Goal: Task Accomplishment & Management: Complete application form

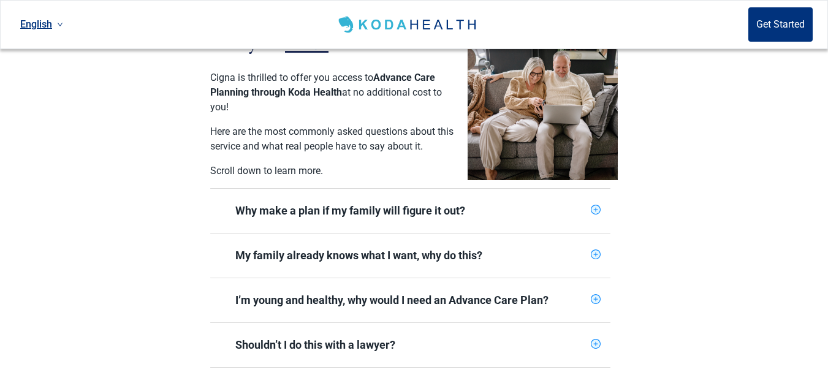
scroll to position [245, 0]
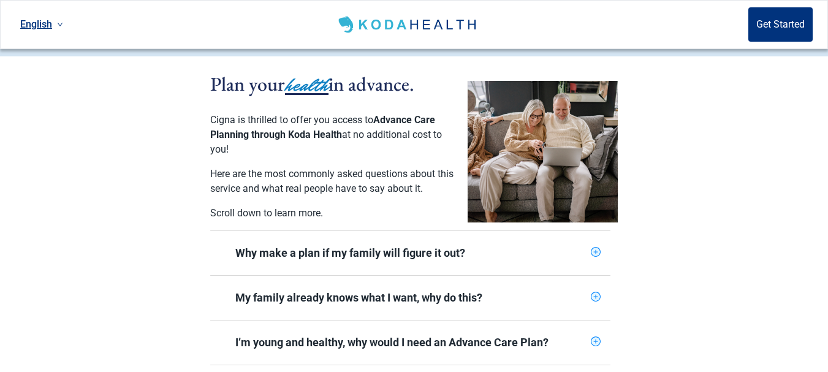
click at [338, 247] on div "Why make a plan if my family will figure it out?" at bounding box center [410, 253] width 351 height 15
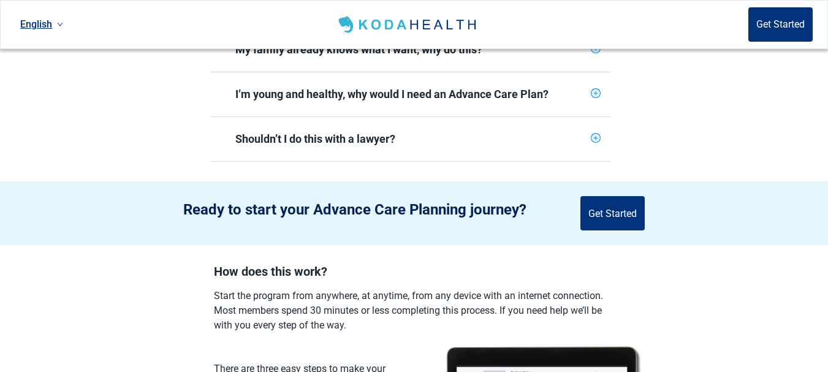
scroll to position [736, 0]
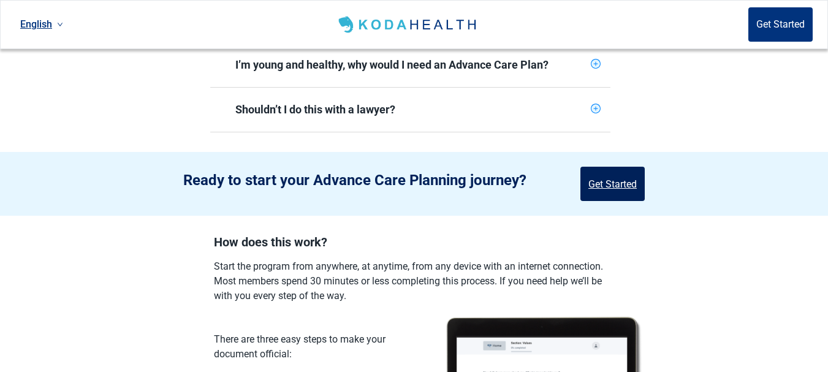
click at [617, 174] on button "Get Started" at bounding box center [613, 184] width 64 height 34
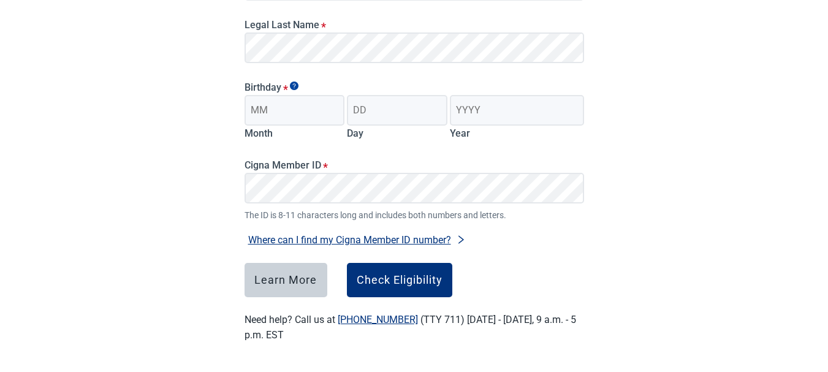
scroll to position [247, 0]
click at [268, 112] on input "Month" at bounding box center [295, 110] width 101 height 31
type input "06"
type input "30"
type input "1952"
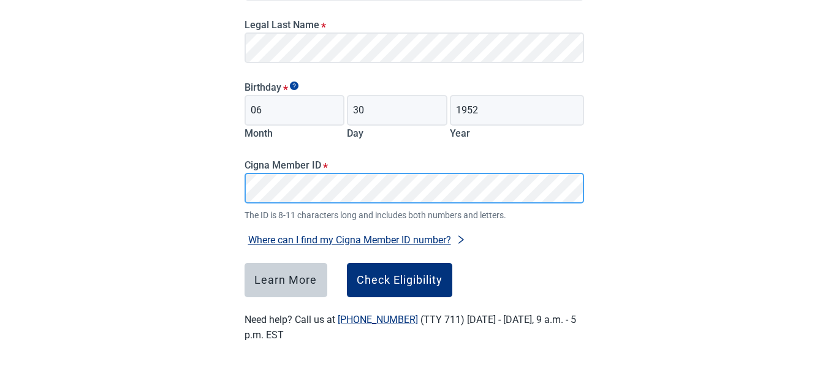
click at [202, 180] on div "Have Questions about Healthcare Planning? Learn More Here English Sign in Check…" at bounding box center [414, 62] width 828 height 619
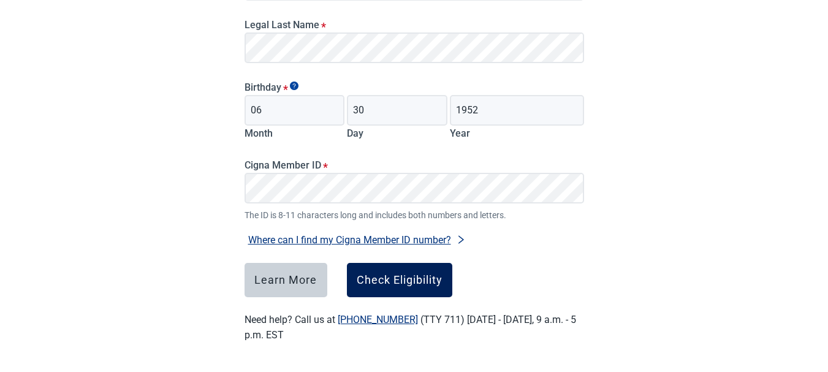
click at [414, 286] on div "Check Eligibility" at bounding box center [400, 280] width 86 height 12
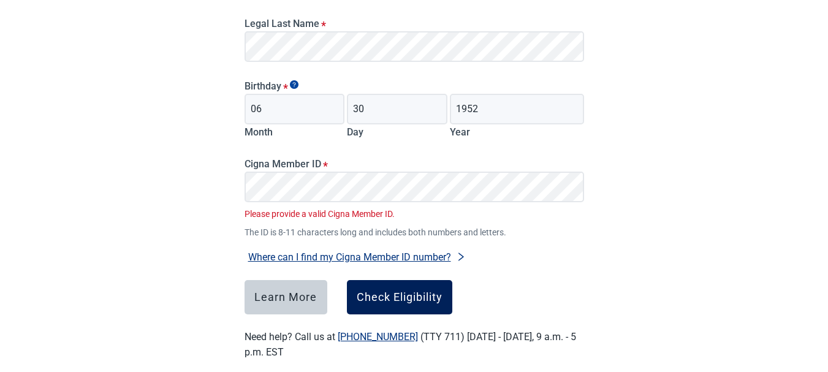
scroll to position [266, 0]
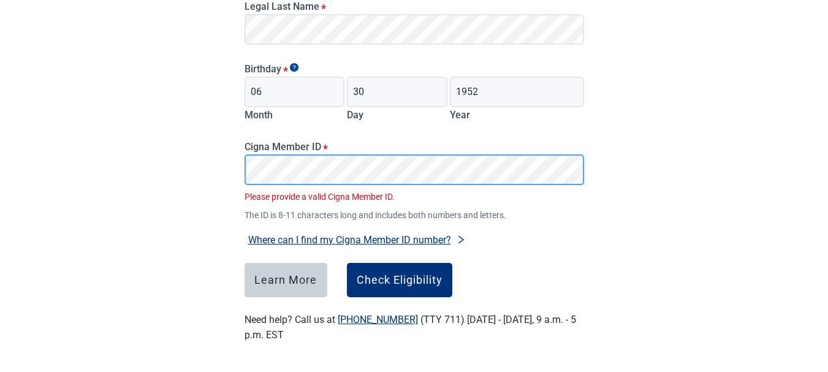
click at [202, 171] on div "Have Questions about Healthcare Planning? Learn More Here English Sign in Check…" at bounding box center [414, 53] width 828 height 638
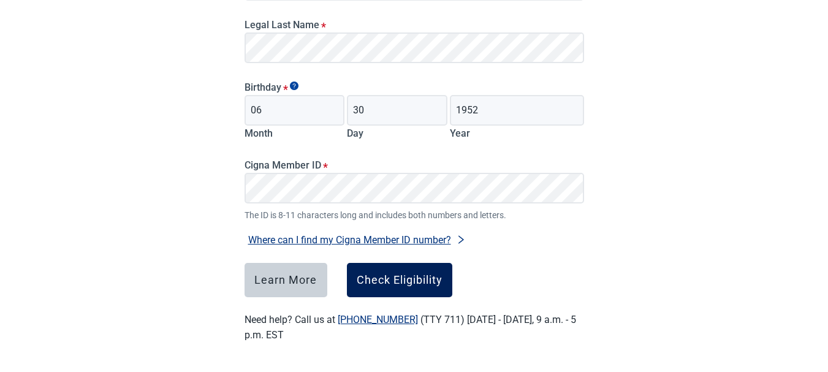
click at [383, 276] on div "Check Eligibility" at bounding box center [400, 280] width 86 height 12
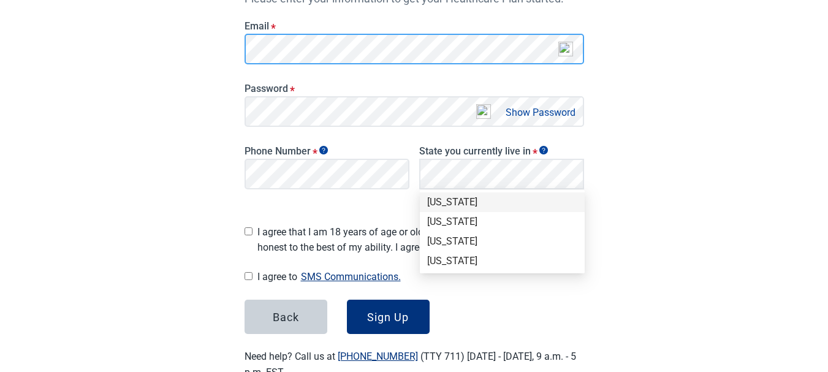
scroll to position [245, 0]
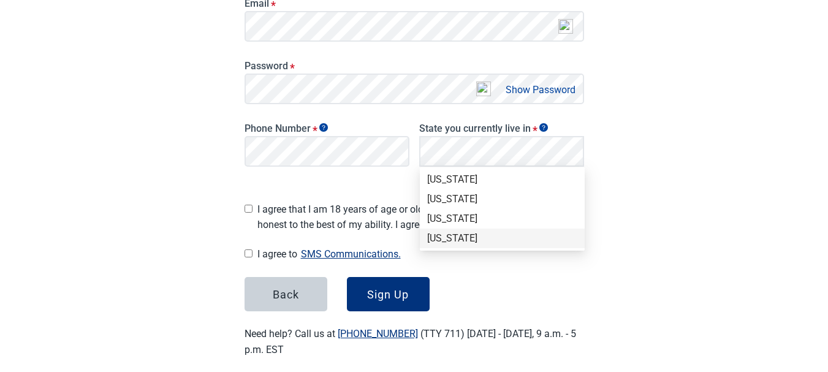
click at [450, 240] on div "Utah" at bounding box center [502, 238] width 150 height 13
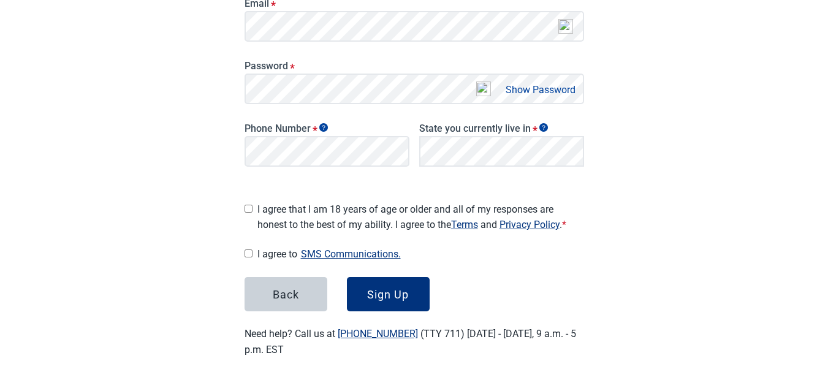
click at [249, 205] on input "I agree that I am 18 years of age or older and all of my responses are honest t…" at bounding box center [249, 209] width 8 height 8
checkbox input "true"
click at [250, 250] on input "I agree to SMS Communications." at bounding box center [249, 254] width 8 height 8
checkbox input "true"
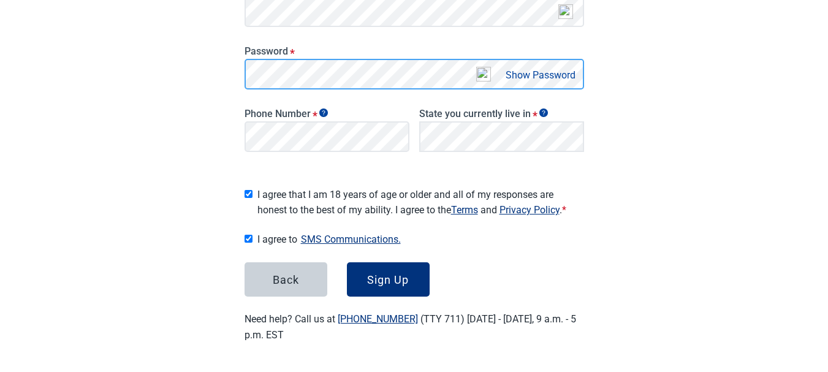
scroll to position [256, 0]
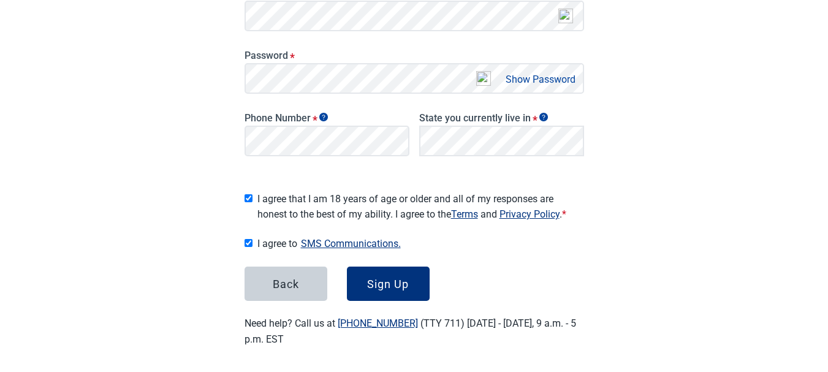
click at [530, 81] on button "Show Password" at bounding box center [540, 79] width 77 height 17
click at [530, 81] on button "Hide Password" at bounding box center [543, 79] width 72 height 17
click at [387, 282] on div "Sign Up" at bounding box center [388, 284] width 42 height 12
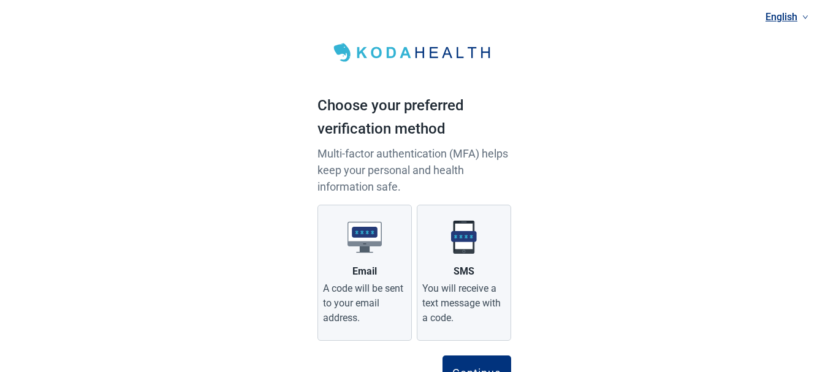
scroll to position [57, 0]
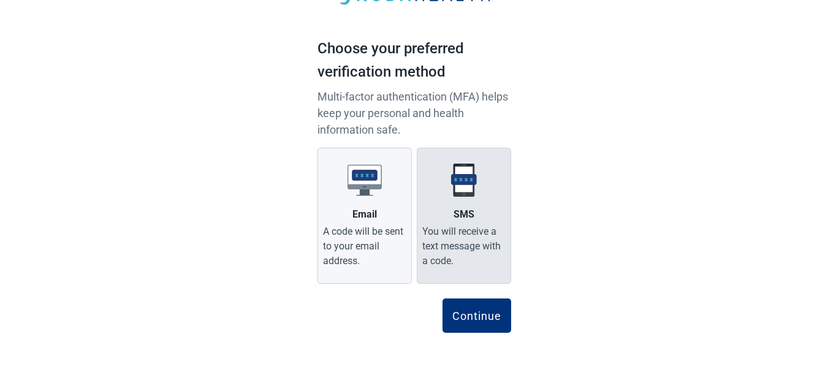
click at [461, 185] on img "Main content" at bounding box center [464, 180] width 34 height 34
click at [0, 0] on input "SMS You will receive a text message with a code." at bounding box center [0, 0] width 0 height 0
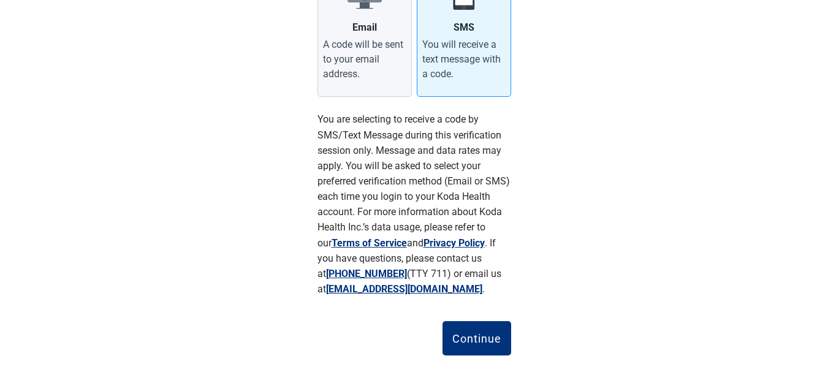
scroll to position [267, 0]
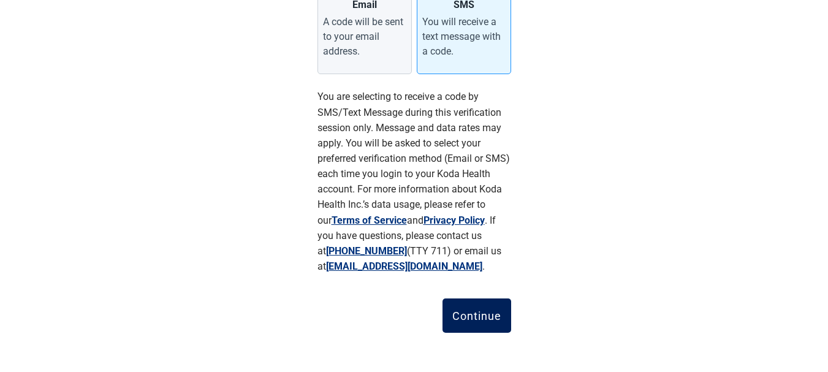
click at [472, 315] on div "Continue" at bounding box center [477, 316] width 49 height 12
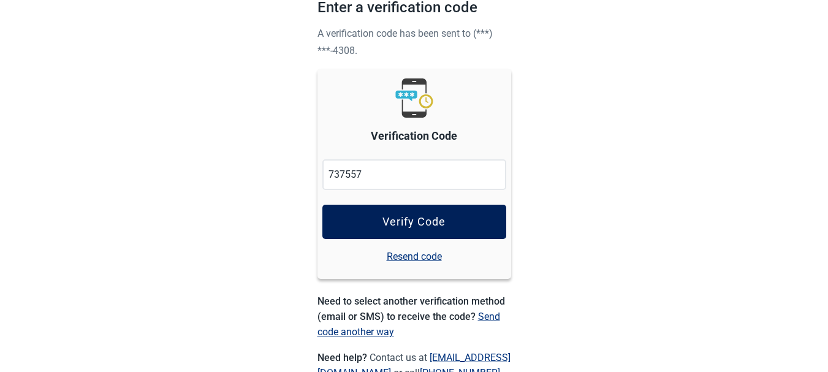
type input "737557"
click at [412, 219] on div "Verify Code" at bounding box center [414, 222] width 63 height 12
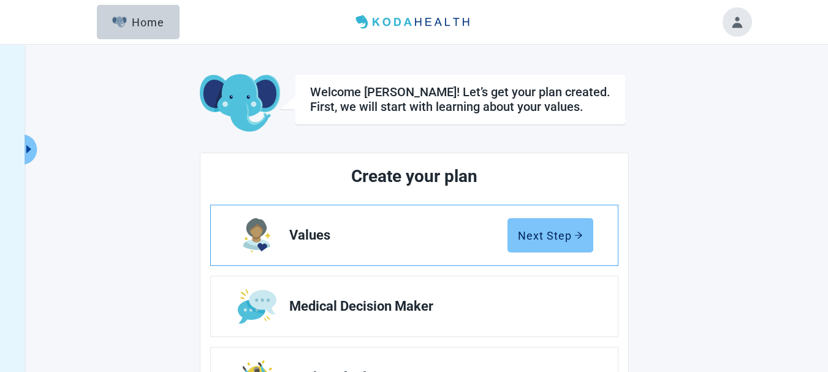
click at [532, 237] on div "Next Step" at bounding box center [550, 235] width 65 height 12
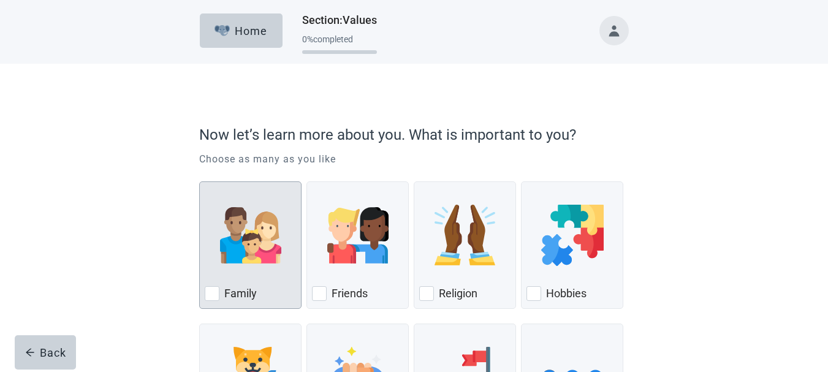
click at [213, 289] on div "Family, checkbox, not checked" at bounding box center [212, 293] width 15 height 15
click at [200, 182] on input "Family" at bounding box center [199, 182] width 1 height 1
checkbox input "true"
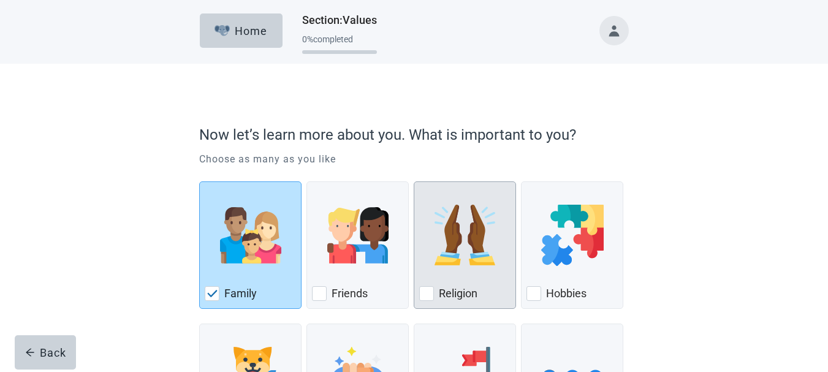
click at [429, 291] on div "Religion, checkbox, not checked" at bounding box center [426, 293] width 15 height 15
click at [415, 182] on input "Religion" at bounding box center [414, 182] width 1 height 1
checkbox input "true"
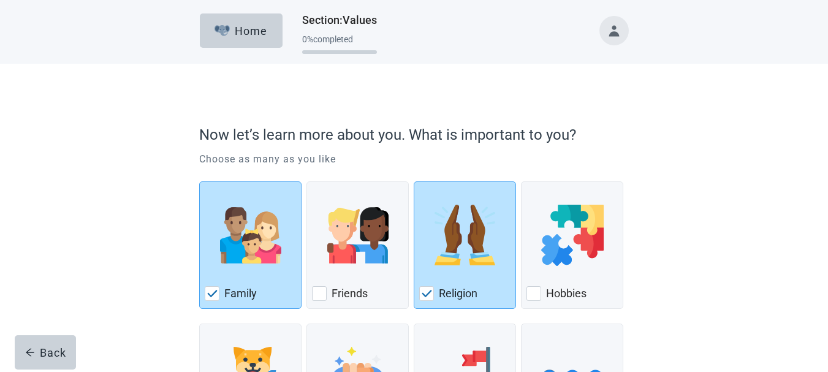
scroll to position [123, 0]
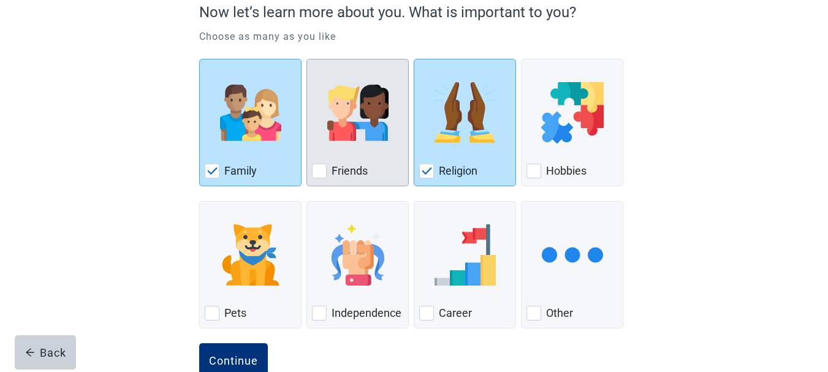
click at [320, 171] on div "Friends, checkbox, not checked" at bounding box center [319, 171] width 15 height 15
click at [307, 59] on input "Friends" at bounding box center [307, 59] width 1 height 1
checkbox input "true"
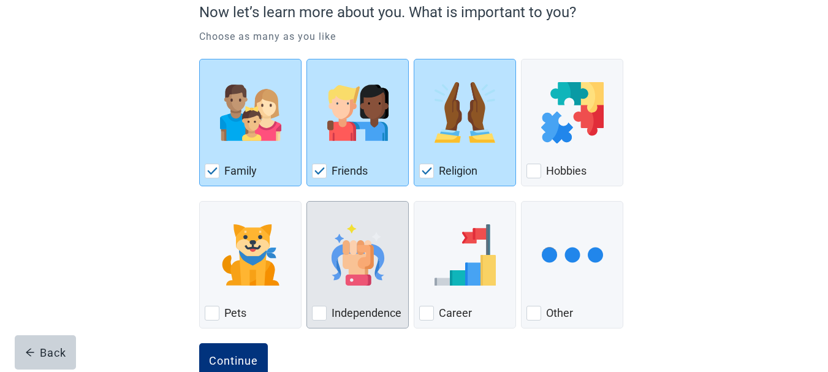
click at [321, 312] on div "Independence, checkbox, not checked" at bounding box center [319, 313] width 15 height 15
click at [307, 202] on input "Independence" at bounding box center [307, 201] width 1 height 1
checkbox input "true"
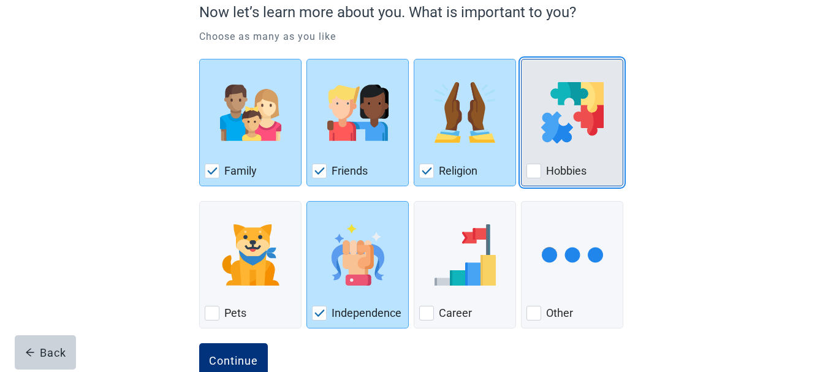
click at [534, 170] on div "Hobbies, checkbox, not checked" at bounding box center [534, 171] width 15 height 15
click at [522, 59] on input "Hobbies" at bounding box center [521, 59] width 1 height 1
checkbox input "true"
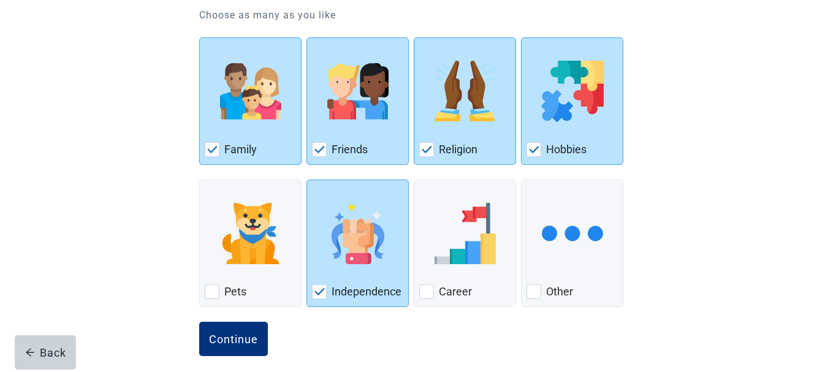
scroll to position [155, 0]
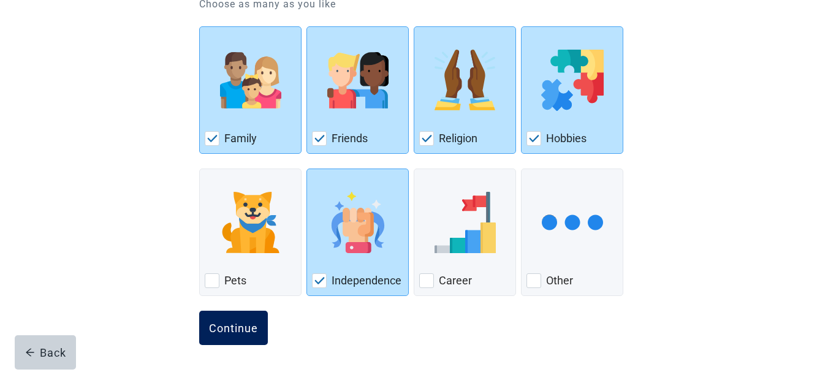
click at [239, 329] on div "Continue" at bounding box center [233, 328] width 49 height 12
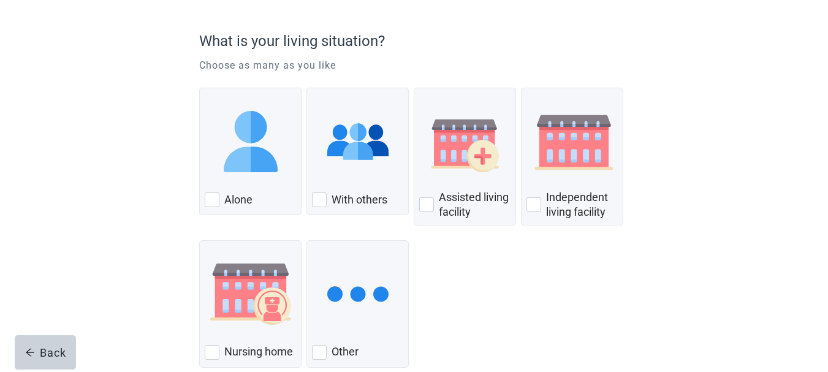
scroll to position [123, 0]
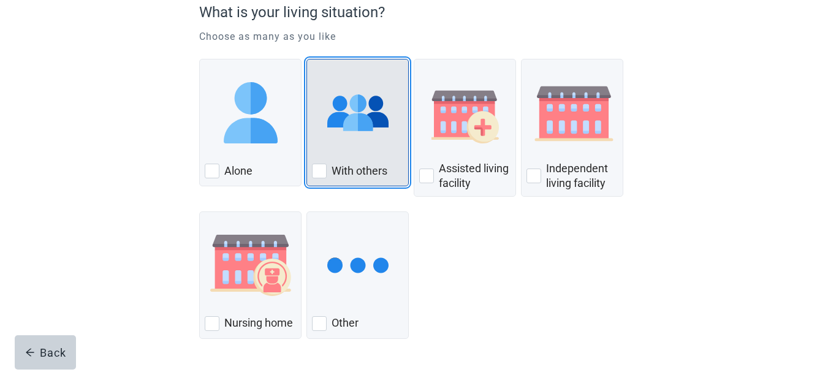
click at [320, 169] on div "With Others, checkbox, not checked" at bounding box center [319, 171] width 15 height 15
click at [307, 59] on input "With others" at bounding box center [307, 59] width 1 height 1
checkbox input "true"
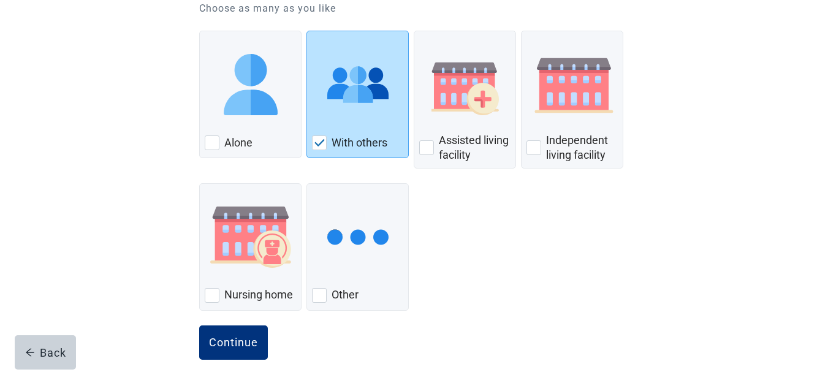
scroll to position [166, 0]
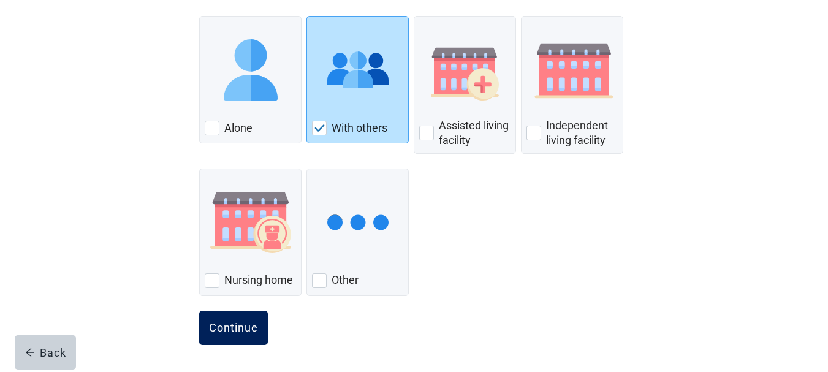
click at [231, 326] on div "Continue" at bounding box center [233, 328] width 49 height 12
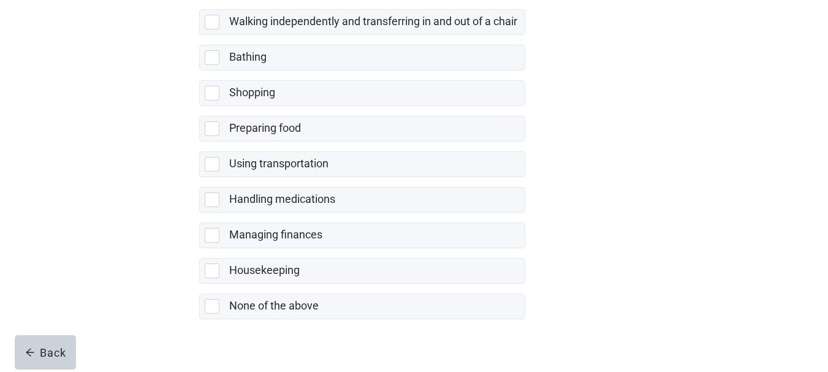
scroll to position [306, 0]
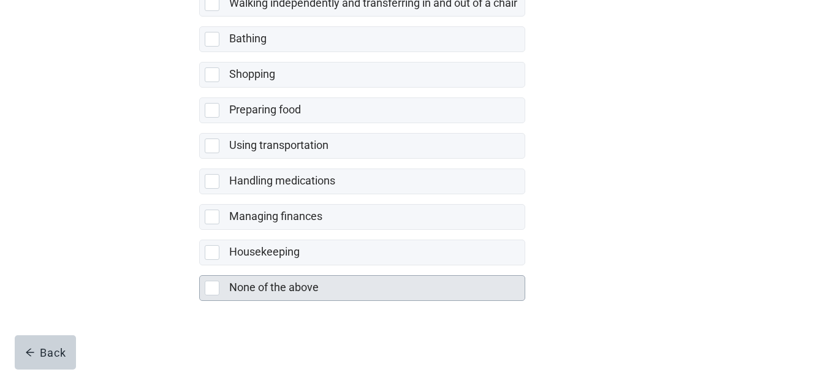
click at [212, 291] on div "None of the above, checkbox, not selected" at bounding box center [212, 288] width 15 height 15
click at [200, 266] on input "None of the above" at bounding box center [199, 266] width 1 height 1
checkbox input "true"
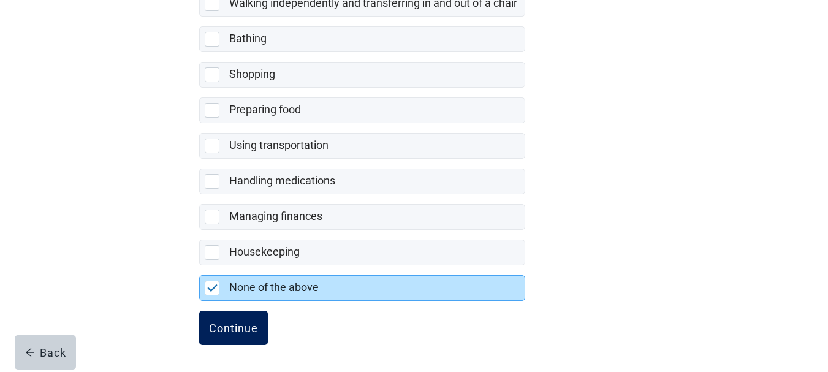
click at [226, 331] on div "Continue" at bounding box center [233, 328] width 49 height 12
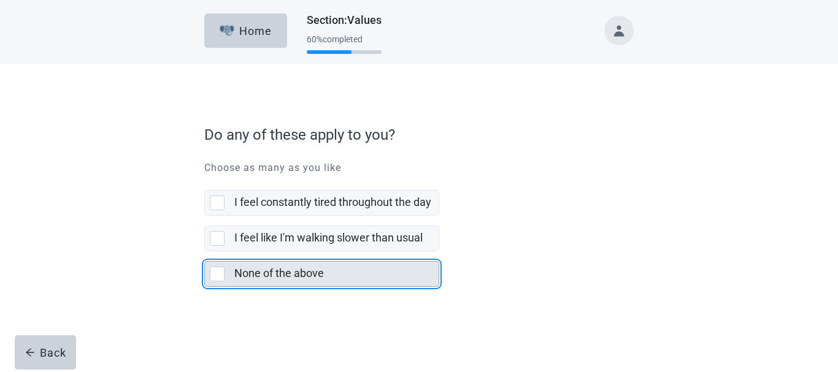
click at [221, 275] on div "None of the above, checkbox, not selected" at bounding box center [217, 274] width 15 height 15
click at [205, 252] on input "None of the above" at bounding box center [204, 251] width 1 height 1
checkbox input "true"
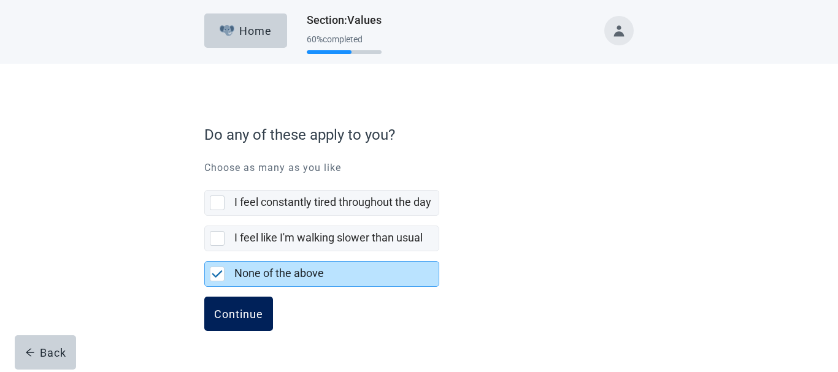
click at [238, 315] on div "Continue" at bounding box center [238, 314] width 49 height 12
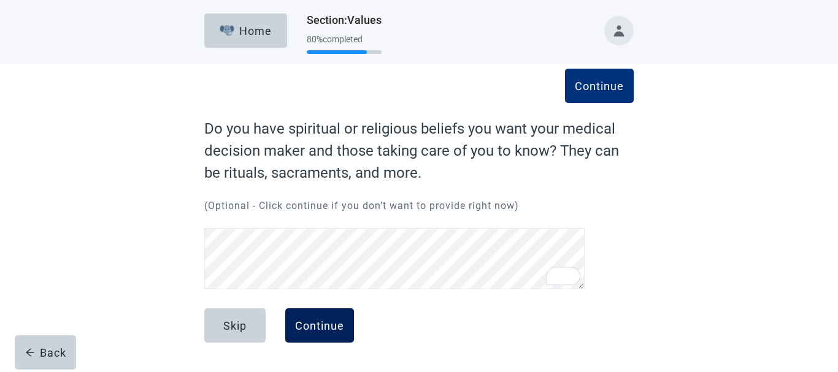
click at [310, 324] on div "Continue" at bounding box center [319, 326] width 49 height 12
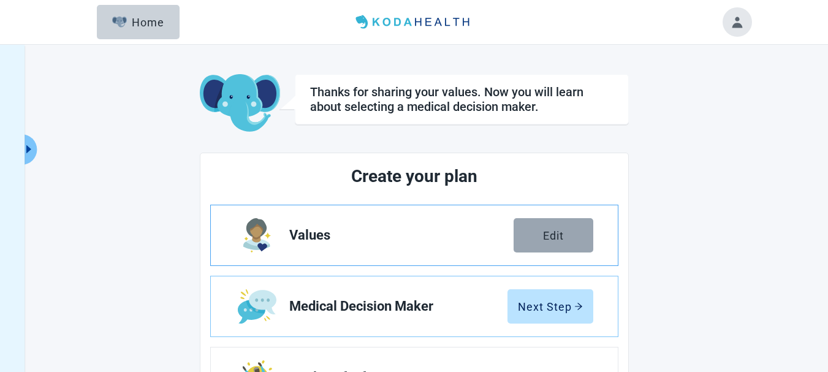
click at [558, 233] on div "Edit" at bounding box center [553, 235] width 21 height 12
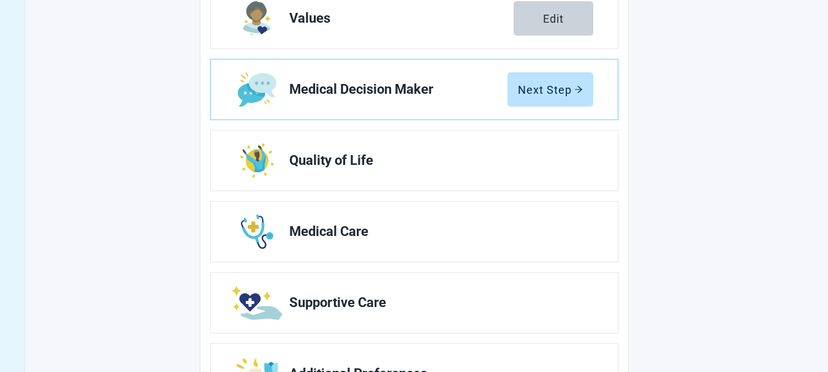
scroll to position [245, 0]
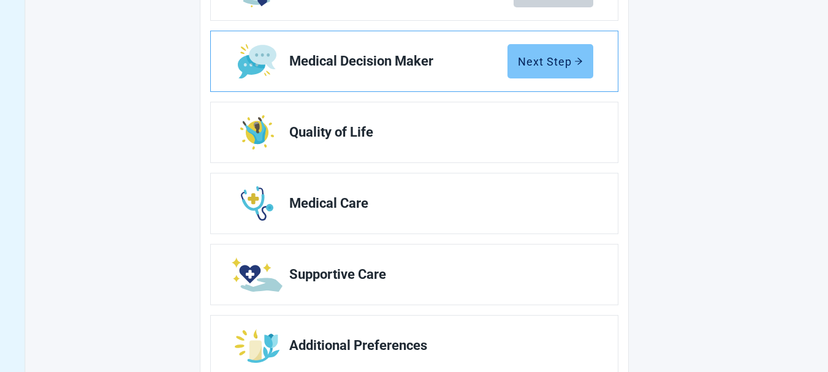
click at [535, 64] on div "Next Step" at bounding box center [550, 61] width 65 height 12
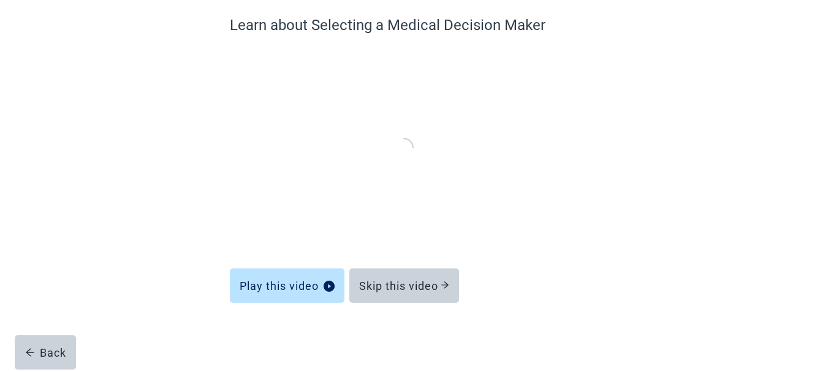
scroll to position [101, 0]
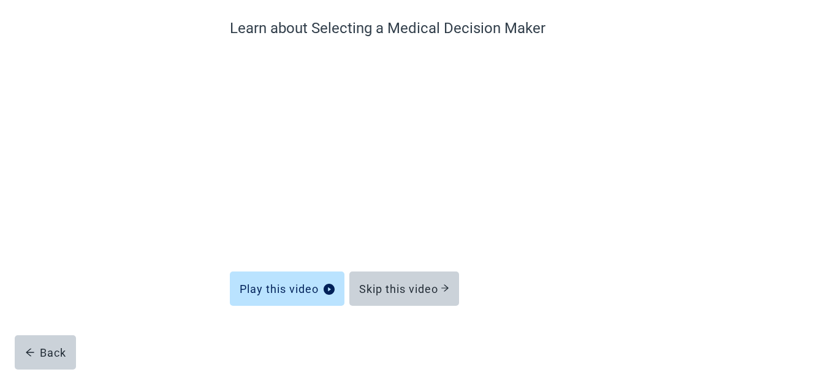
click at [703, 185] on div "Learn about Selecting a Medical Decision Maker Play this video Skip this video …" at bounding box center [415, 167] width 746 height 409
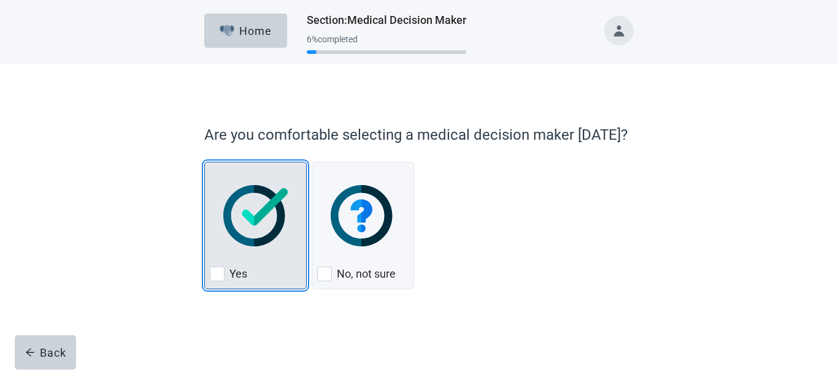
click at [218, 277] on div "Yes, checkbox, not checked" at bounding box center [217, 274] width 15 height 15
click at [205, 163] on input "Yes" at bounding box center [204, 162] width 1 height 1
checkbox input "true"
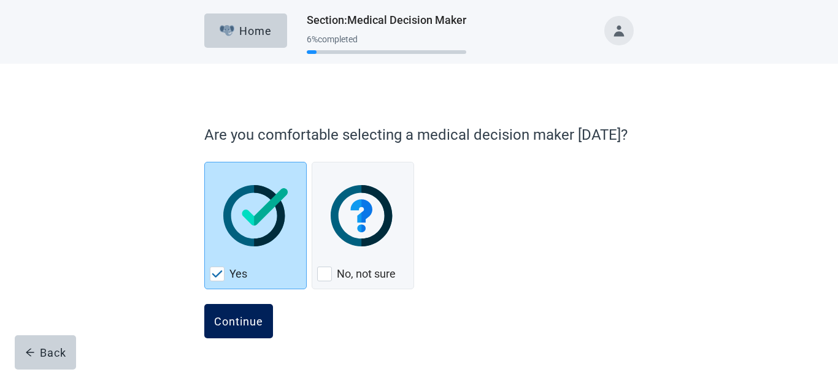
click at [230, 324] on div "Continue" at bounding box center [238, 321] width 49 height 12
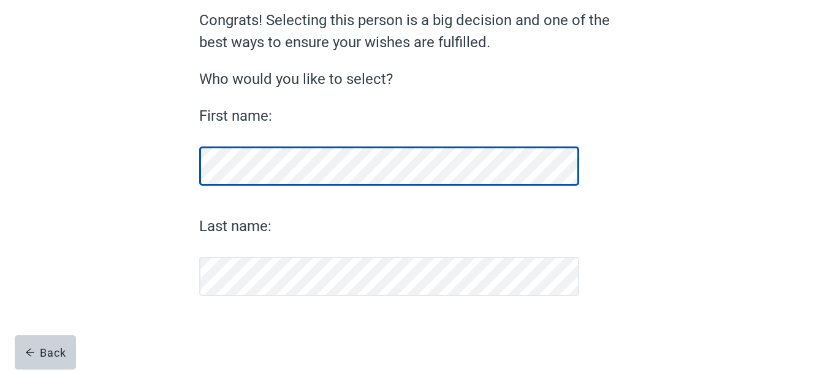
scroll to position [109, 0]
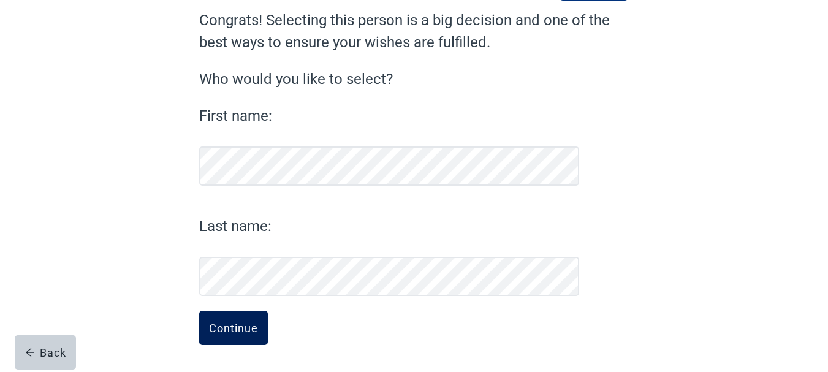
click at [236, 330] on div "Continue" at bounding box center [233, 328] width 49 height 12
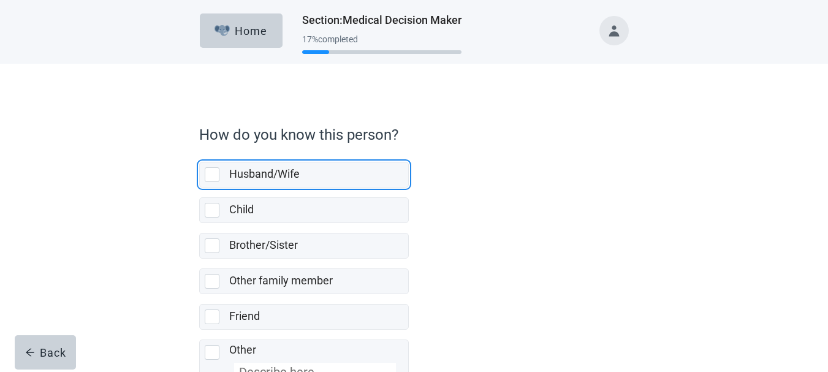
drag, startPoint x: 212, startPoint y: 174, endPoint x: 348, endPoint y: 193, distance: 136.9
click at [213, 175] on div "Husband/Wife, checkbox, not selected" at bounding box center [212, 174] width 15 height 15
click at [200, 153] on input "Husband/Wife" at bounding box center [199, 152] width 1 height 1
checkbox input "true"
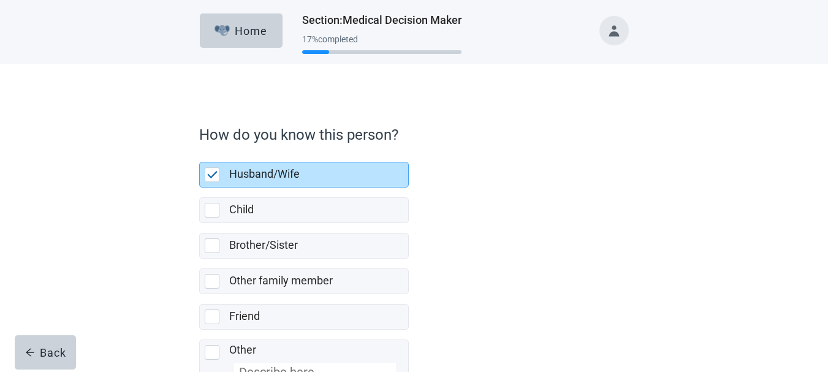
scroll to position [88, 0]
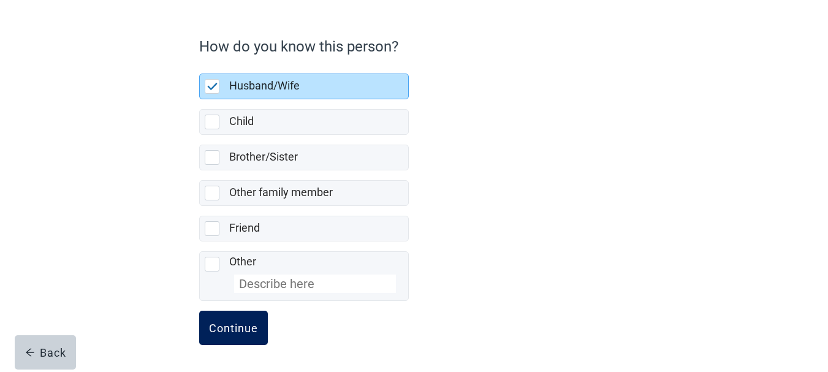
click at [224, 329] on div "Continue" at bounding box center [233, 328] width 49 height 12
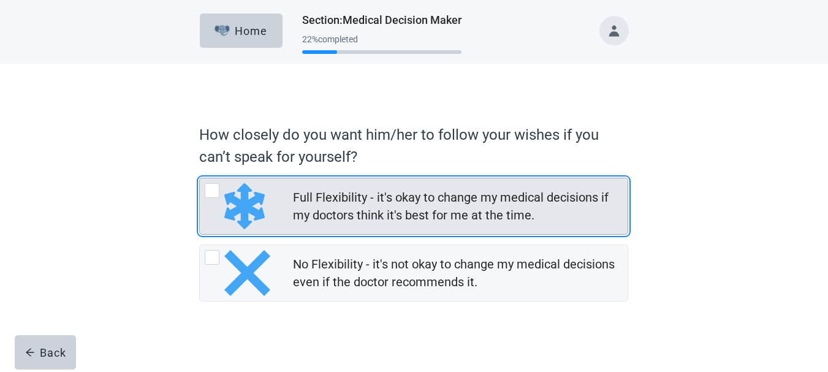
click at [212, 191] on div "Full Flexibility - it's okay to change my medical decisions if my doctors think…" at bounding box center [212, 190] width 15 height 15
click at [200, 178] on input "Full Flexibility - it's okay to change my medical decisions if my doctors think…" at bounding box center [199, 178] width 1 height 1
radio input "true"
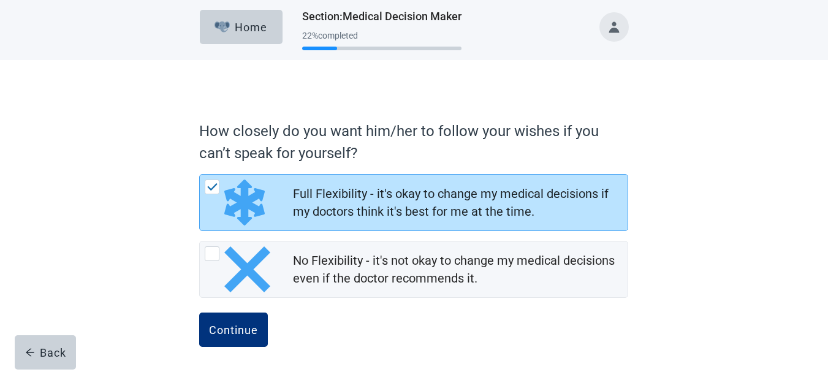
scroll to position [6, 0]
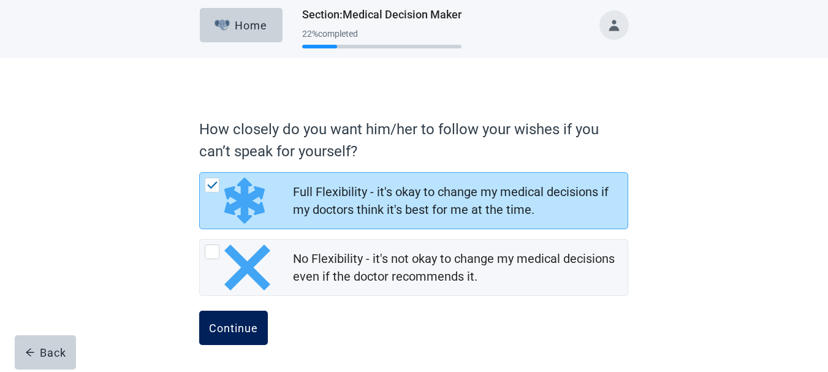
click at [231, 329] on div "Continue" at bounding box center [233, 328] width 49 height 12
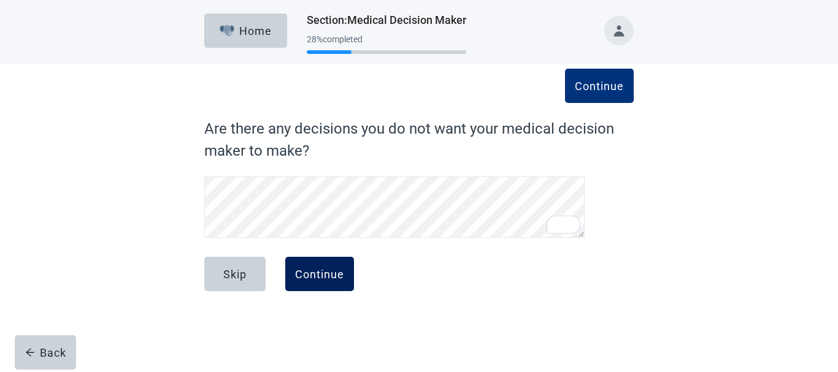
click at [324, 277] on div "Continue" at bounding box center [319, 274] width 49 height 12
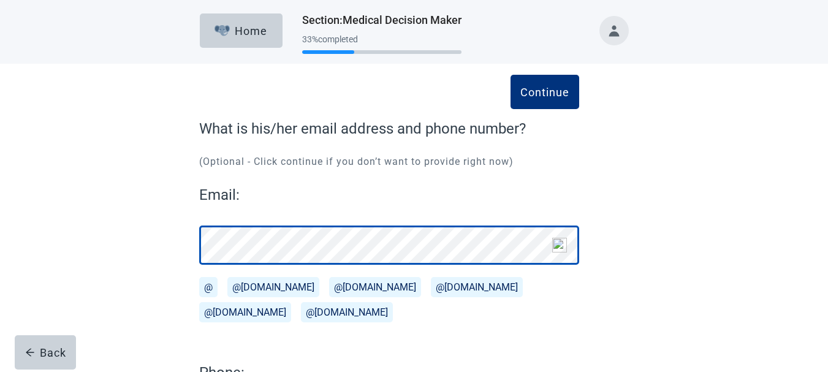
scroll to position [123, 0]
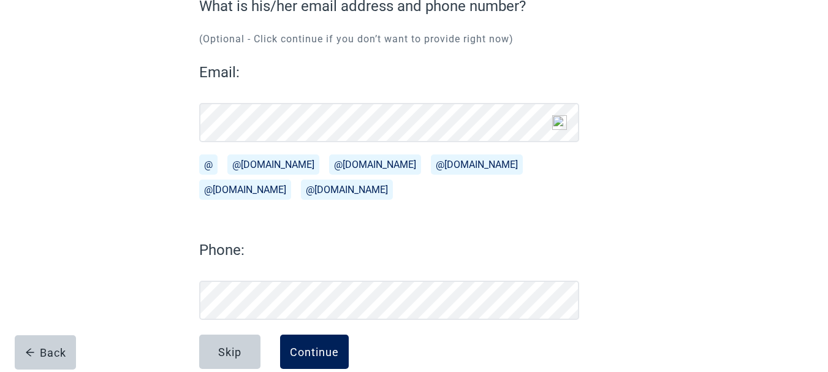
click at [323, 353] on div "Continue" at bounding box center [314, 352] width 49 height 12
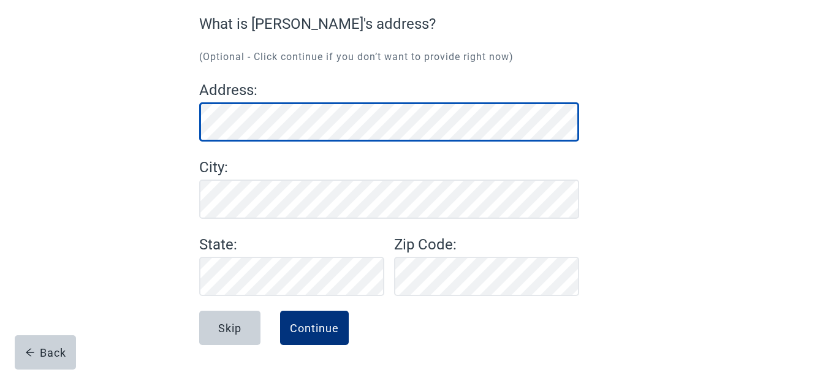
scroll to position [105, 0]
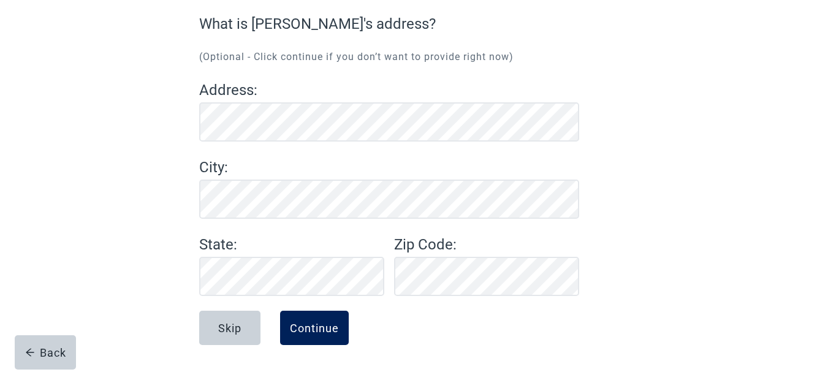
click at [313, 334] on div "Continue" at bounding box center [314, 328] width 49 height 12
click at [312, 332] on div "Continue" at bounding box center [314, 328] width 49 height 12
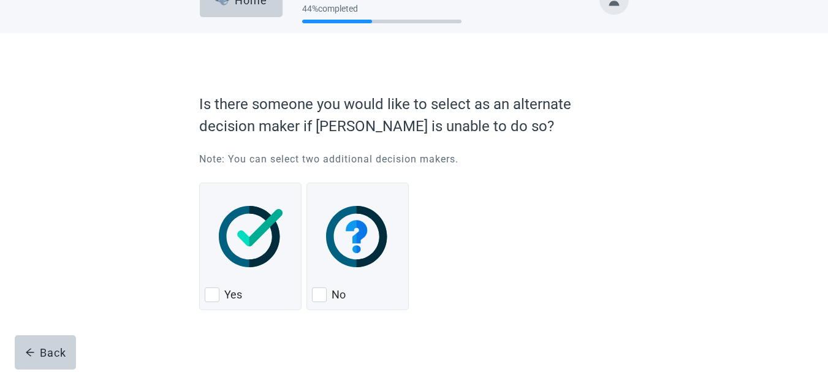
scroll to position [45, 0]
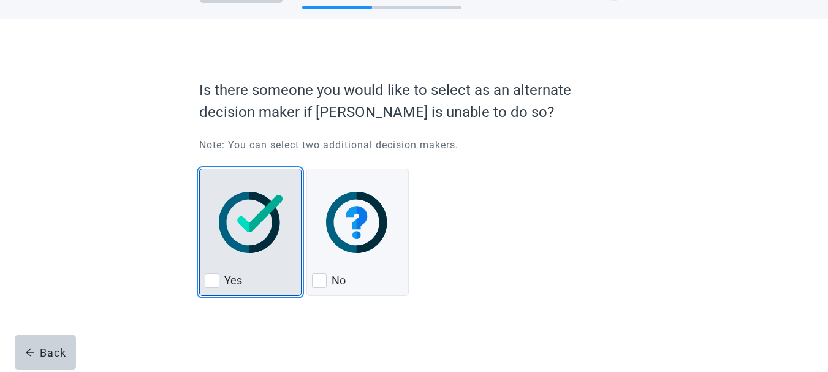
click at [210, 283] on div "Yes, checkbox, not checked" at bounding box center [212, 281] width 15 height 15
click at [200, 169] on input "Yes" at bounding box center [199, 169] width 1 height 1
checkbox input "true"
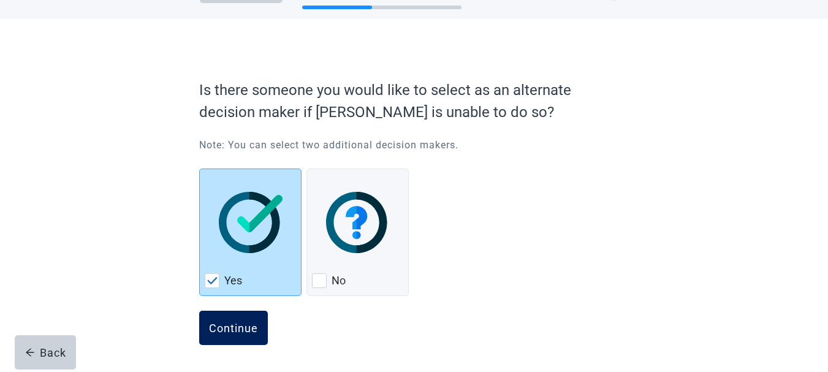
click at [235, 329] on div "Continue" at bounding box center [233, 328] width 49 height 12
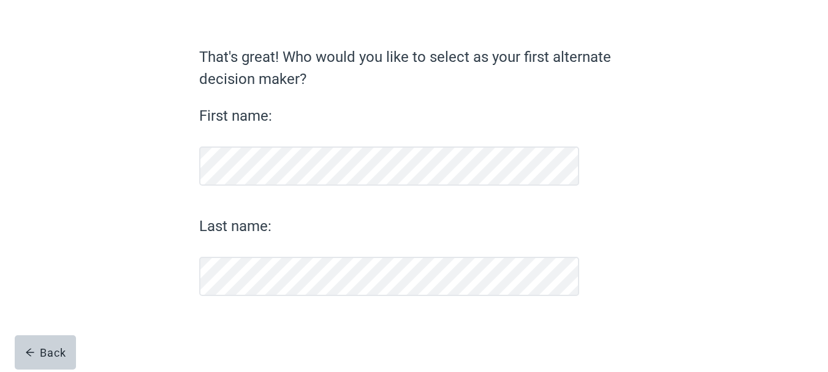
scroll to position [72, 0]
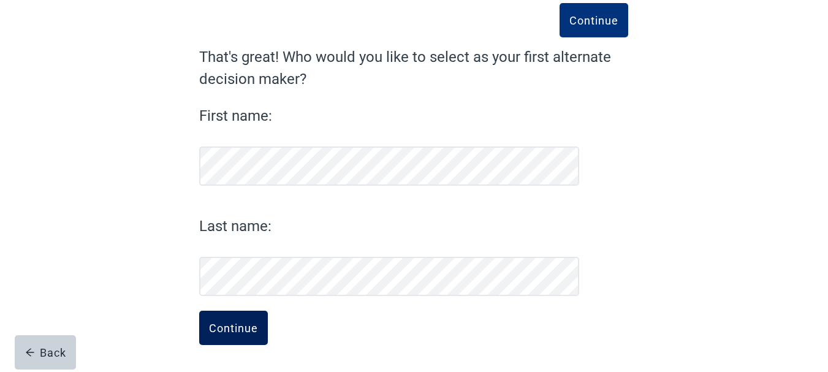
click at [220, 331] on div "Continue" at bounding box center [233, 328] width 49 height 12
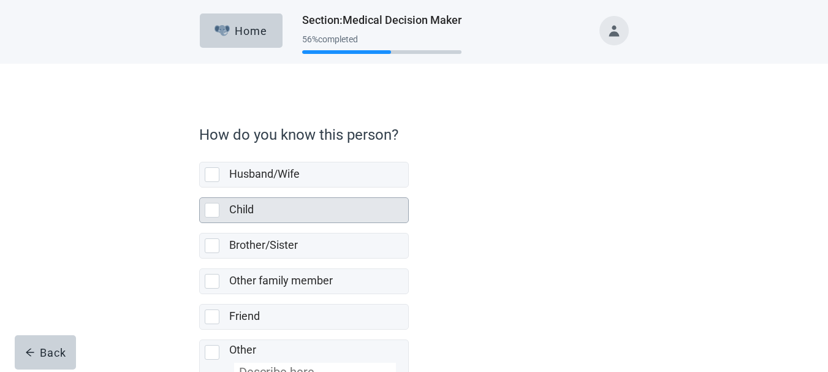
click at [209, 211] on div "Child, checkbox, not selected" at bounding box center [212, 210] width 15 height 15
click at [200, 188] on input "Child" at bounding box center [199, 188] width 1 height 1
checkbox input "true"
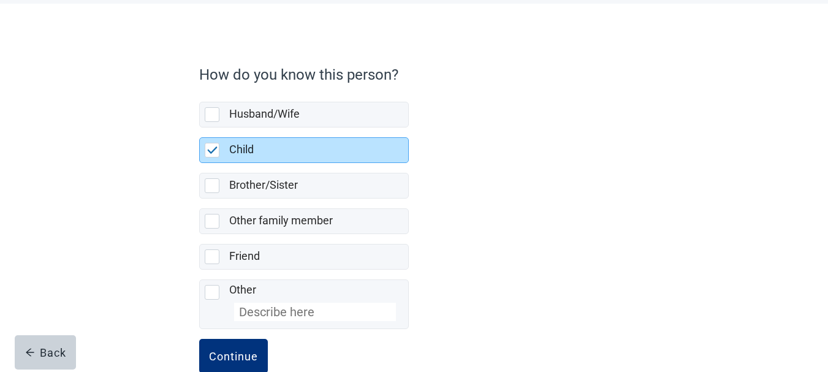
scroll to position [88, 0]
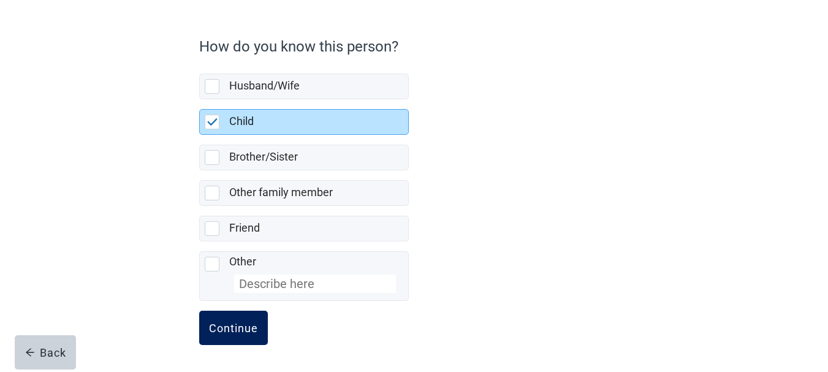
click at [235, 332] on div "Continue" at bounding box center [233, 328] width 49 height 12
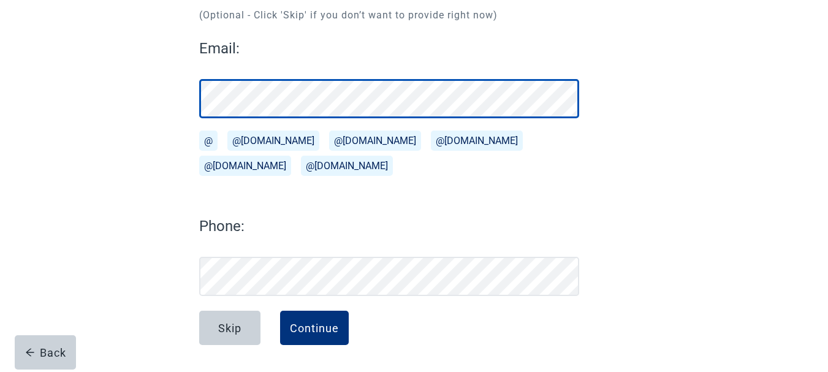
scroll to position [147, 0]
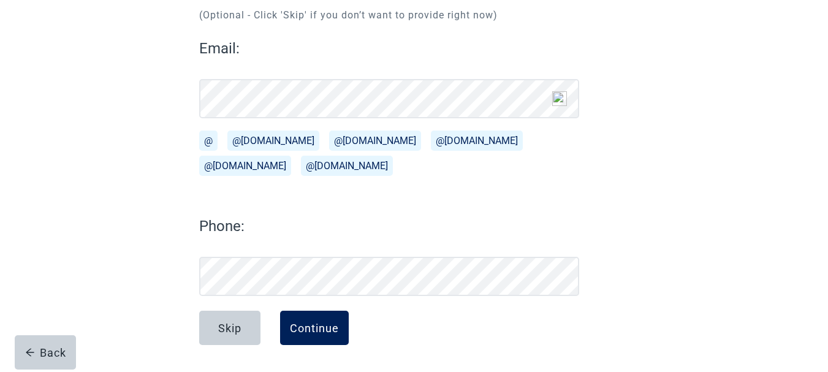
click at [312, 326] on div "Continue" at bounding box center [314, 328] width 49 height 12
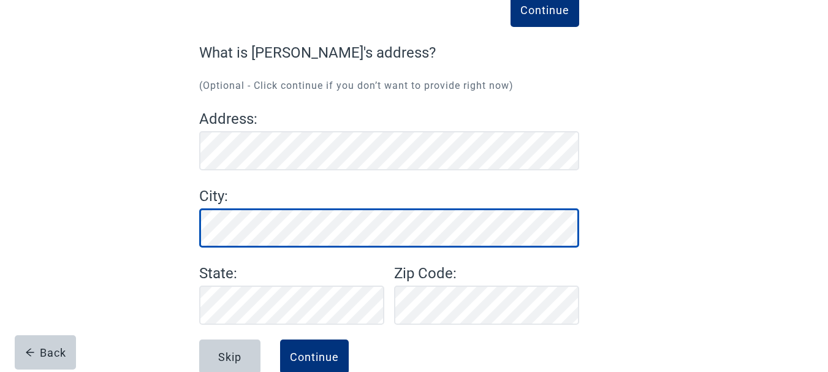
scroll to position [105, 0]
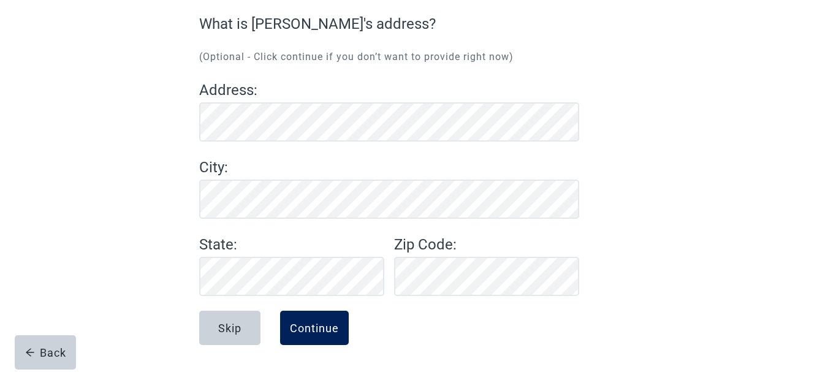
click at [315, 331] on div "Continue" at bounding box center [314, 328] width 49 height 12
click at [312, 327] on div "Continue" at bounding box center [314, 328] width 49 height 12
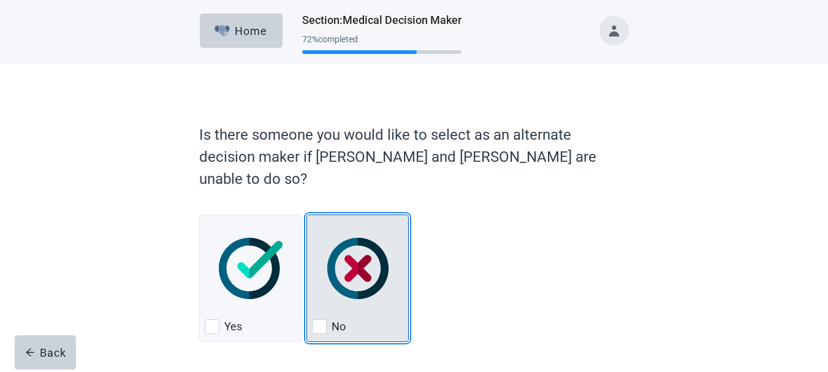
click at [319, 320] on div "No, checkbox, not checked" at bounding box center [319, 327] width 15 height 15
click at [307, 215] on input "No" at bounding box center [307, 215] width 1 height 1
checkbox input "true"
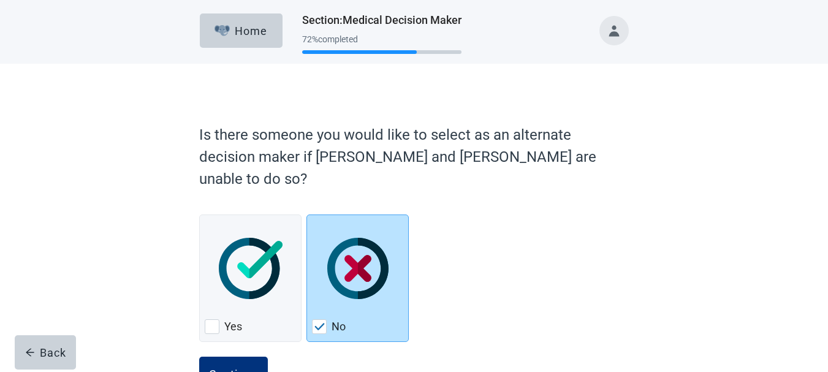
drag, startPoint x: 232, startPoint y: 350, endPoint x: 570, endPoint y: 245, distance: 353.0
click at [234, 368] on div "Continue" at bounding box center [233, 374] width 49 height 12
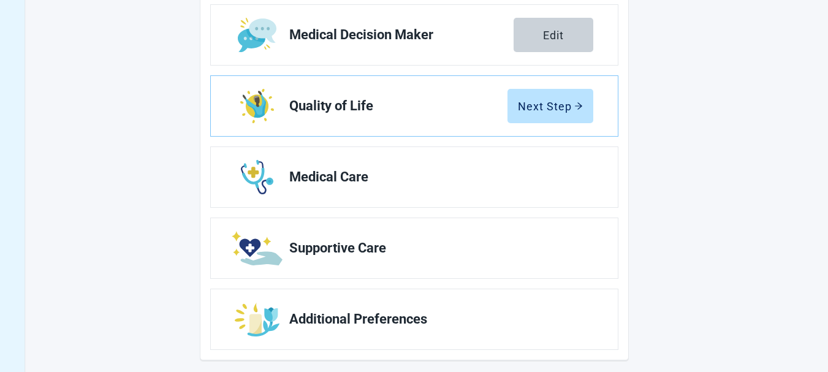
scroll to position [280, 0]
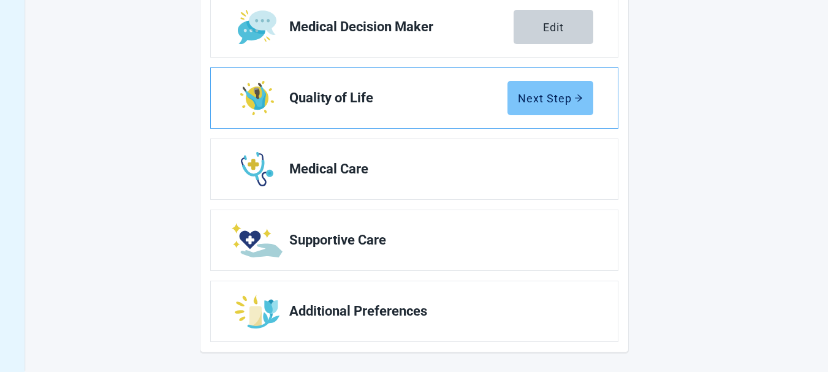
click at [554, 102] on div "Next Step" at bounding box center [550, 98] width 65 height 12
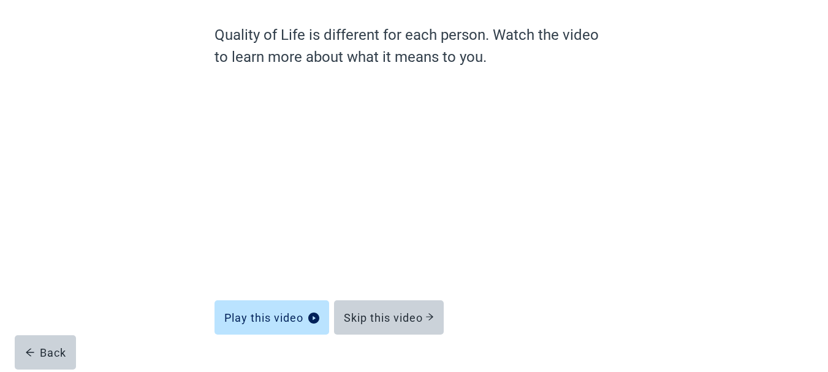
scroll to position [123, 0]
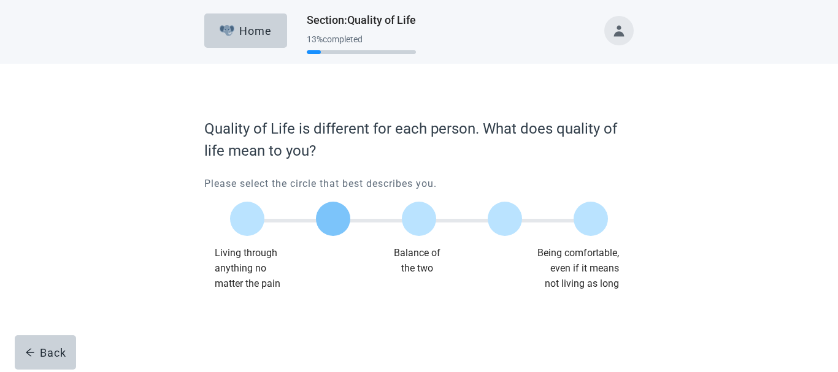
click at [331, 226] on label "Main content" at bounding box center [333, 219] width 34 height 34
click at [333, 219] on input "Quality of life scale: 25 out of 100. 25% between extremes" at bounding box center [333, 219] width 0 height 0
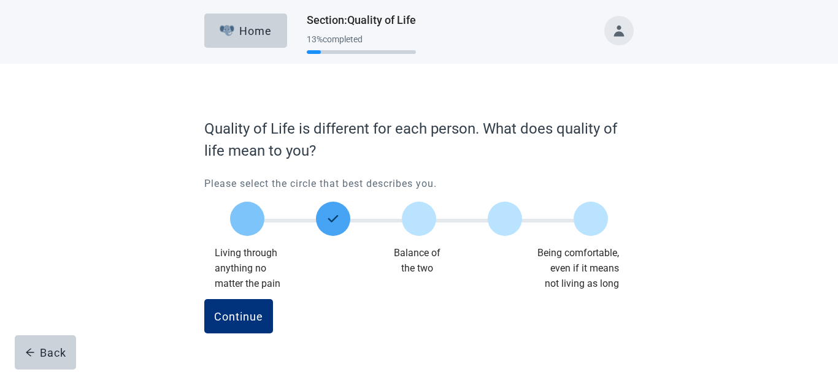
click at [248, 218] on label "Main content" at bounding box center [247, 219] width 34 height 34
click at [247, 219] on input "Quality of life scale: 0 out of 100. Living through anything no matter what" at bounding box center [247, 219] width 0 height 0
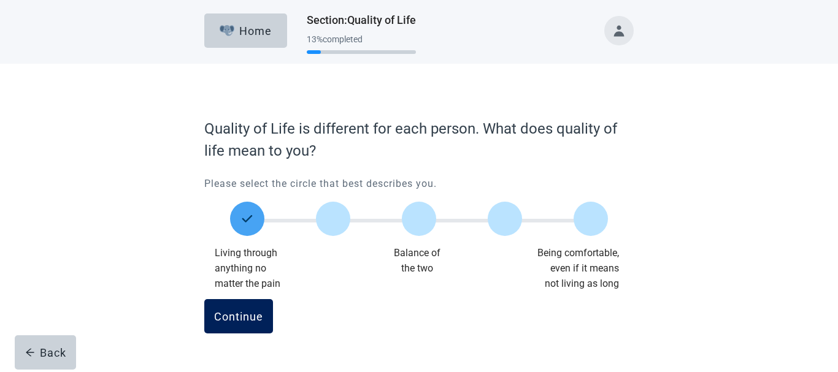
click at [237, 317] on div "Continue" at bounding box center [238, 316] width 49 height 12
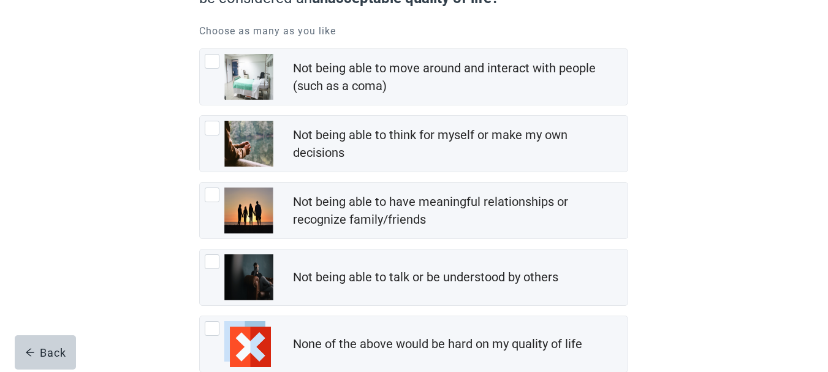
scroll to position [113, 0]
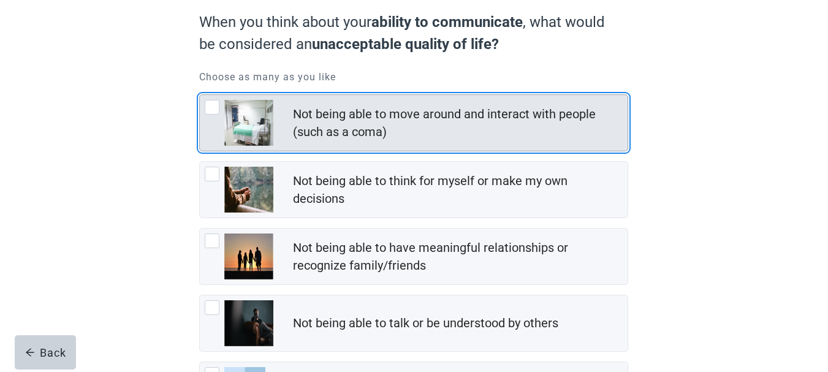
click at [213, 110] on div "Not being able to move around and interact with people (such as a coma), checkb…" at bounding box center [212, 107] width 15 height 15
click at [200, 95] on input "Not being able to move around and interact with people (such as a coma)" at bounding box center [199, 94] width 1 height 1
checkbox input "true"
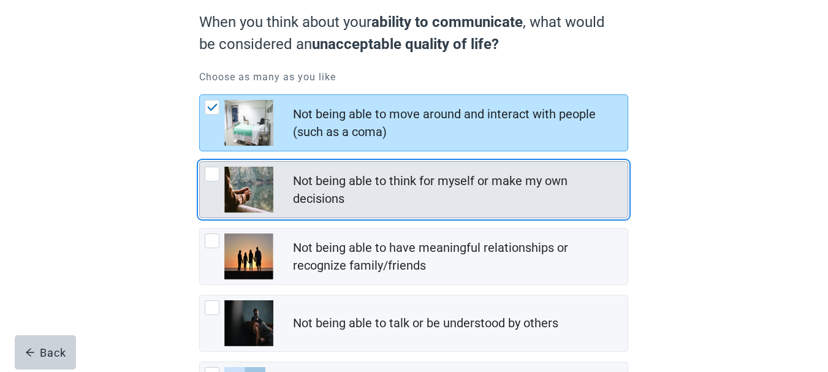
click at [210, 177] on div "Not being able to think for myself or make my own decisions, checkbox, not chec…" at bounding box center [212, 174] width 15 height 15
click at [200, 162] on input "Not being able to think for myself or make my own decisions" at bounding box center [199, 161] width 1 height 1
checkbox input "true"
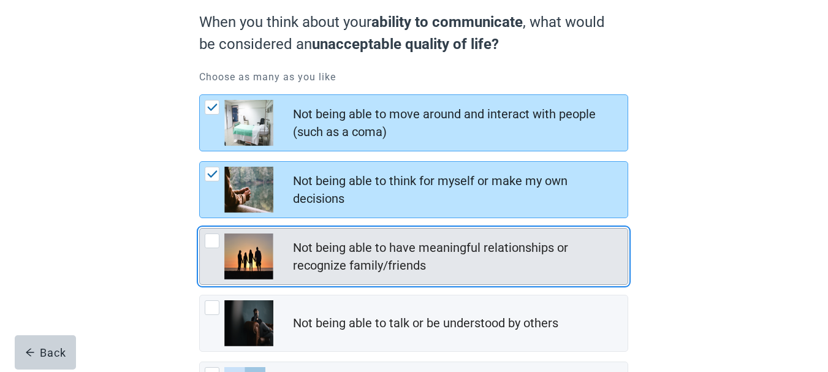
click at [209, 243] on div "Not being able to have meaningful relationships or recognize family/friends, ch…" at bounding box center [212, 241] width 15 height 15
click at [200, 229] on input "Not being able to have meaningful relationships or recognize family/friends" at bounding box center [199, 228] width 1 height 1
checkbox input "true"
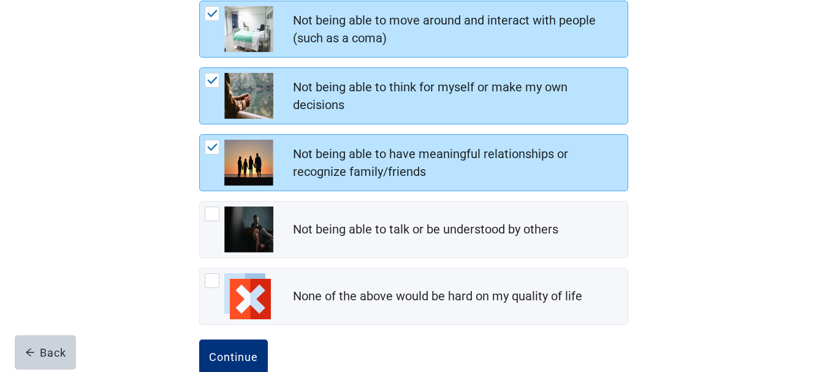
scroll to position [235, 0]
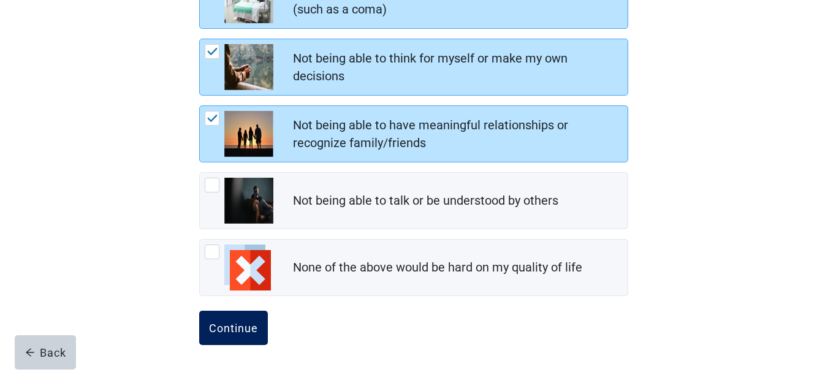
click at [247, 328] on div "Continue" at bounding box center [233, 328] width 49 height 12
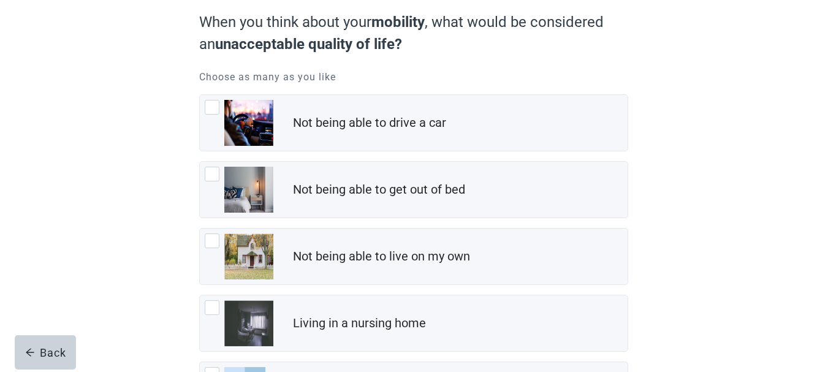
scroll to position [235, 0]
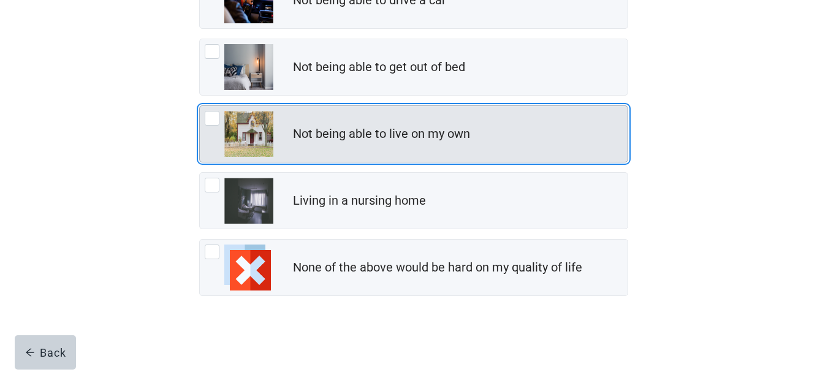
click at [211, 118] on div "Not being able to live on my own, checkbox, not checked" at bounding box center [212, 118] width 15 height 15
click at [200, 106] on input "Not being able to live on my own" at bounding box center [199, 105] width 1 height 1
checkbox input "true"
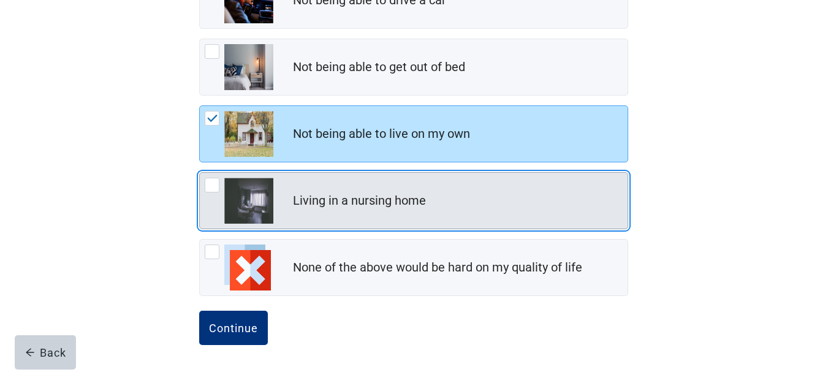
click at [210, 188] on div "Living in a nursing home, checkbox, not checked" at bounding box center [212, 185] width 15 height 15
click at [200, 173] on input "Living in a nursing home" at bounding box center [199, 172] width 1 height 1
checkbox input "true"
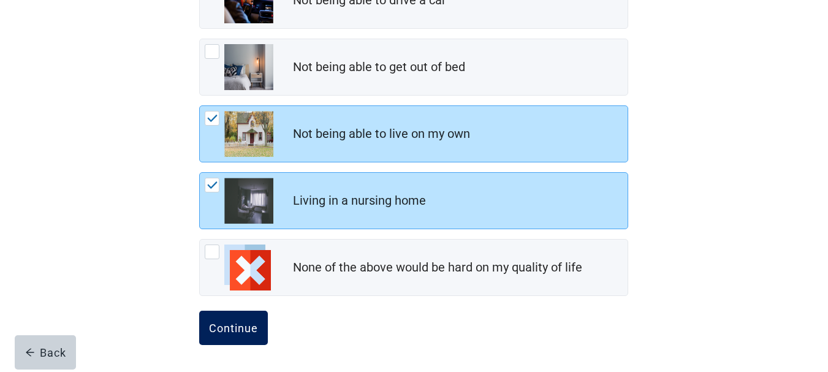
click at [221, 325] on div "Continue" at bounding box center [233, 328] width 49 height 12
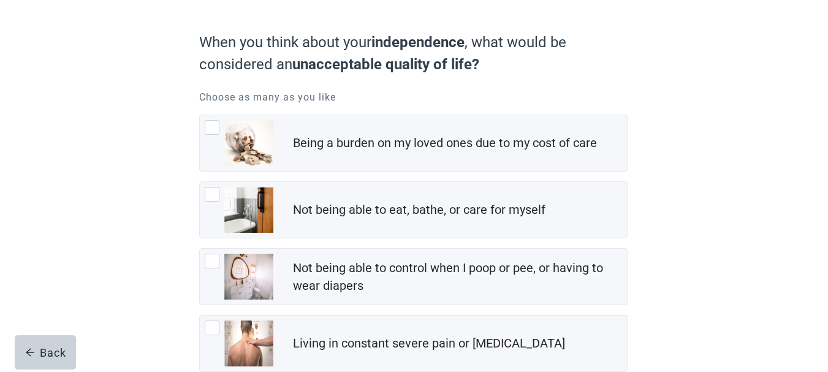
scroll to position [123, 0]
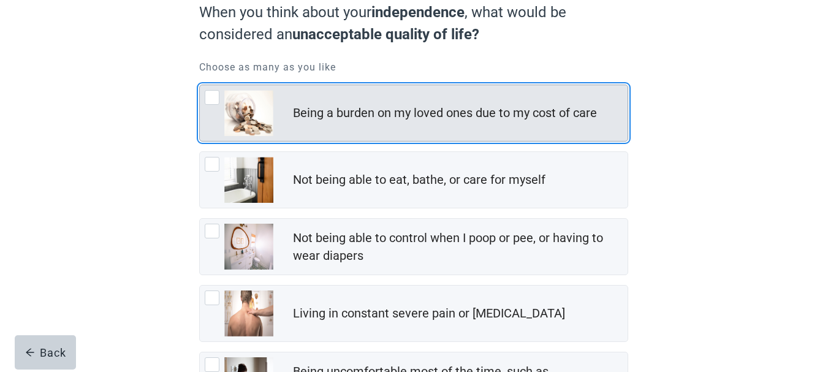
click at [212, 99] on div "Being a burden on my loved ones due to my cost of care, checkbox, not checked" at bounding box center [212, 97] width 15 height 15
click at [200, 85] on input "Being a burden on my loved ones due to my cost of care" at bounding box center [199, 85] width 1 height 1
checkbox input "true"
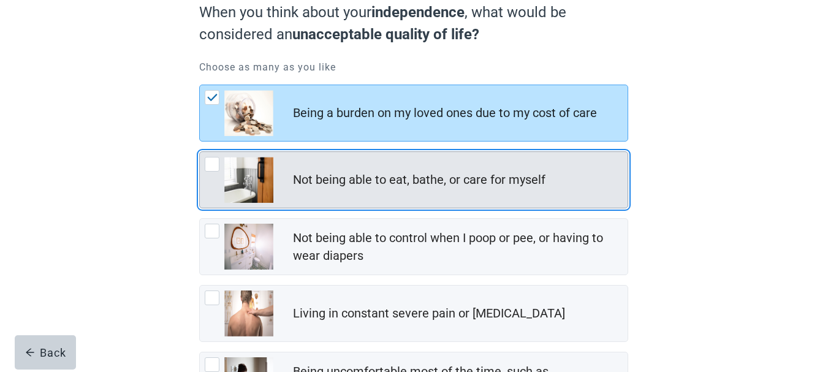
click at [211, 165] on div "Not being able to eat, bathe, or care for myself, checkbox, not checked" at bounding box center [212, 164] width 15 height 15
click at [200, 152] on input "Not being able to eat, bathe, or care for myself" at bounding box center [199, 151] width 1 height 1
checkbox input "true"
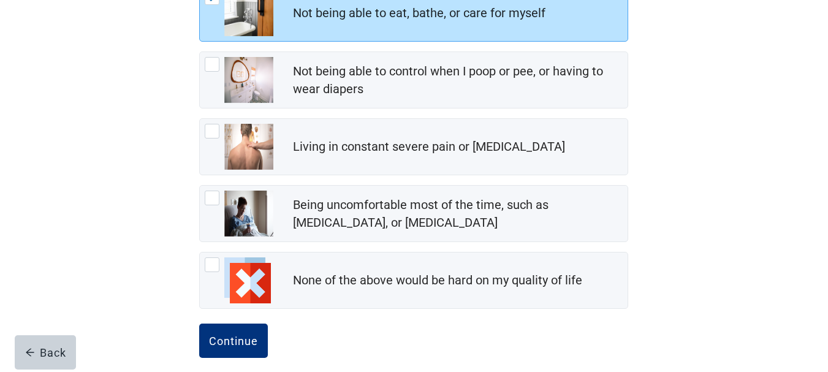
scroll to position [302, 0]
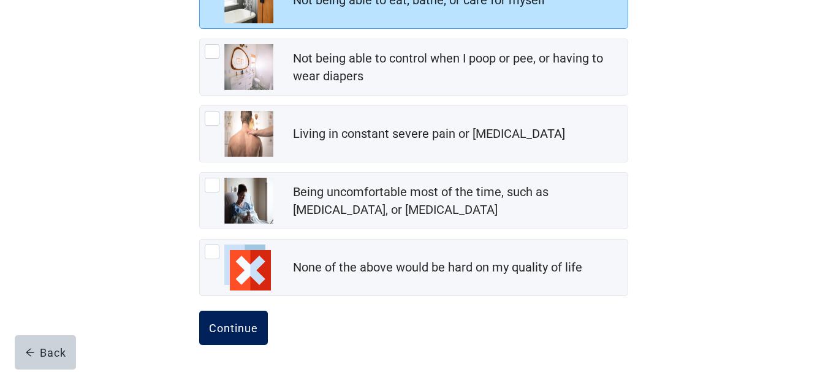
click at [229, 331] on div "Continue" at bounding box center [233, 328] width 49 height 12
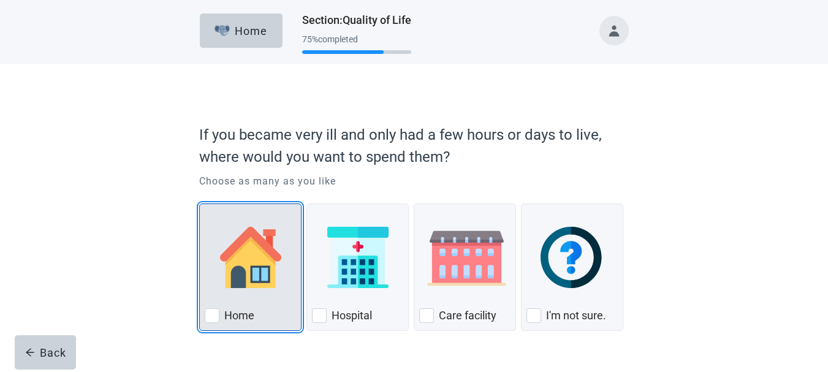
click at [212, 314] on div "Home, checkbox, not checked" at bounding box center [212, 315] width 15 height 15
click at [200, 204] on input "Home" at bounding box center [199, 204] width 1 height 1
checkbox input "true"
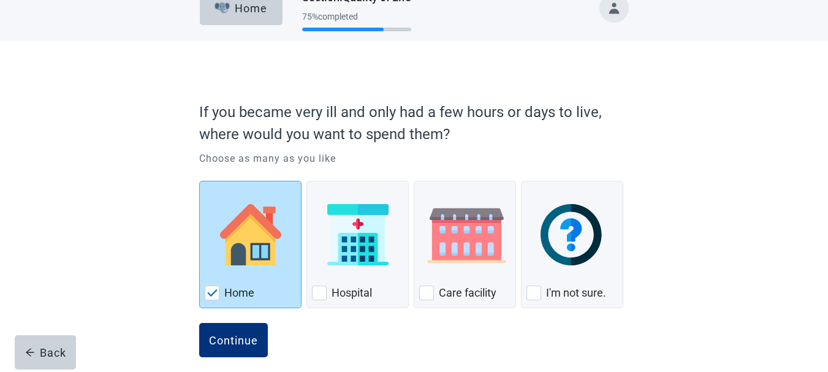
scroll to position [35, 0]
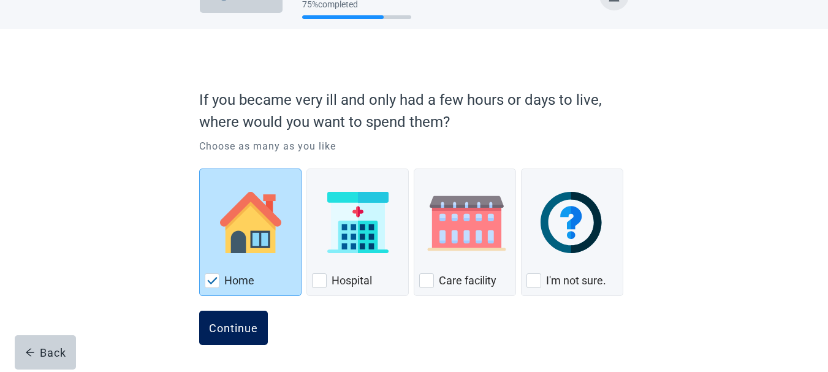
click at [237, 331] on div "Continue" at bounding box center [233, 328] width 49 height 12
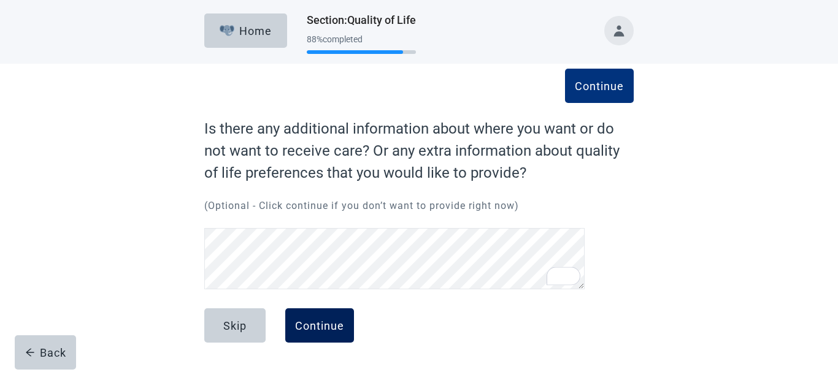
click at [330, 334] on button "Continue" at bounding box center [319, 325] width 69 height 34
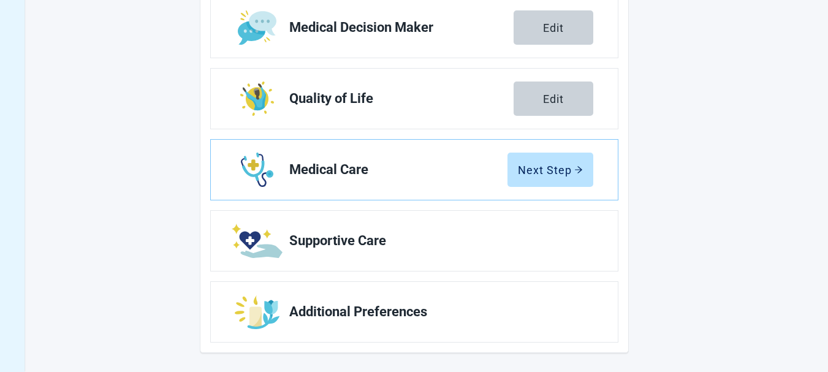
scroll to position [286, 0]
click at [334, 242] on span "Supportive Care" at bounding box center [436, 240] width 294 height 15
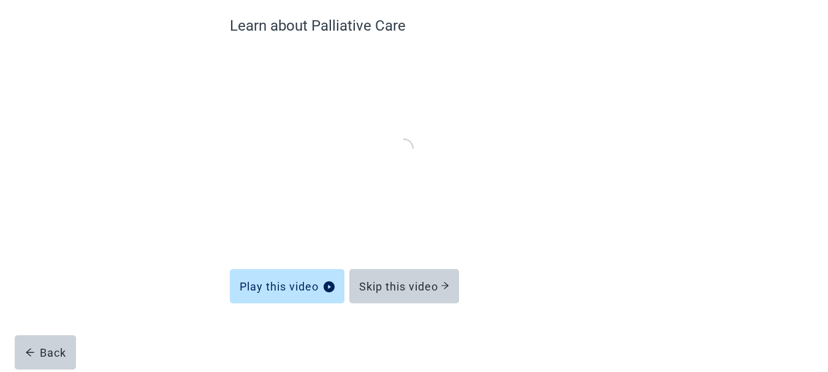
scroll to position [101, 0]
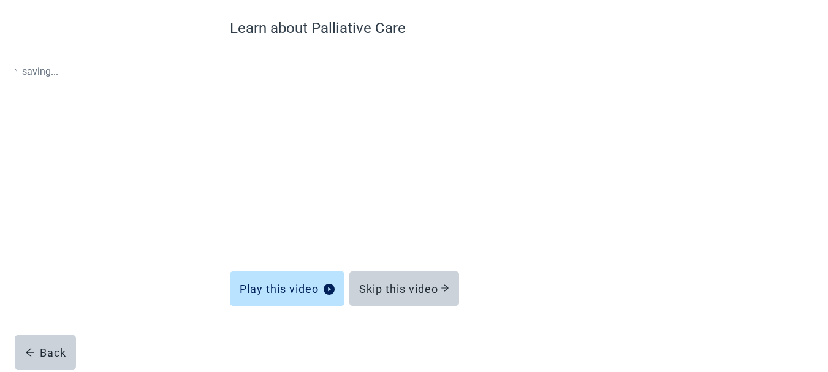
click at [738, 158] on div "Learn about Palliative Care Play this video Skip this video Back" at bounding box center [415, 167] width 746 height 409
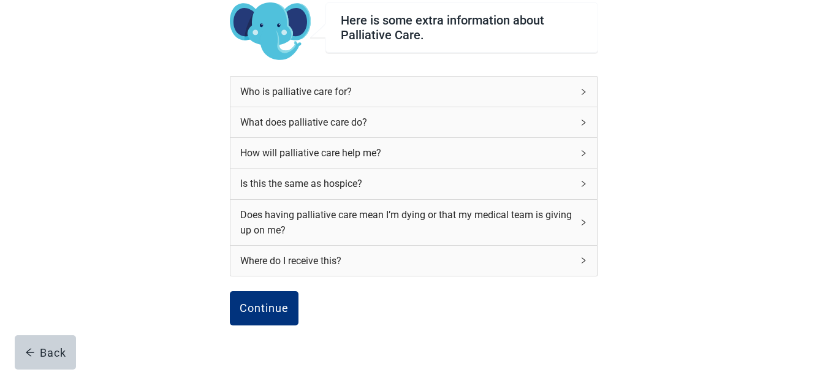
scroll to position [167, 0]
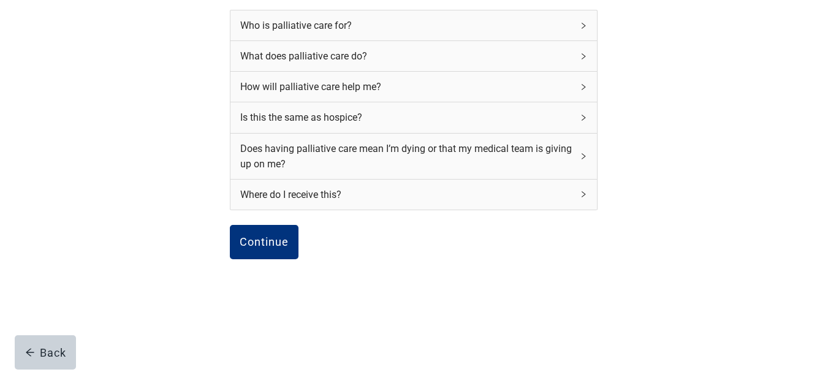
click at [582, 26] on icon "right" at bounding box center [583, 25] width 7 height 7
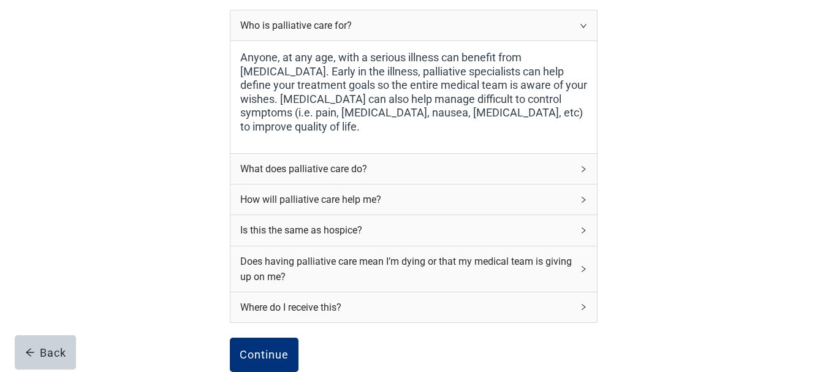
click at [584, 167] on icon "right" at bounding box center [583, 169] width 7 height 7
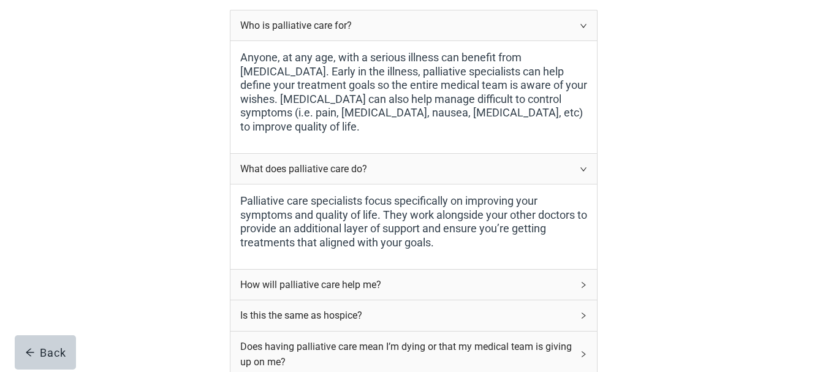
click at [584, 283] on icon "right" at bounding box center [585, 285] width 4 height 6
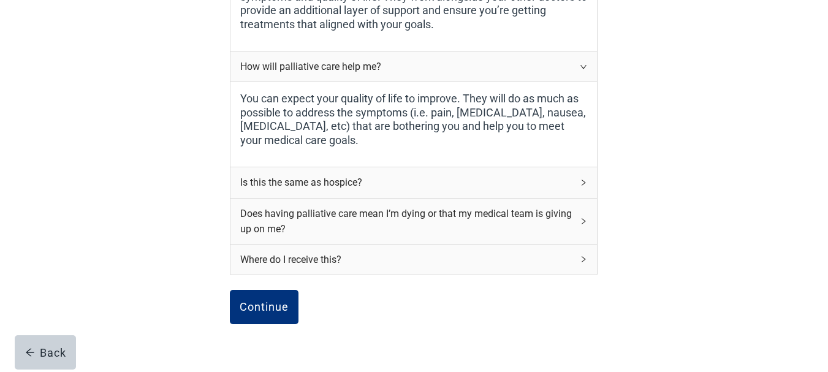
scroll to position [412, 0]
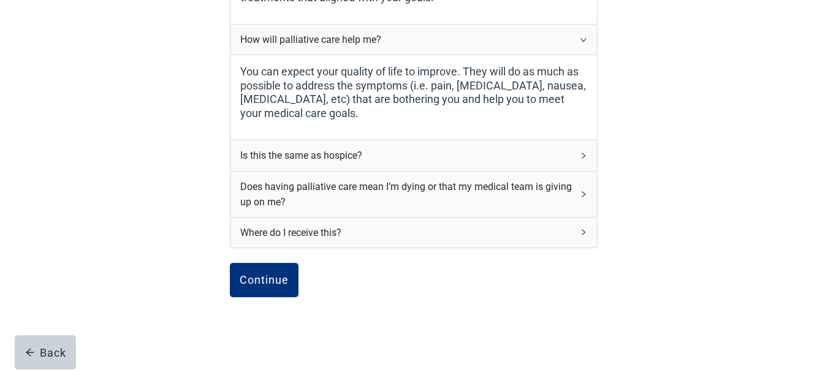
click at [583, 156] on icon "right" at bounding box center [583, 155] width 7 height 7
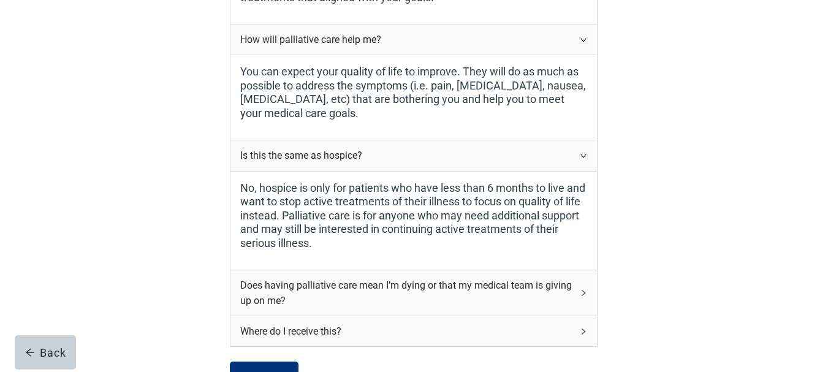
click at [587, 293] on icon "right" at bounding box center [583, 292] width 7 height 7
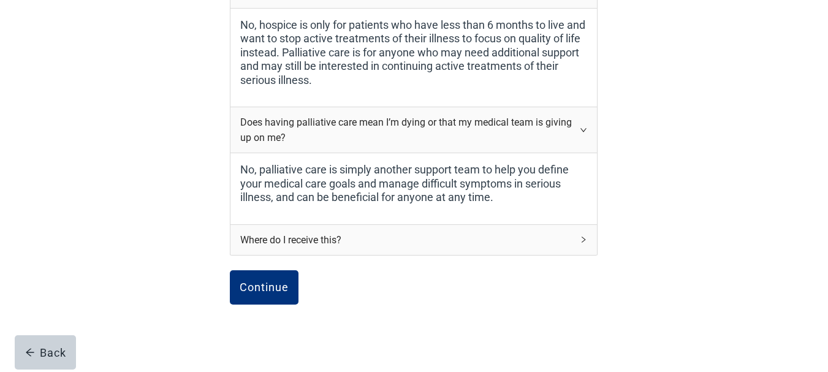
scroll to position [621, 0]
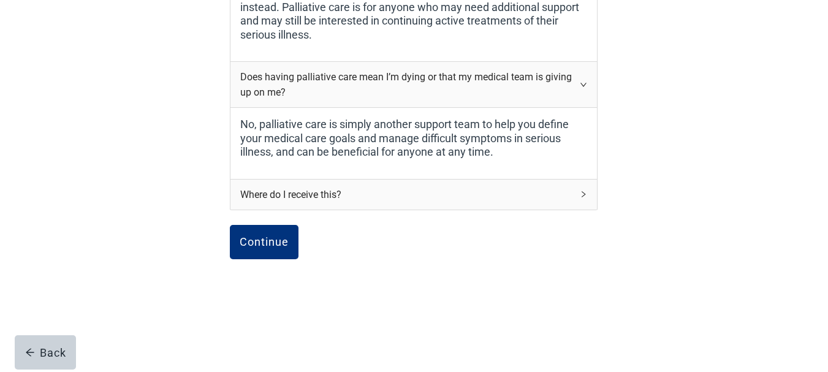
click at [583, 195] on icon "right" at bounding box center [583, 194] width 7 height 7
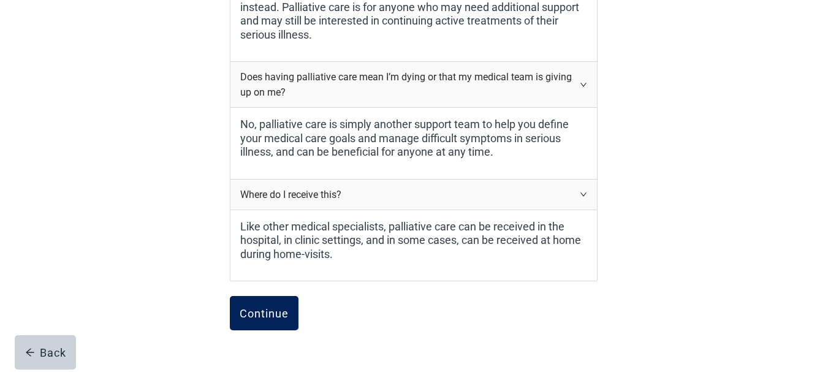
drag, startPoint x: 259, startPoint y: 314, endPoint x: 265, endPoint y: 310, distance: 7.0
click at [260, 313] on div "Continue" at bounding box center [264, 313] width 49 height 12
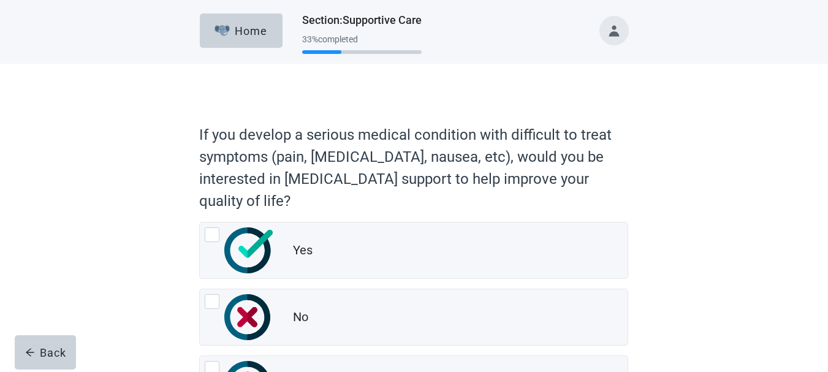
scroll to position [117, 0]
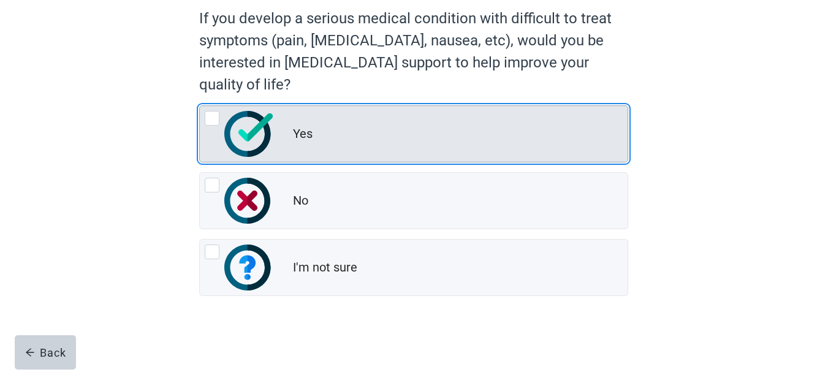
click at [212, 120] on div "Yes, radio button, not checked" at bounding box center [212, 118] width 15 height 15
click at [200, 106] on input "Yes" at bounding box center [199, 105] width 1 height 1
radio input "true"
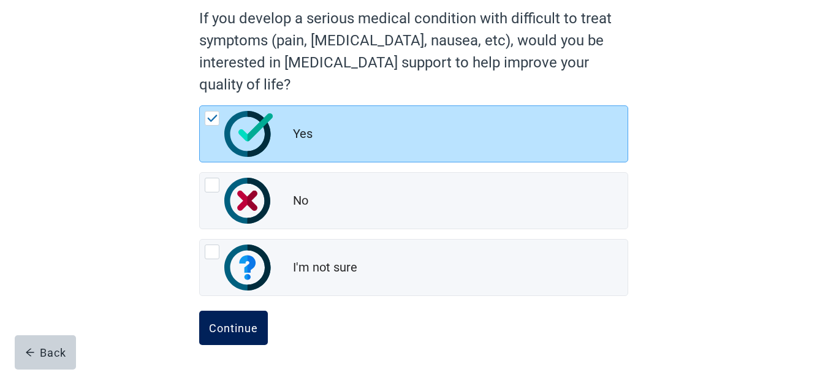
click at [235, 327] on div "Continue" at bounding box center [233, 328] width 49 height 12
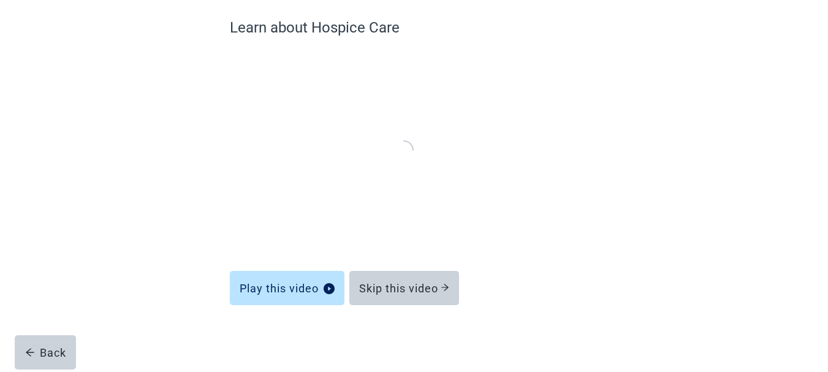
scroll to position [101, 0]
click at [638, 182] on div "Learn about Hospice Care Play this video Skip this video Back" at bounding box center [413, 180] width 515 height 385
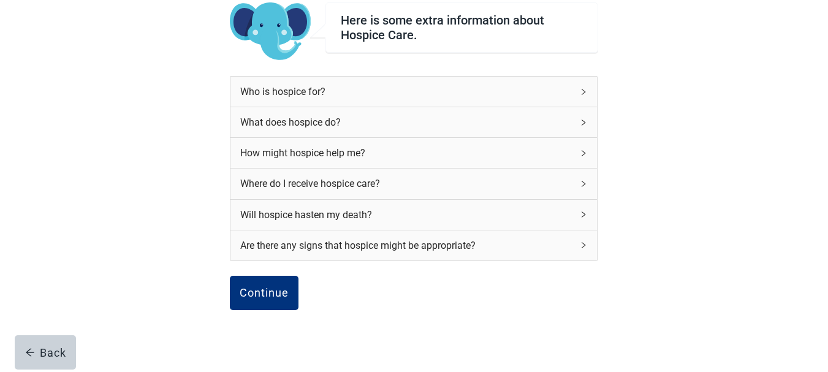
click at [302, 92] on div "Who is hospice for?" at bounding box center [406, 91] width 332 height 15
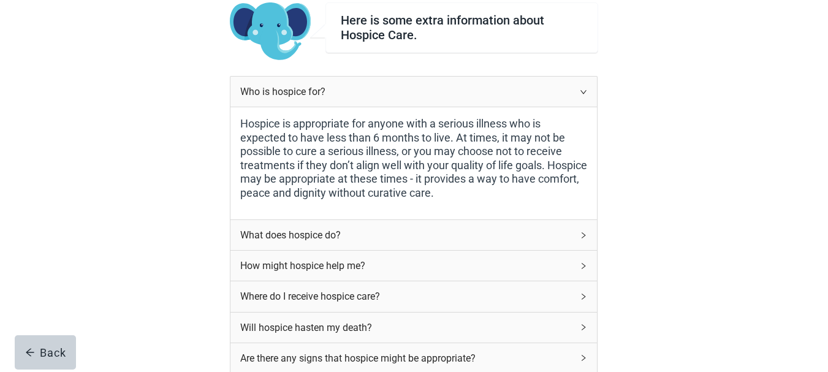
click at [282, 240] on div "What does hospice do?" at bounding box center [406, 235] width 332 height 15
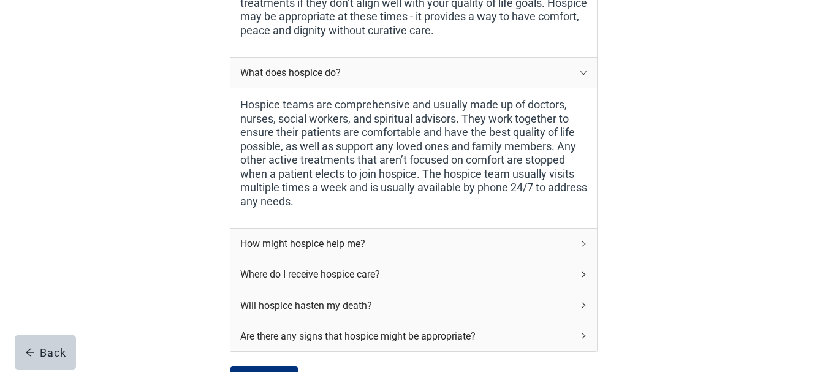
scroll to position [346, 0]
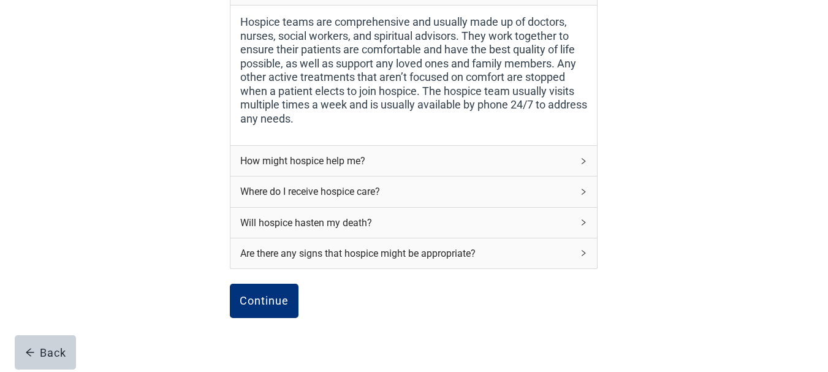
click at [294, 164] on div "How might hospice help me?" at bounding box center [406, 160] width 332 height 15
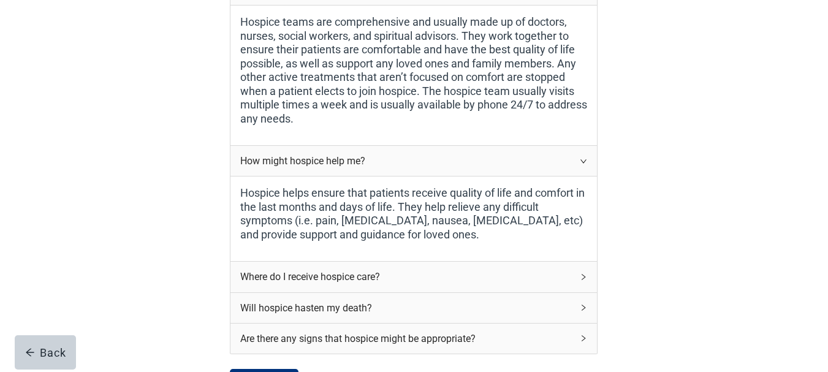
click at [287, 277] on div "Where do I receive hospice care?" at bounding box center [406, 276] width 332 height 15
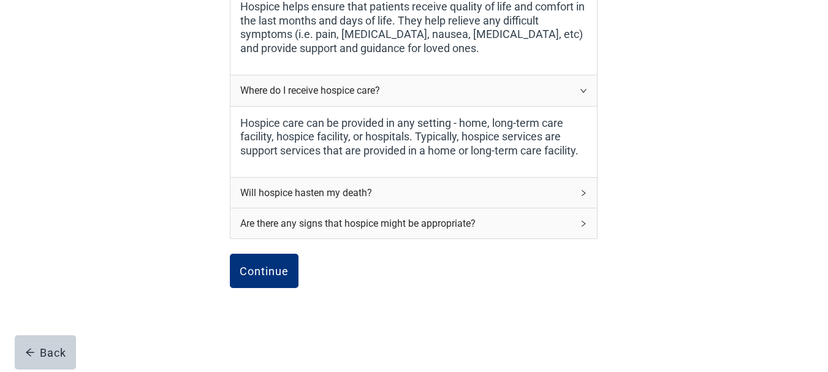
scroll to position [561, 0]
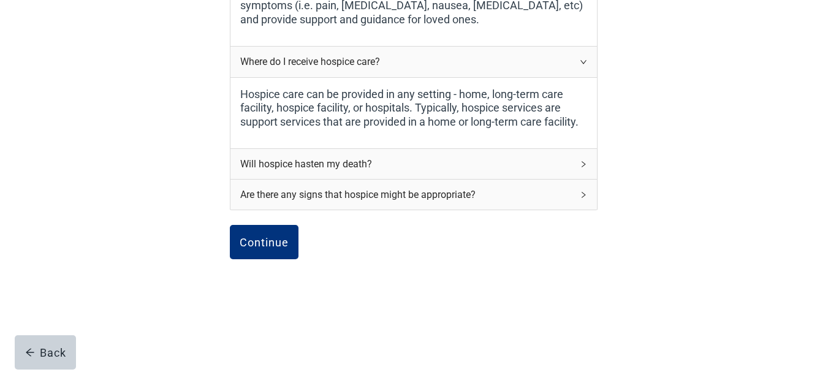
click at [293, 165] on div "Will hospice hasten my death?" at bounding box center [406, 163] width 332 height 15
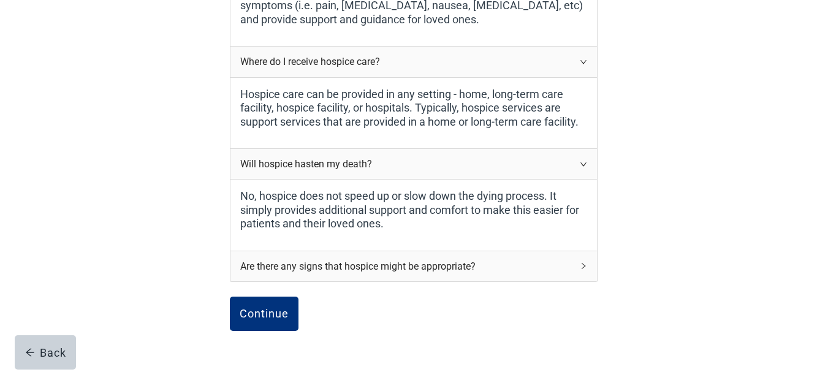
click at [331, 268] on div "Are there any signs that hospice might be appropriate?" at bounding box center [406, 266] width 332 height 15
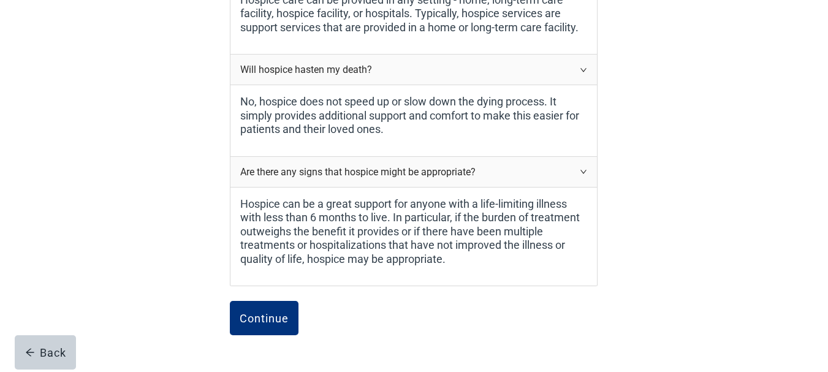
scroll to position [732, 0]
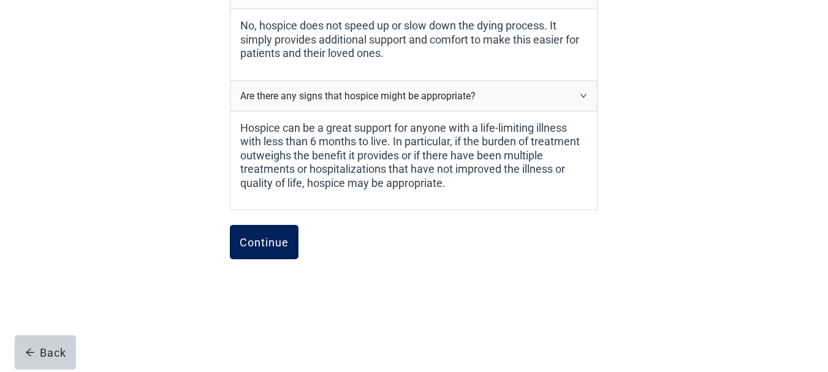
click at [259, 243] on div "Continue" at bounding box center [264, 242] width 49 height 12
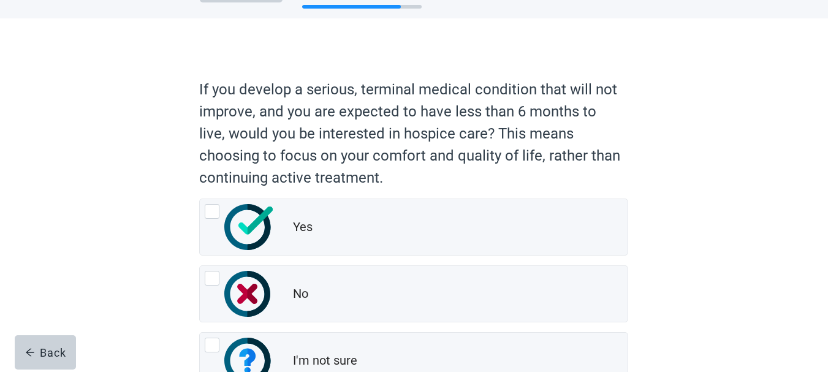
scroll to position [16, 0]
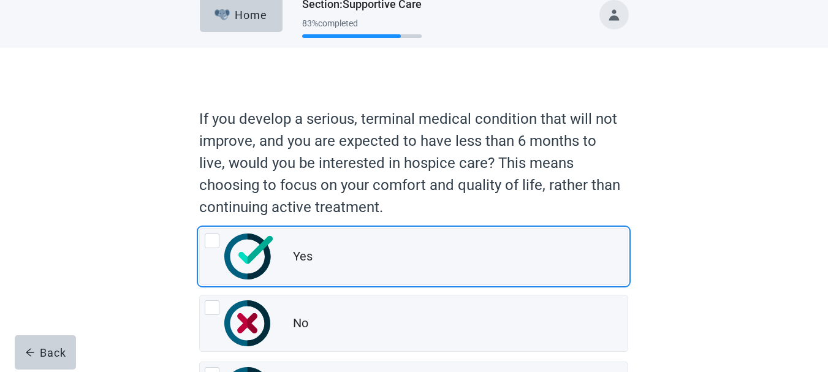
drag, startPoint x: 208, startPoint y: 241, endPoint x: 623, endPoint y: 209, distance: 416.4
click at [208, 240] on div "Yes, radio button, not checked" at bounding box center [212, 241] width 15 height 15
click at [200, 229] on input "Yes" at bounding box center [199, 228] width 1 height 1
radio input "true"
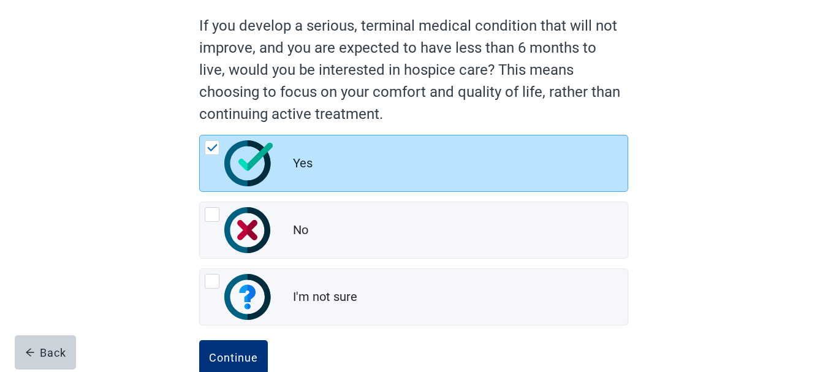
scroll to position [139, 0]
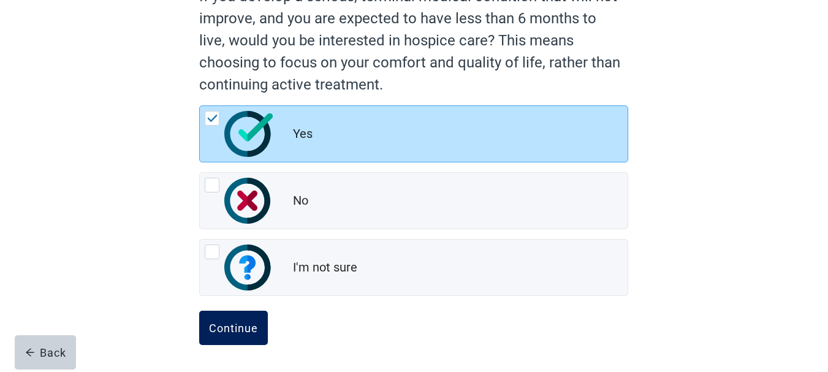
click at [216, 331] on div "Continue" at bounding box center [233, 328] width 49 height 12
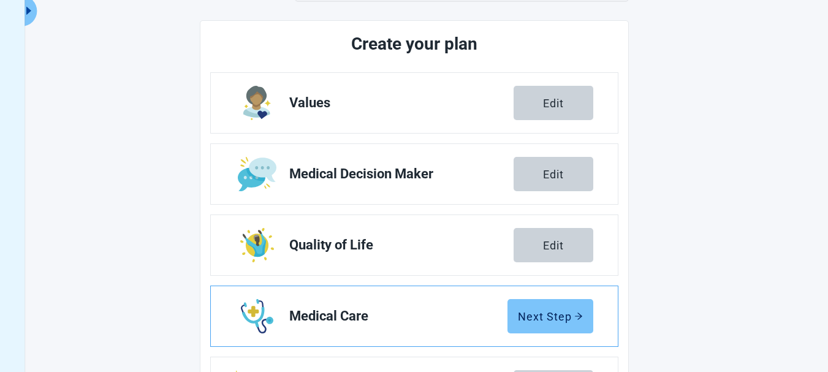
click at [540, 321] on div "Next Step" at bounding box center [550, 316] width 65 height 12
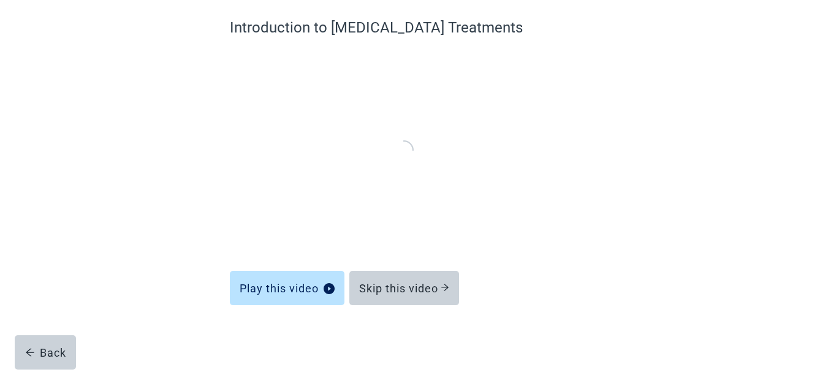
scroll to position [101, 0]
click at [676, 184] on div "Learn about Cardiopulmonary Resuscitation (CPR) Play this video Skip this video…" at bounding box center [415, 167] width 746 height 409
click at [680, 163] on div "Learn about Cardiopulmonary Resuscitation (CPR) Play this video Skip this video…" at bounding box center [415, 167] width 746 height 409
drag, startPoint x: 225, startPoint y: 346, endPoint x: 232, endPoint y: 334, distance: 14.3
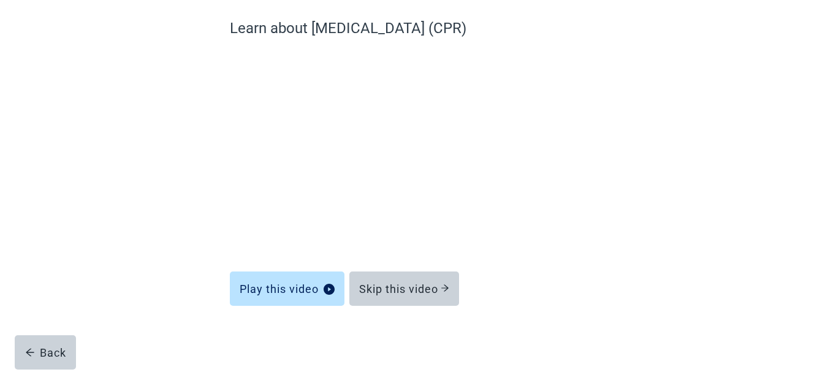
click at [227, 342] on div "Learn about Cardiopulmonary Resuscitation (CPR) Play this video Skip this video…" at bounding box center [413, 180] width 515 height 385
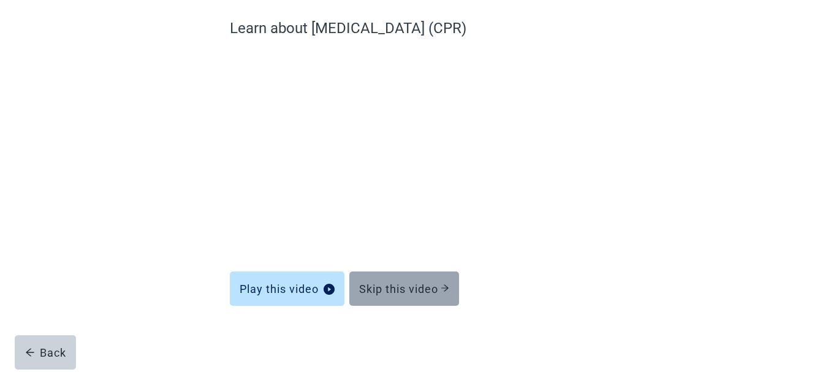
click at [420, 283] on div "Skip this video" at bounding box center [404, 289] width 90 height 12
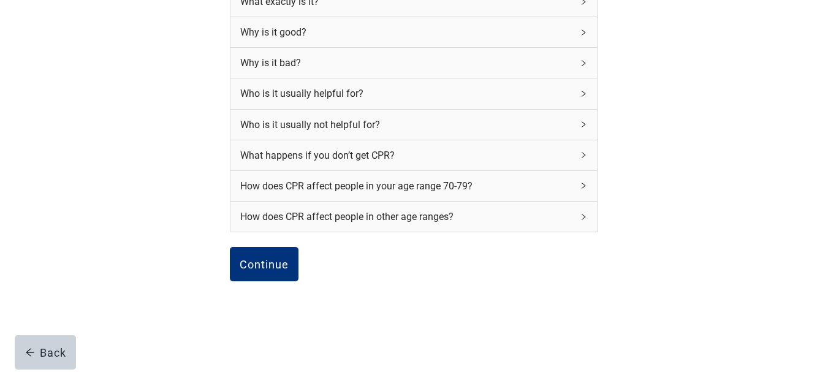
scroll to position [219, 0]
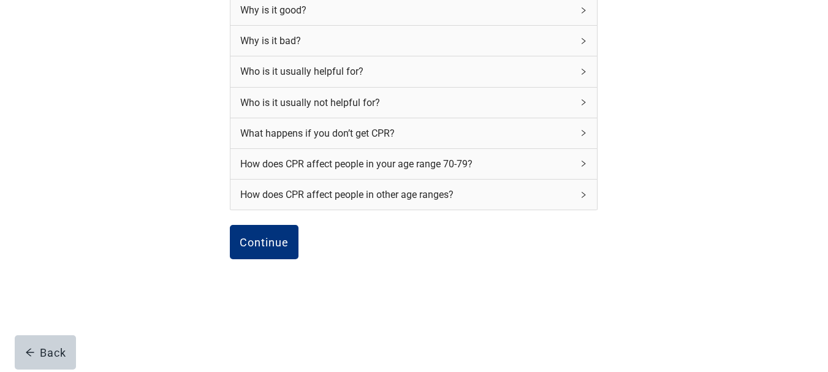
drag, startPoint x: 253, startPoint y: 245, endPoint x: 599, endPoint y: 177, distance: 353.1
click at [253, 245] on div "Continue" at bounding box center [264, 242] width 49 height 12
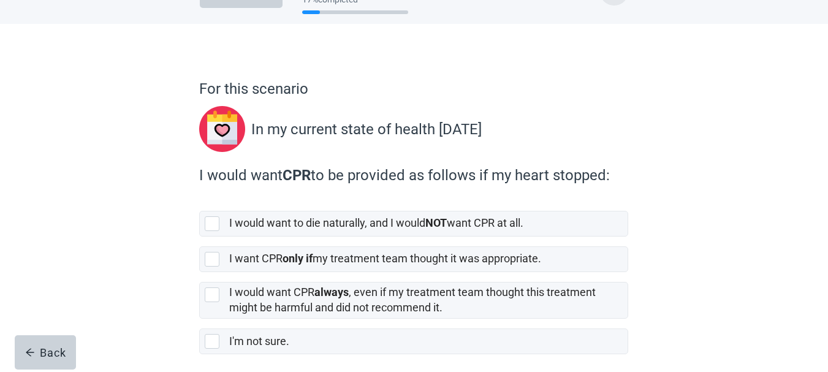
scroll to position [93, 0]
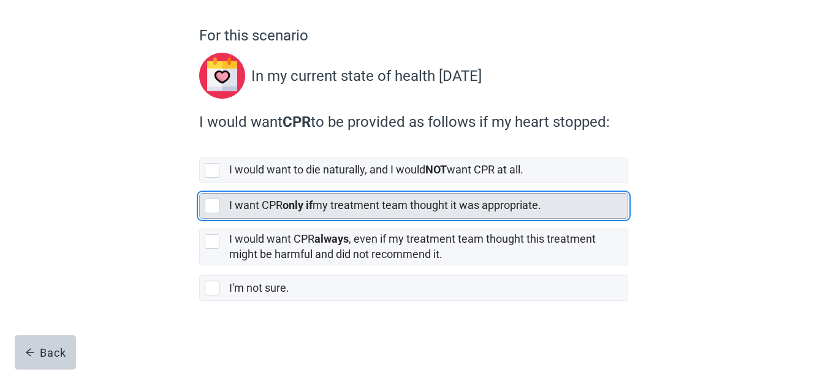
click at [208, 206] on div "[object Object], checkbox, not selected" at bounding box center [212, 206] width 15 height 15
click at [200, 184] on input "I want CPR only if my treatment team thought it was appropriate." at bounding box center [199, 183] width 1 height 1
checkbox input "true"
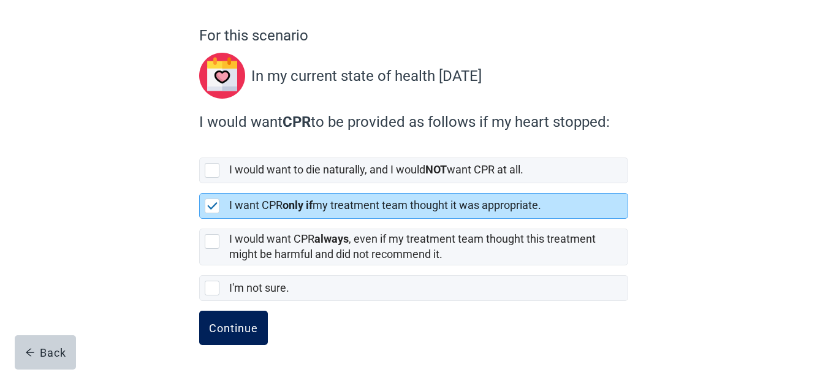
click at [221, 329] on div "Continue" at bounding box center [233, 328] width 49 height 12
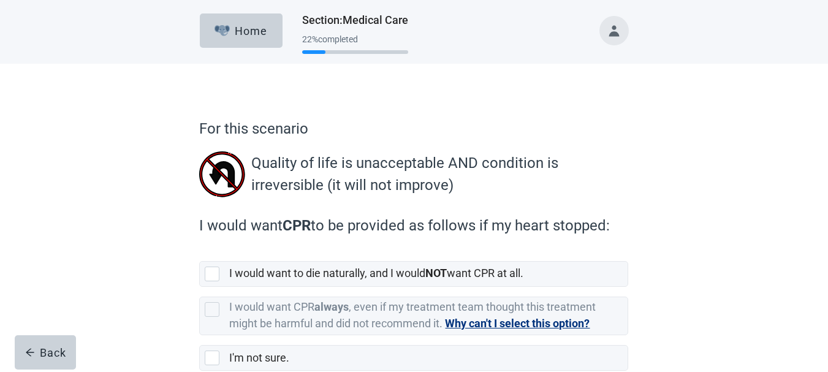
scroll to position [70, 0]
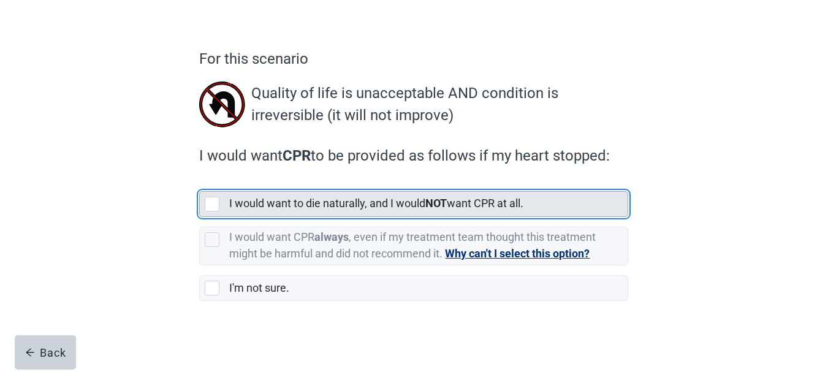
click at [213, 206] on div "[object Object], checkbox, not selected" at bounding box center [212, 204] width 15 height 15
click at [200, 182] on input "I would want to die naturally, and I would NOT want CPR at all." at bounding box center [199, 182] width 1 height 1
checkbox input "true"
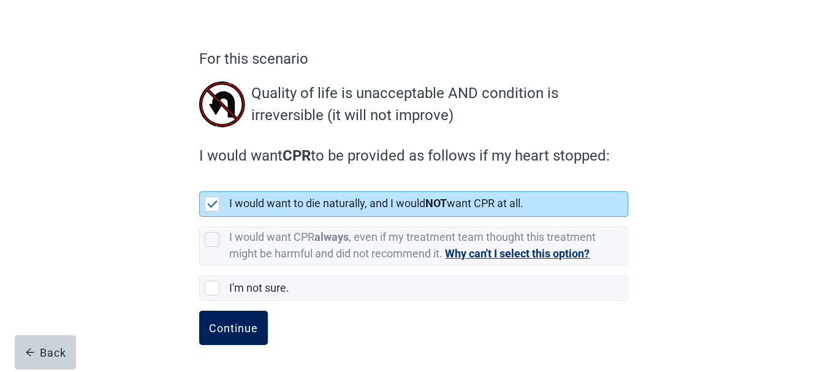
click at [219, 328] on div "Continue" at bounding box center [233, 328] width 49 height 12
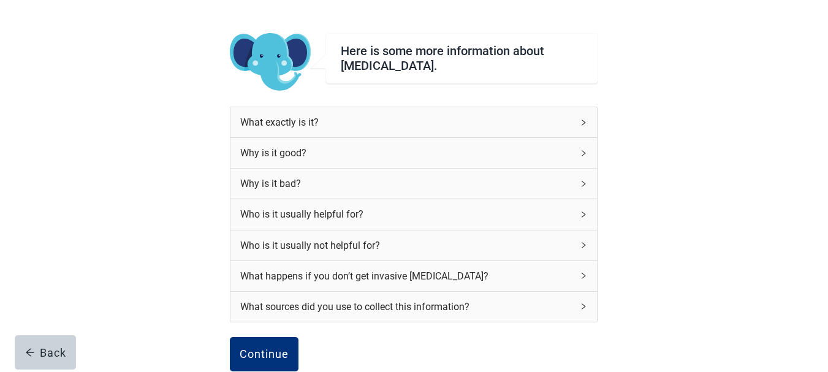
click at [266, 121] on div "What exactly is it?" at bounding box center [406, 122] width 332 height 15
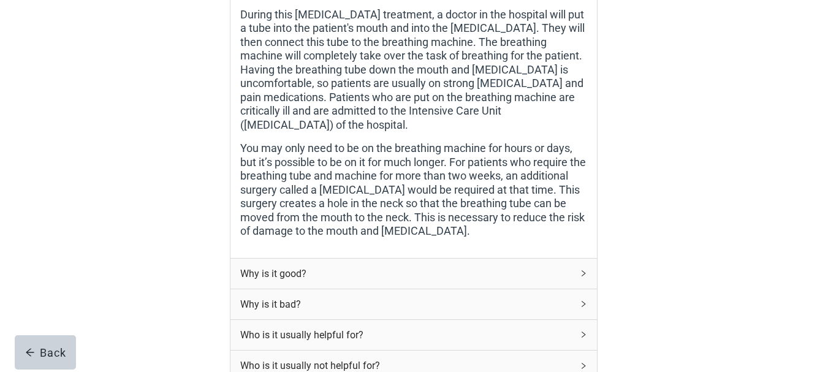
scroll to position [438, 0]
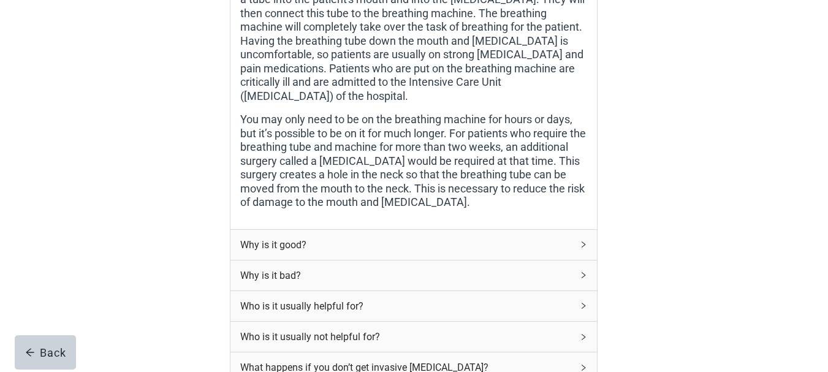
click at [278, 237] on div "Why is it good?" at bounding box center [406, 244] width 332 height 15
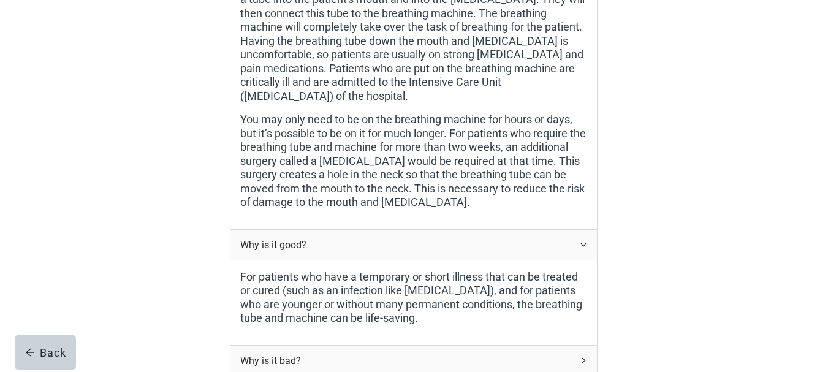
click at [294, 353] on div "Why is it bad?" at bounding box center [406, 360] width 332 height 15
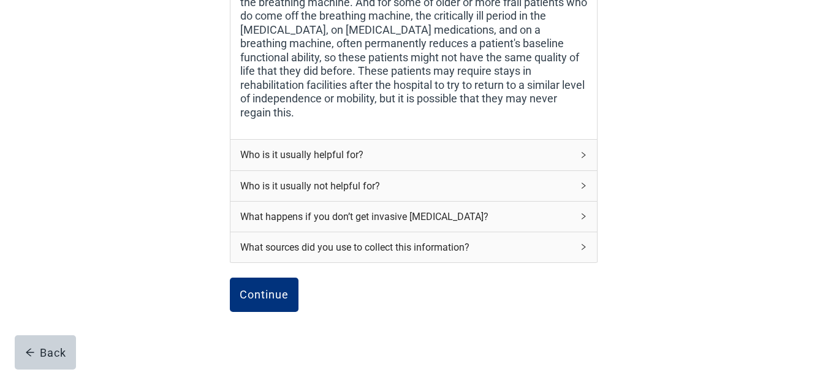
scroll to position [960, 0]
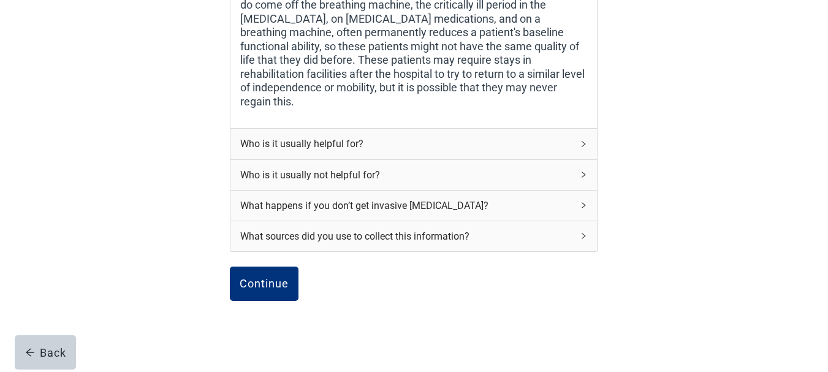
click at [290, 136] on div "Who is it usually helpful for?" at bounding box center [406, 143] width 332 height 15
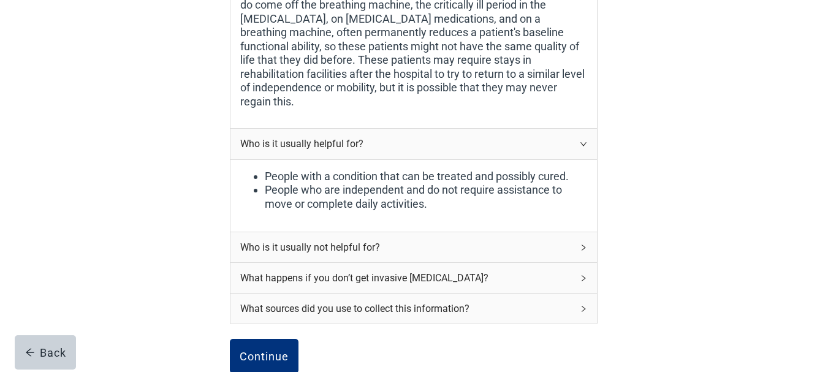
click at [272, 240] on div "Who is it usually not helpful for?" at bounding box center [406, 247] width 332 height 15
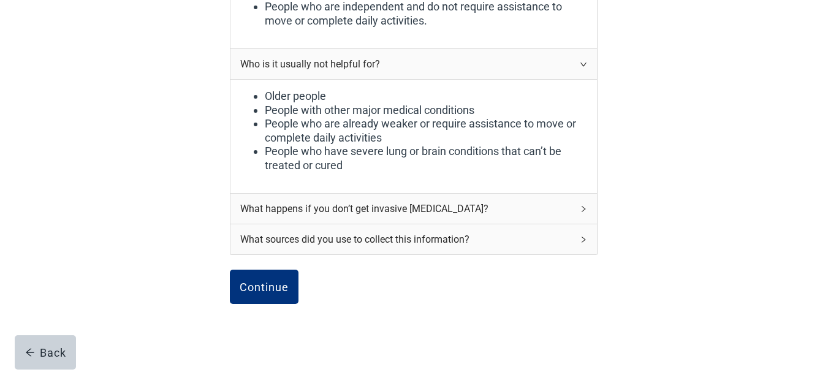
scroll to position [1147, 0]
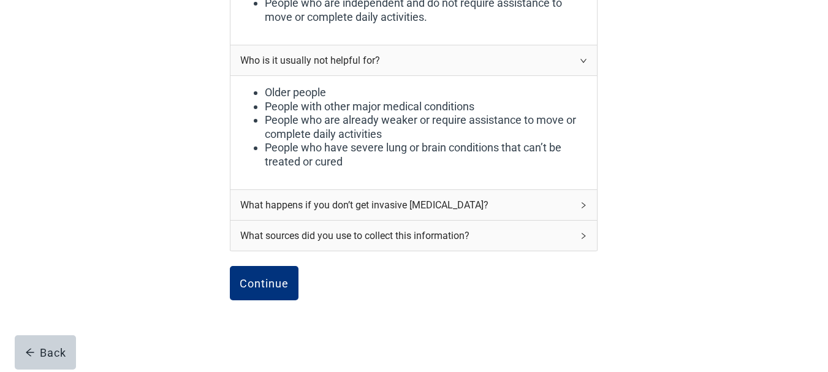
click at [281, 197] on div "What happens if you don’t get invasive mechanical ventilation?" at bounding box center [406, 204] width 332 height 15
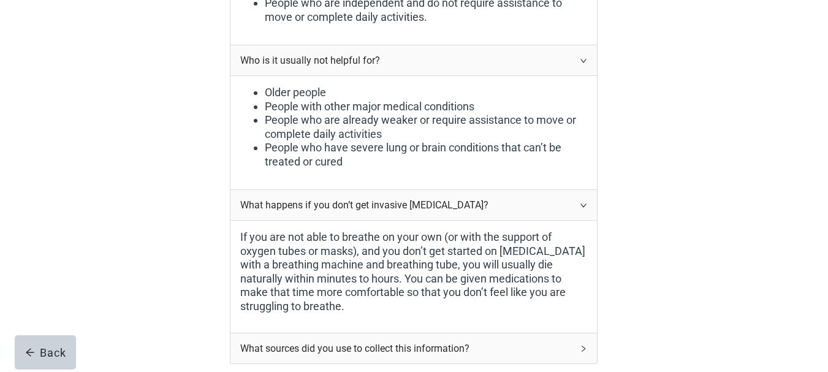
click at [307, 341] on div "What sources did you use to collect this information?" at bounding box center [406, 348] width 332 height 15
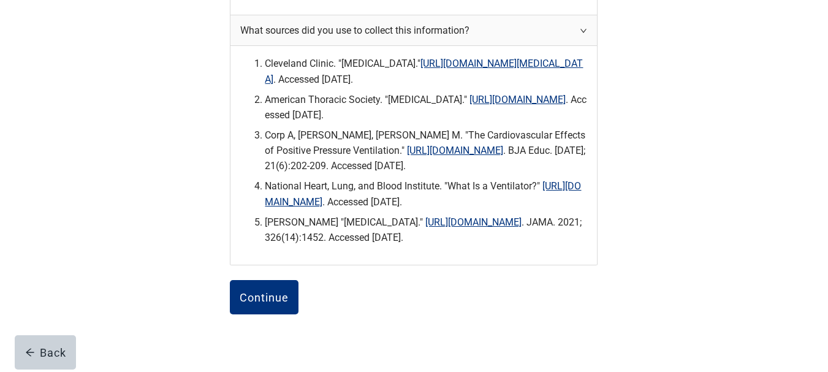
scroll to position [1494, 0]
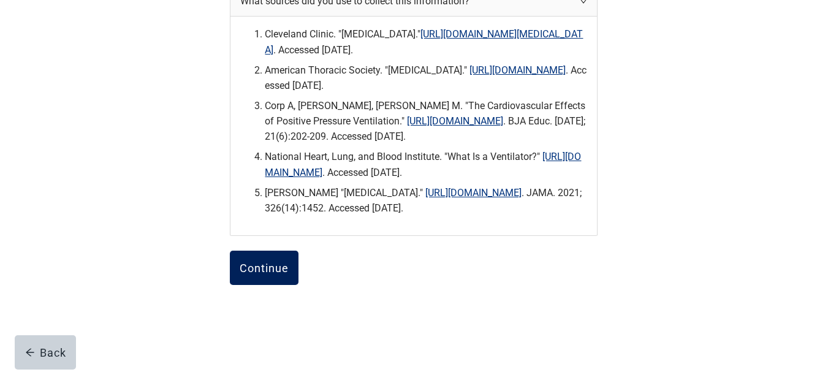
click at [270, 262] on div "Continue" at bounding box center [264, 268] width 49 height 12
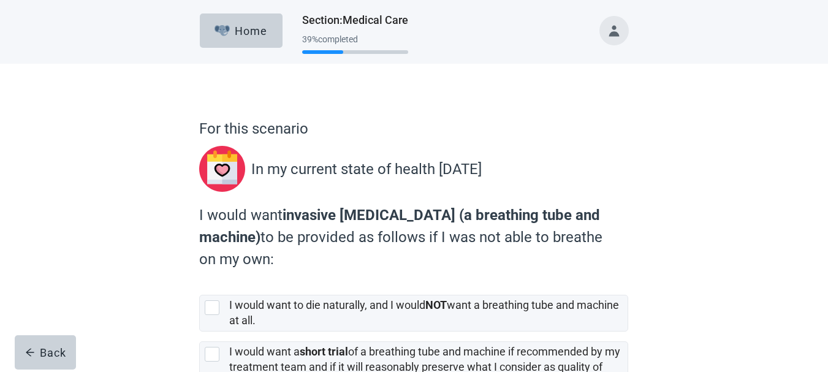
scroll to position [123, 0]
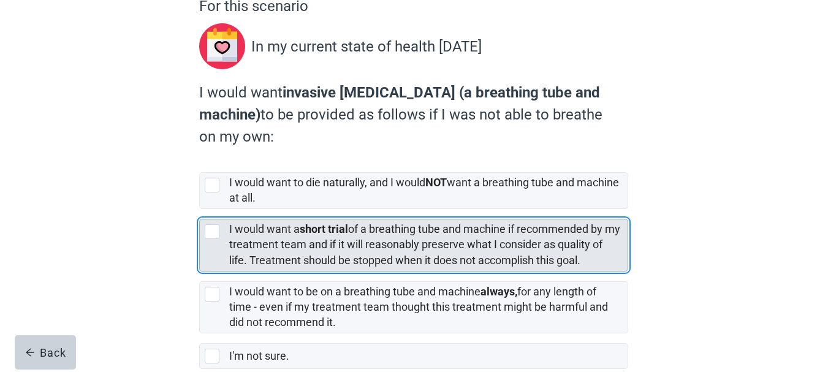
click at [214, 235] on div "[object Object], checkbox, not selected" at bounding box center [212, 231] width 15 height 15
click at [200, 210] on input "I would want a short trial of a breathing tube and machine if recommended by my…" at bounding box center [199, 209] width 1 height 1
checkbox input "true"
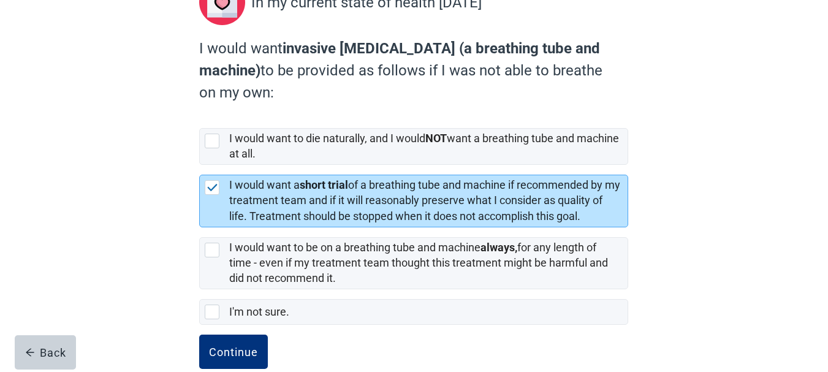
scroll to position [191, 0]
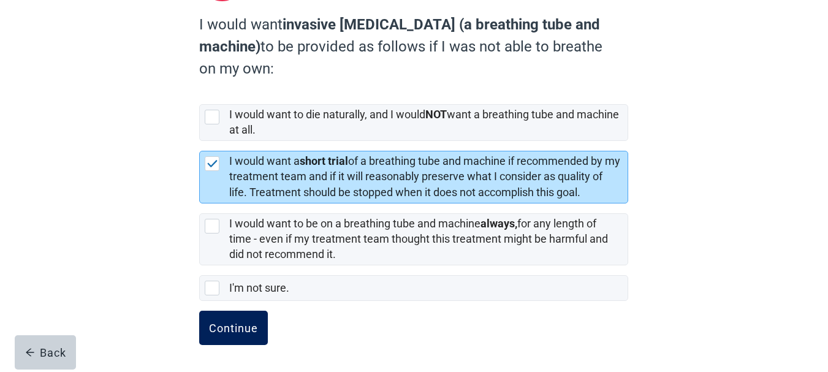
drag, startPoint x: 227, startPoint y: 326, endPoint x: 243, endPoint y: 327, distance: 16.6
click at [228, 326] on div "Continue" at bounding box center [233, 328] width 49 height 12
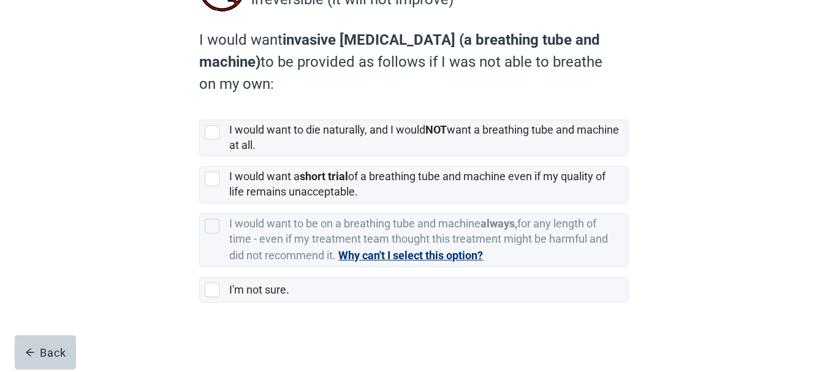
scroll to position [188, 0]
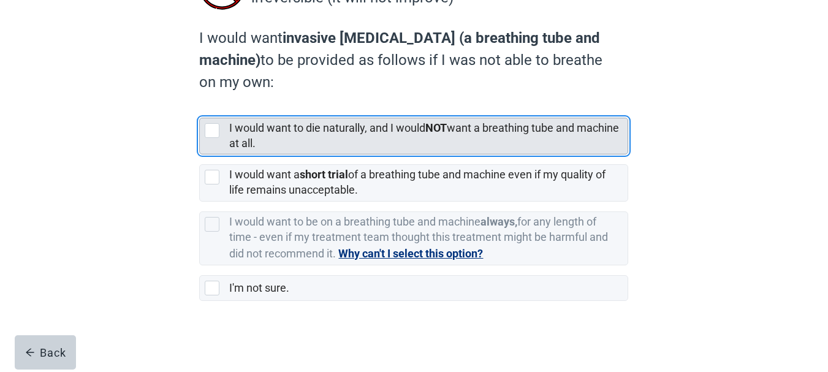
click at [213, 129] on div "[object Object], checkbox, not selected" at bounding box center [212, 130] width 15 height 15
click at [200, 109] on input "I would want to die naturally, and I would NOT want a breathing tube and machin…" at bounding box center [199, 108] width 1 height 1
checkbox input "true"
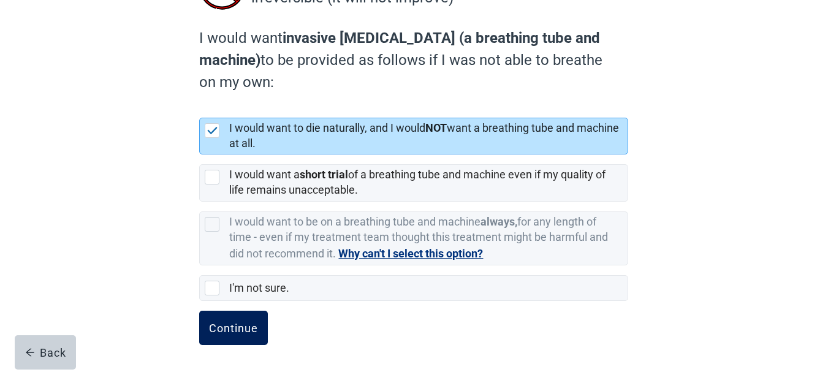
click at [243, 332] on div "Continue" at bounding box center [233, 328] width 49 height 12
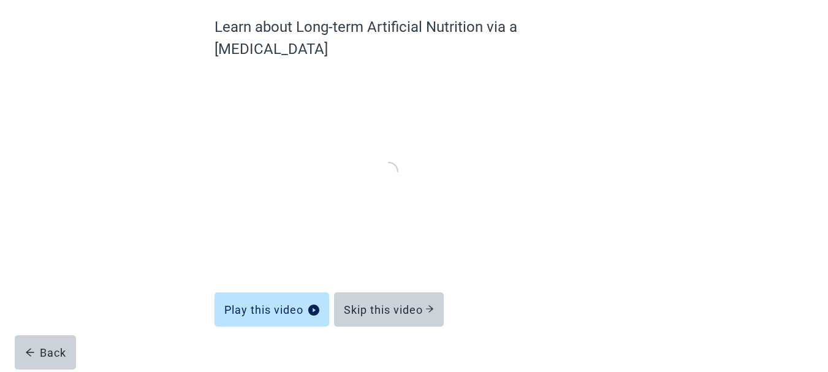
scroll to position [101, 0]
click at [629, 187] on div "Learn about Long-term Artificial Nutrition via a Feeding Tube Play this video S…" at bounding box center [415, 178] width 746 height 431
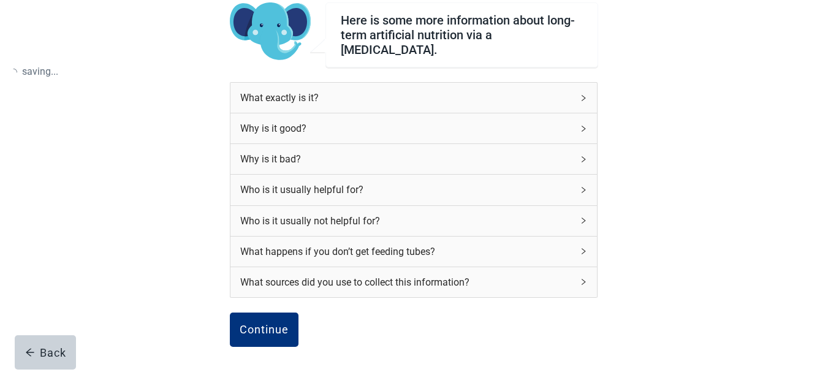
scroll to position [182, 0]
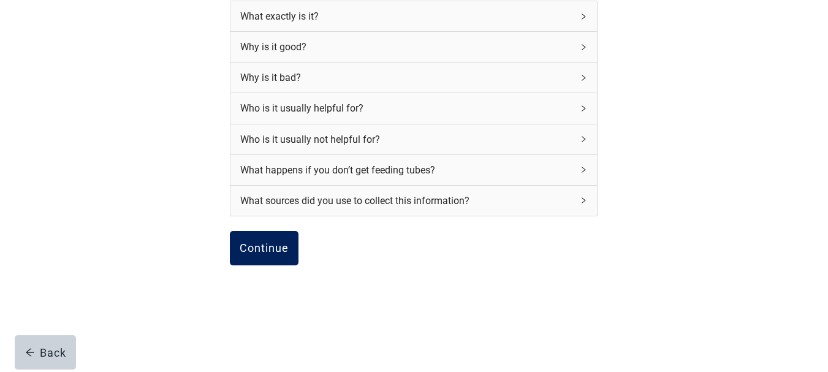
click at [260, 244] on div "Continue" at bounding box center [264, 248] width 49 height 12
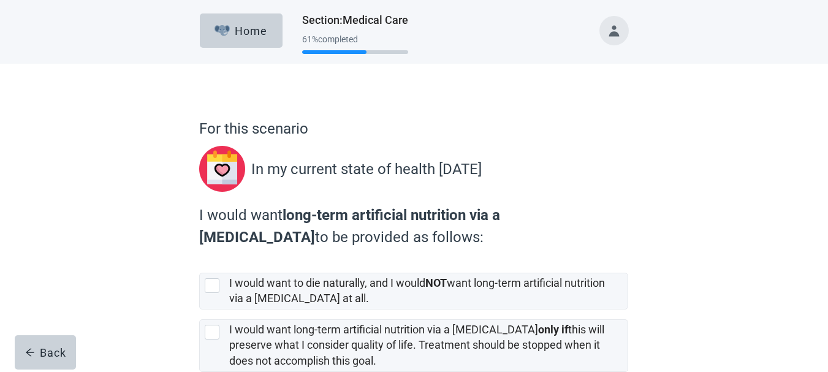
scroll to position [123, 0]
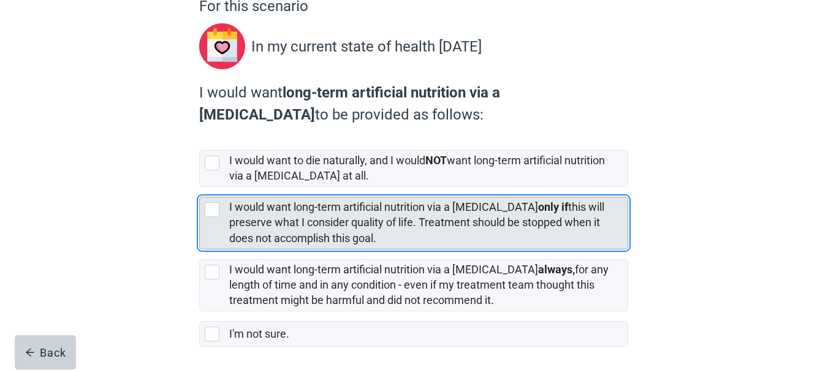
click at [214, 210] on div "[object Object], checkbox, not selected" at bounding box center [212, 209] width 15 height 15
click at [200, 188] on input "I would want long-term artificial nutrition via a feeding tube only if this wil…" at bounding box center [199, 187] width 1 height 1
checkbox input "true"
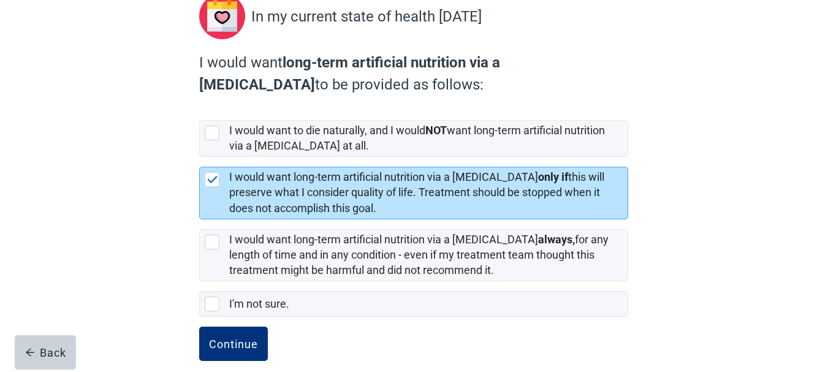
scroll to position [169, 0]
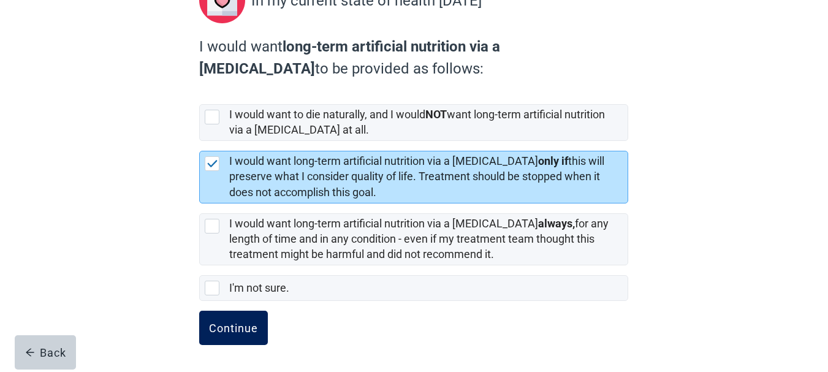
click at [234, 332] on div "Continue" at bounding box center [233, 328] width 49 height 12
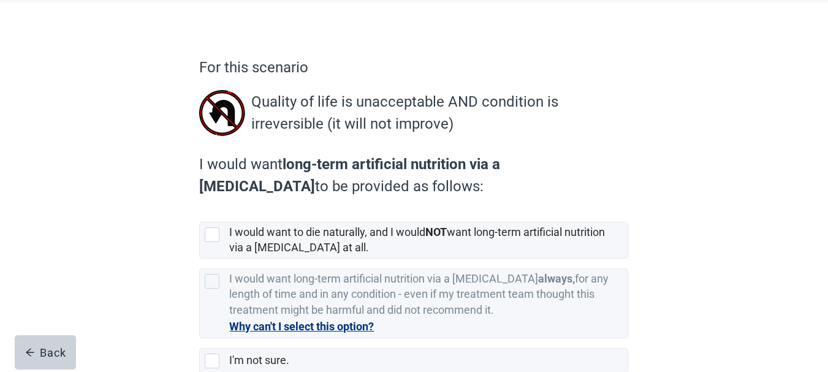
scroll to position [123, 0]
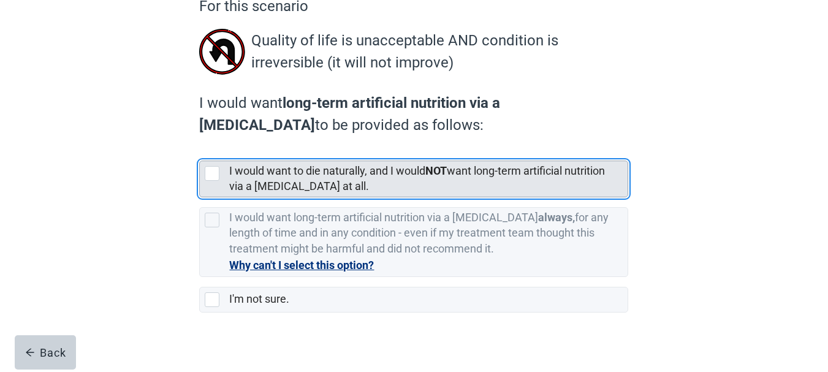
click at [212, 176] on div "[object Object], checkbox, not selected" at bounding box center [212, 173] width 15 height 15
click at [200, 151] on input "I would want to die naturally, and I would NOT want long-term artificial nutrit…" at bounding box center [199, 151] width 1 height 1
checkbox input "true"
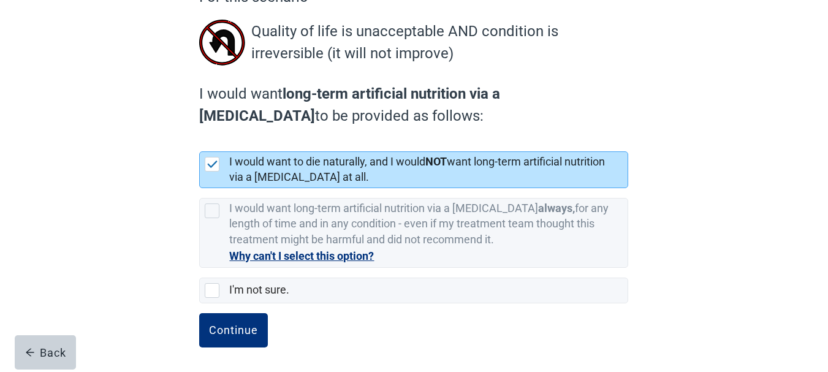
scroll to position [134, 0]
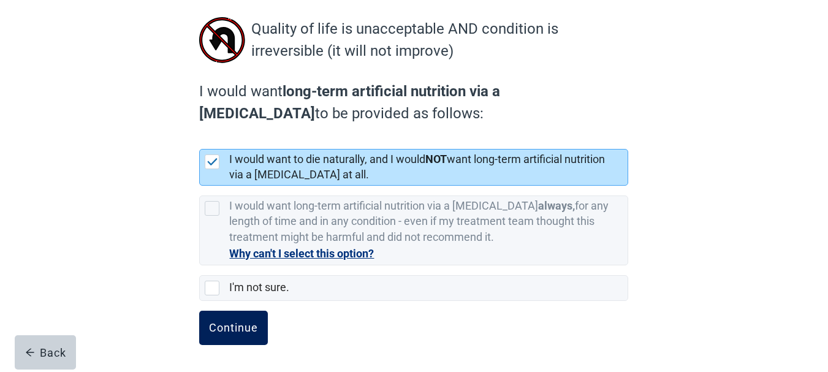
click at [229, 326] on div "Continue" at bounding box center [233, 328] width 49 height 12
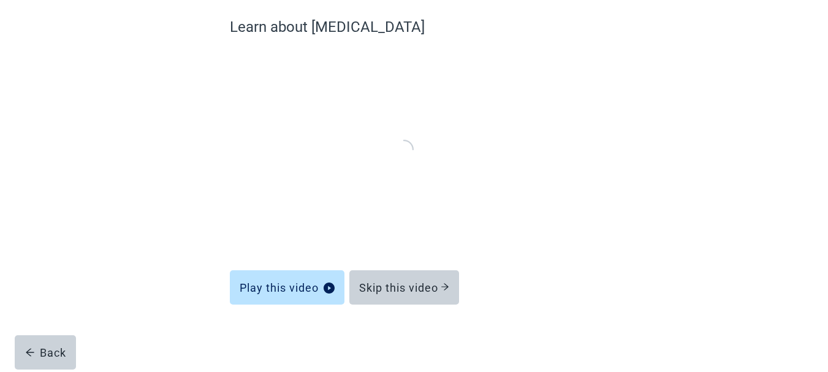
scroll to position [101, 0]
click at [649, 213] on div "Learn about Dialysis Play this video Skip this video Back" at bounding box center [415, 167] width 746 height 409
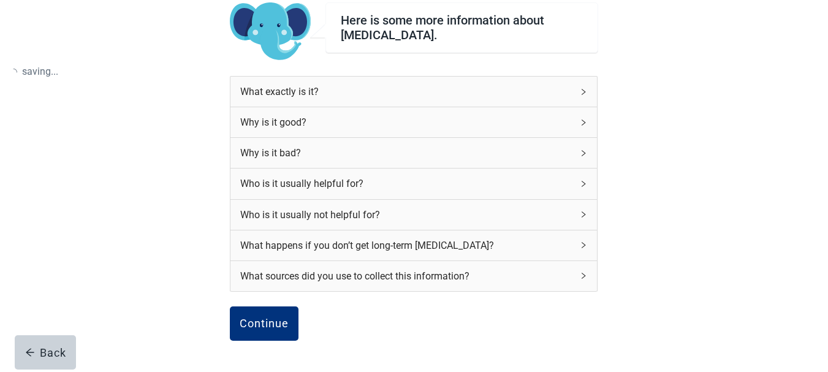
scroll to position [134, 0]
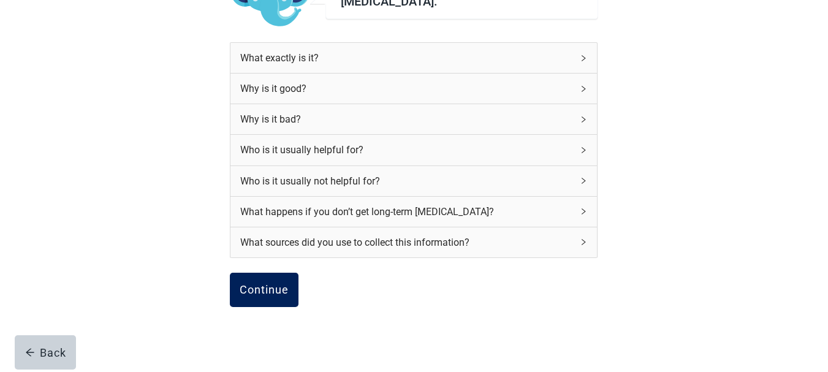
click at [253, 294] on div "Continue" at bounding box center [264, 290] width 49 height 12
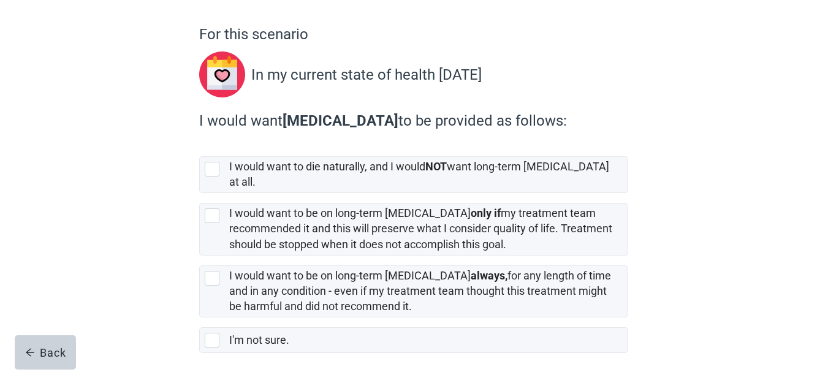
scroll to position [136, 0]
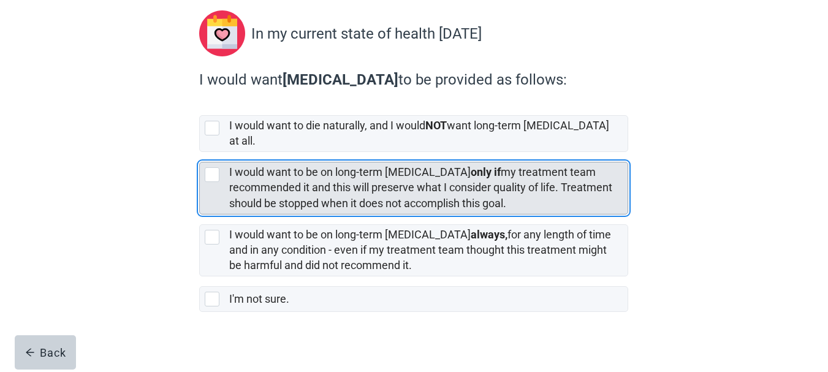
drag, startPoint x: 225, startPoint y: 161, endPoint x: 212, endPoint y: 164, distance: 13.1
click at [212, 164] on div "I would want to be on long-term dialysis only if my treatment team recommended …" at bounding box center [414, 188] width 428 height 51
click at [200, 153] on input "I would want to be on long-term dialysis only if my treatment team recommended …" at bounding box center [199, 152] width 1 height 1
checkbox input "true"
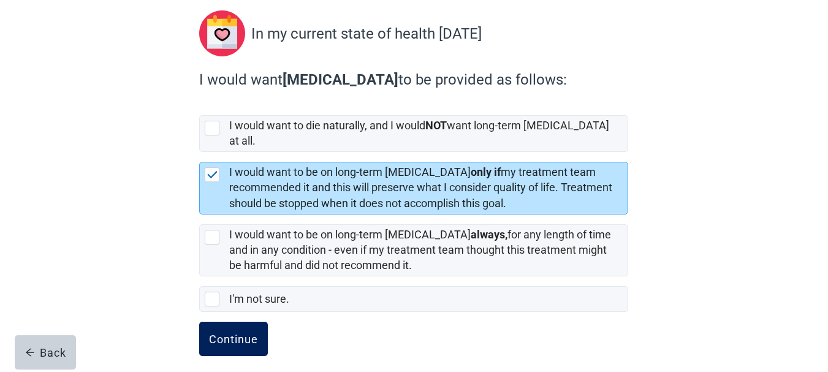
click at [230, 333] on div "Continue" at bounding box center [233, 339] width 49 height 12
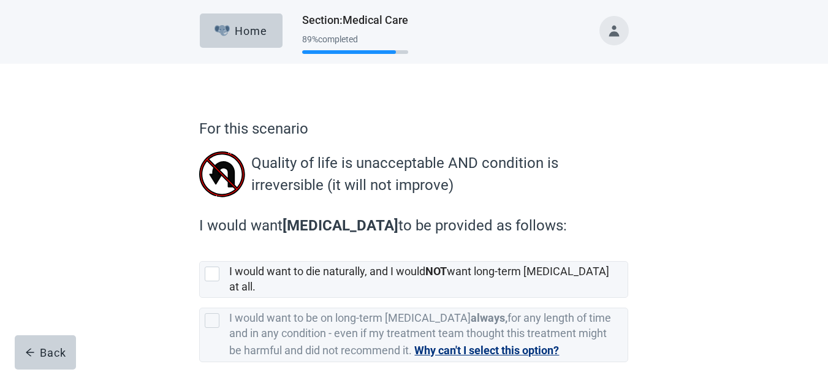
scroll to position [86, 0]
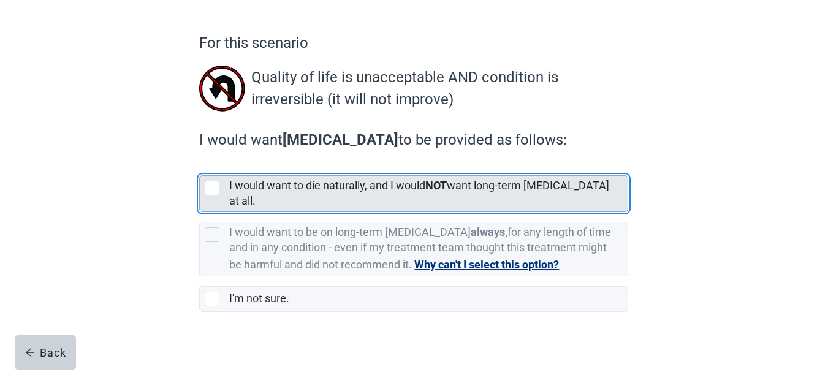
click at [208, 190] on div "[object Object], checkbox, not selected" at bounding box center [212, 188] width 15 height 15
click at [200, 166] on input "I would want to die naturally, and I would NOT want long-term dialysis at all." at bounding box center [199, 166] width 1 height 1
checkbox input "true"
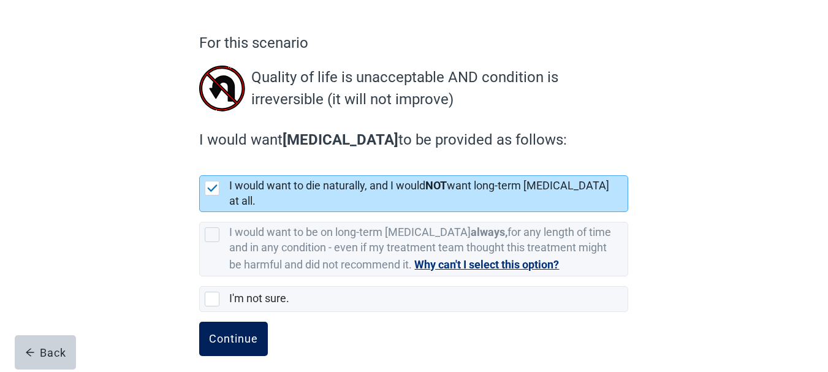
click at [236, 333] on div "Continue" at bounding box center [233, 339] width 49 height 12
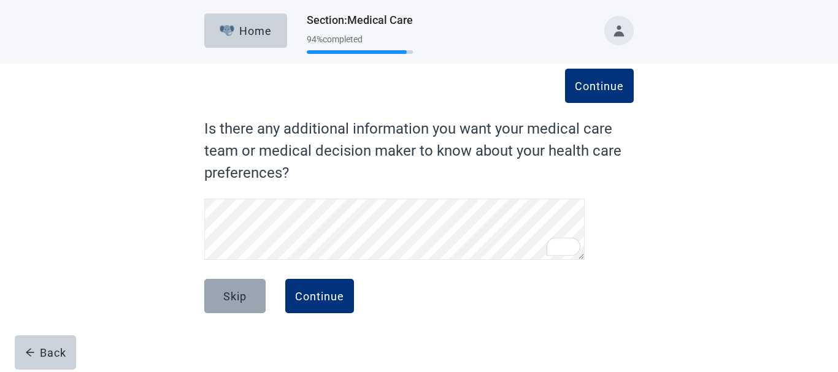
click at [231, 304] on button "Skip" at bounding box center [234, 296] width 61 height 34
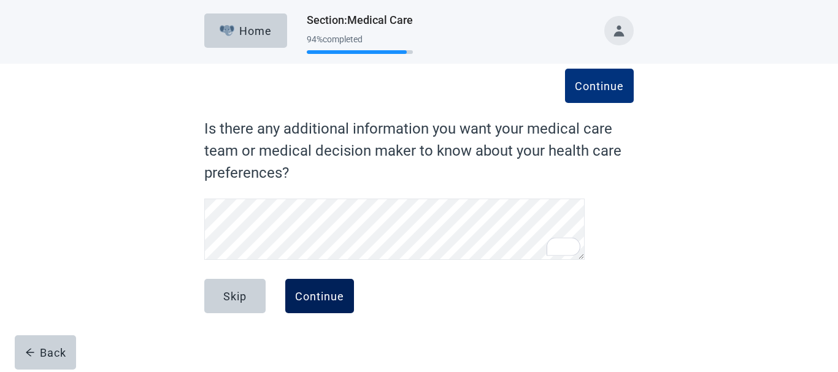
click at [316, 294] on div "Continue" at bounding box center [319, 296] width 49 height 12
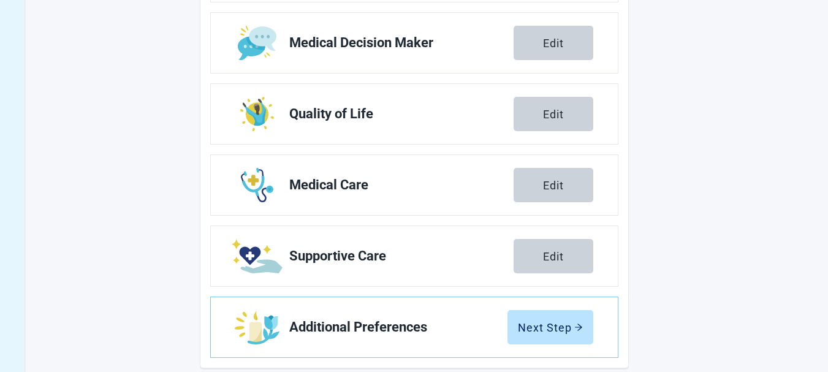
scroll to position [280, 0]
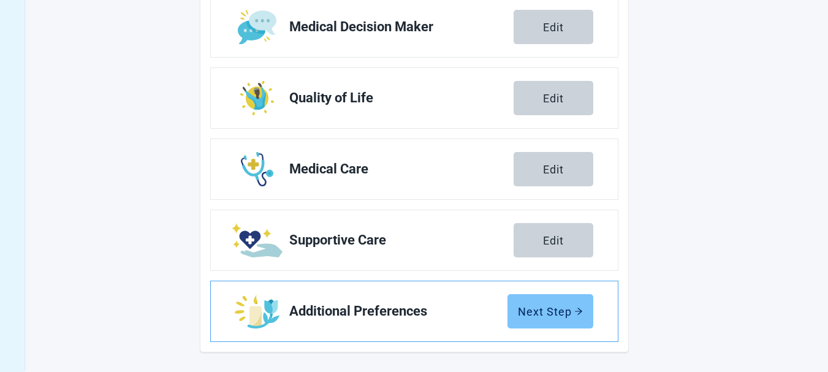
click at [555, 313] on div "Next Step" at bounding box center [550, 311] width 65 height 12
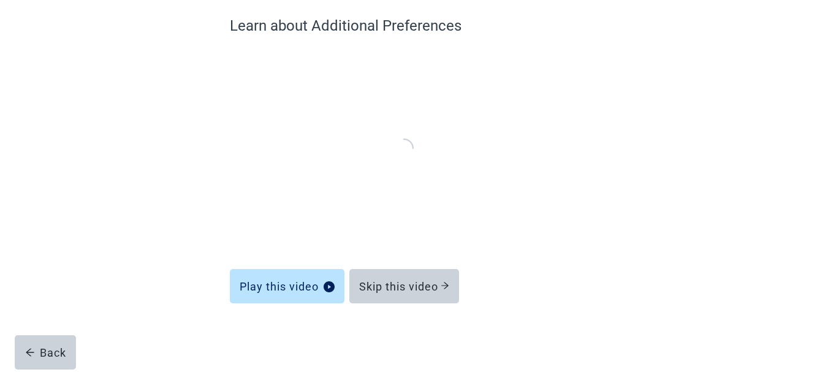
scroll to position [101, 0]
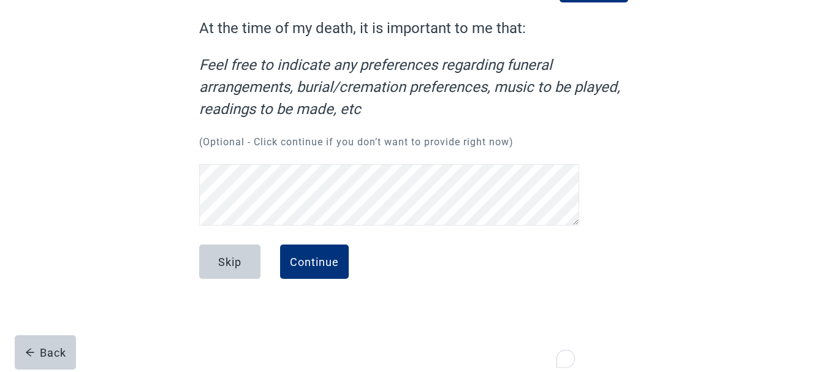
scroll to position [1, 0]
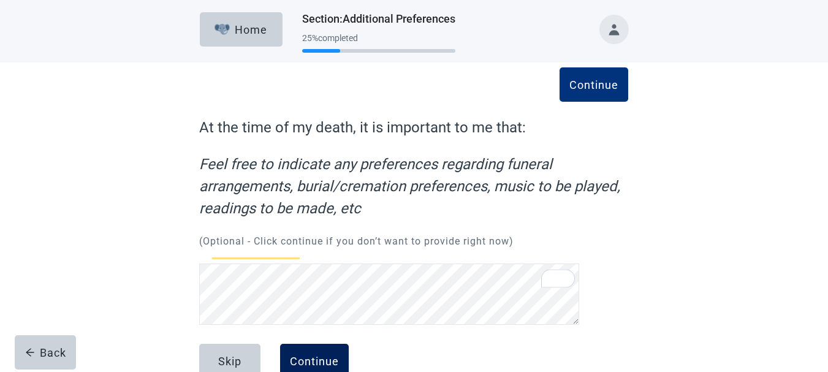
click at [304, 355] on div "Continue" at bounding box center [314, 361] width 49 height 12
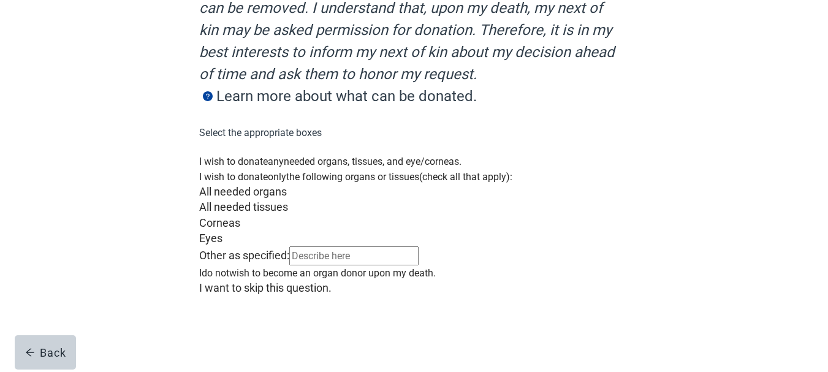
scroll to position [245, 0]
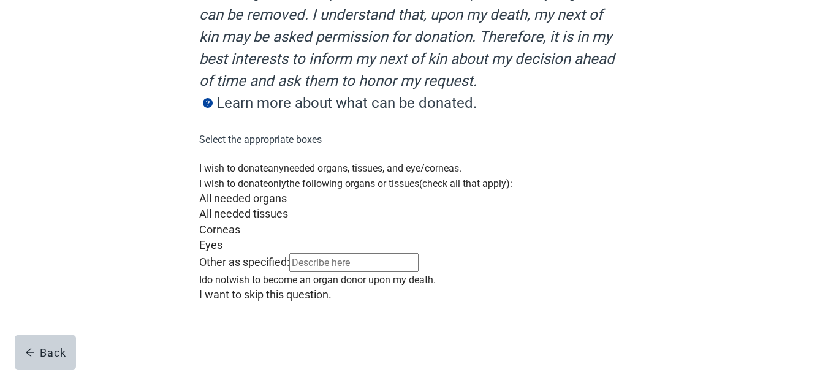
click at [211, 161] on div "Main content" at bounding box center [413, 161] width 429 height 0
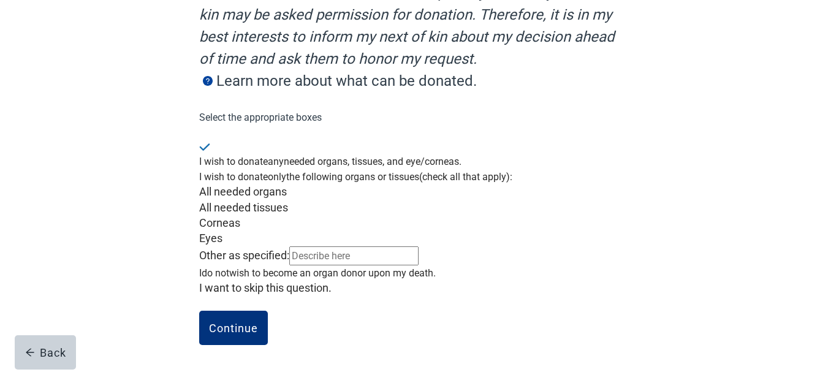
scroll to position [384, 0]
click at [241, 331] on div "Continue" at bounding box center [233, 328] width 49 height 12
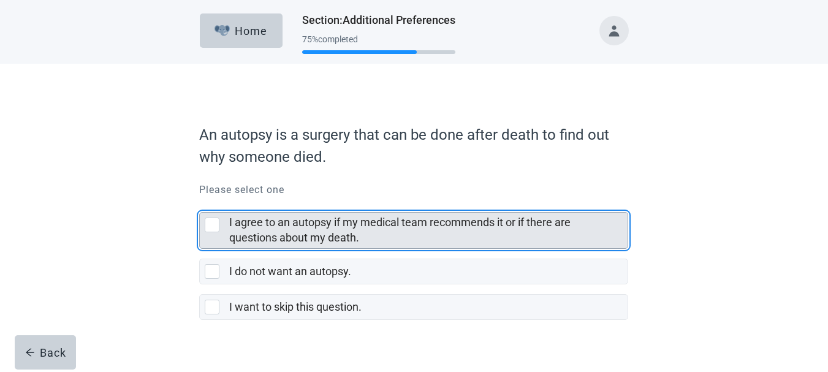
click at [213, 226] on div "I agree to an autopsy if my medical team recommends it or if there are question…" at bounding box center [212, 225] width 15 height 15
click at [200, 203] on input "I agree to an autopsy if my medical team recommends it or if there are question…" at bounding box center [199, 202] width 1 height 1
checkbox input "true"
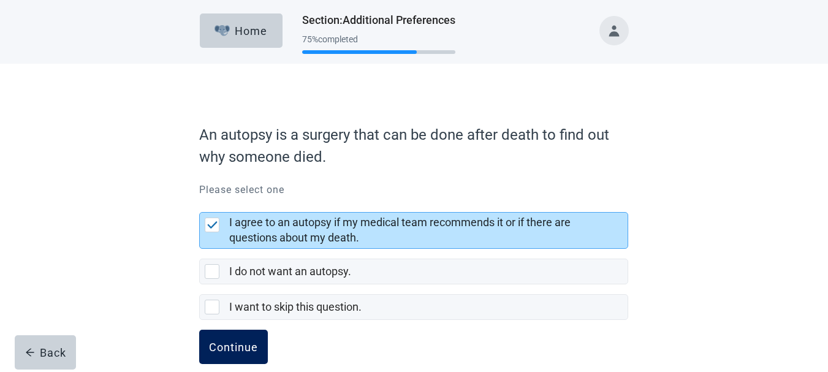
click at [224, 351] on div "Continue" at bounding box center [233, 347] width 49 height 12
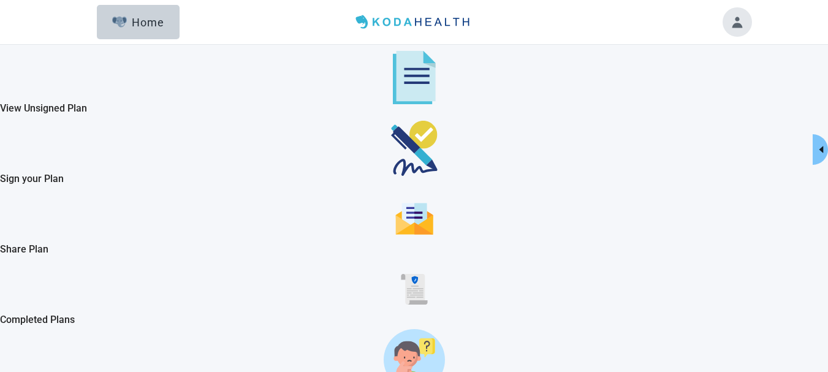
checkbox input "true"
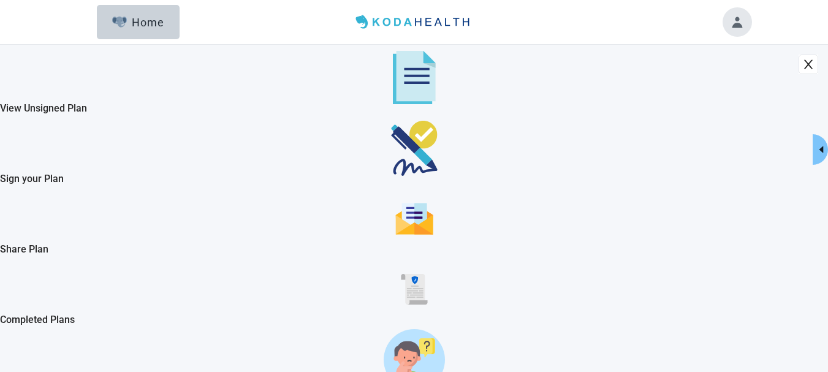
click at [805, 60] on icon "close" at bounding box center [809, 64] width 9 height 9
click at [148, 21] on div "Home" at bounding box center [138, 22] width 53 height 12
click at [391, 176] on img "Sign your Plan" at bounding box center [414, 148] width 47 height 55
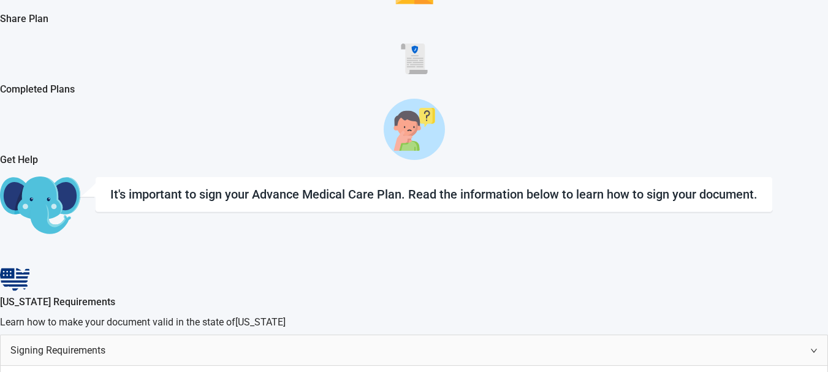
scroll to position [245, 0]
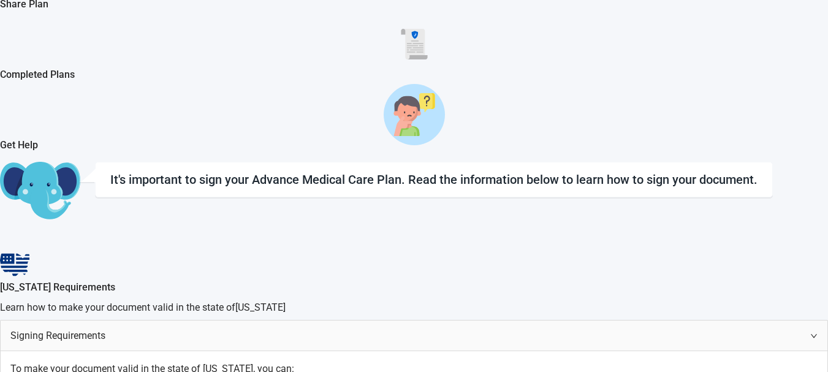
click at [174, 142] on div "View Unsigned Plan Sign your Plan Share Plan Completed Plans Get Help It's impo…" at bounding box center [414, 288] width 828 height 959
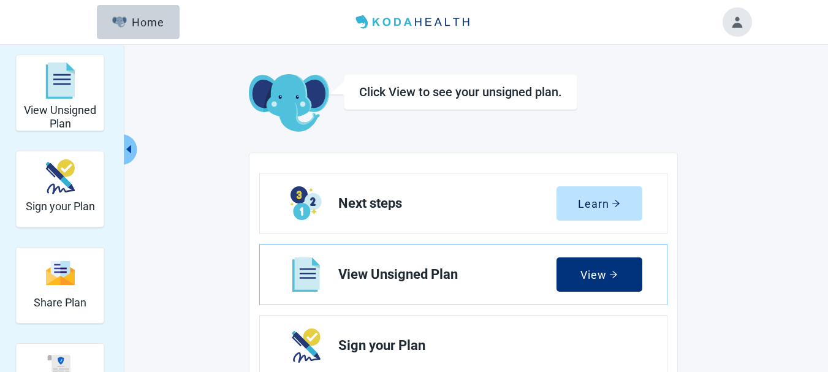
click at [738, 19] on button "Toggle account menu" at bounding box center [737, 21] width 29 height 29
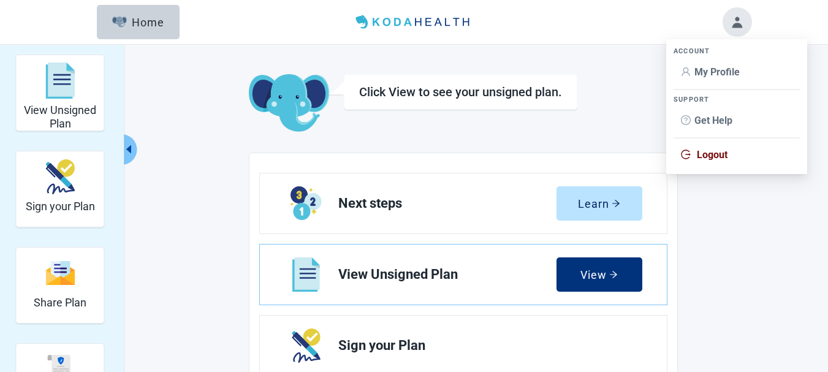
click at [711, 74] on span "My Profile" at bounding box center [717, 72] width 45 height 12
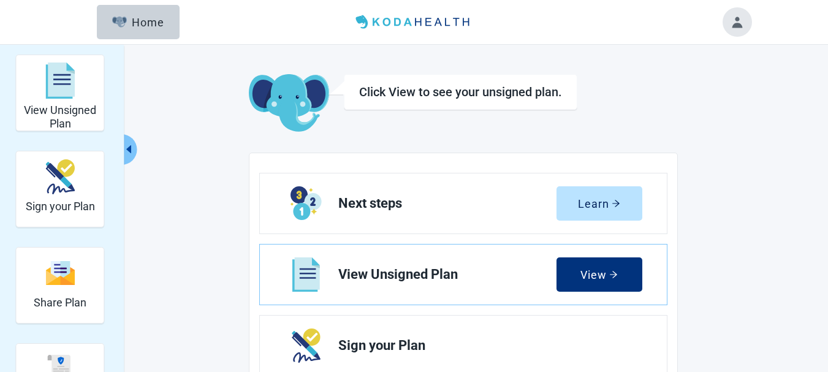
click at [740, 27] on button "Toggle account menu" at bounding box center [737, 21] width 29 height 29
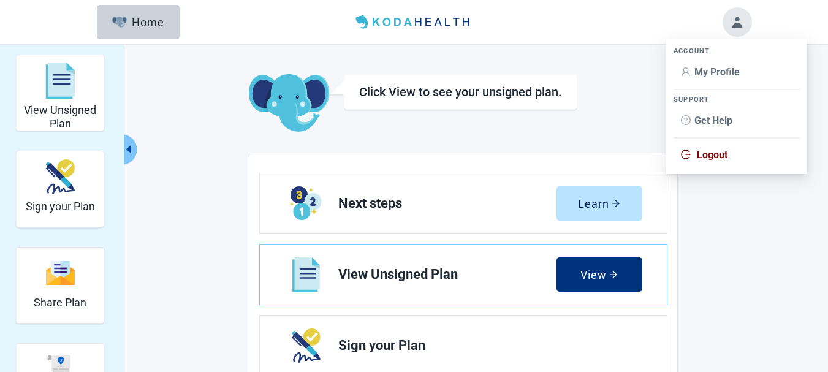
click at [721, 156] on span "Logout" at bounding box center [712, 155] width 31 height 12
